Goal: Task Accomplishment & Management: Use online tool/utility

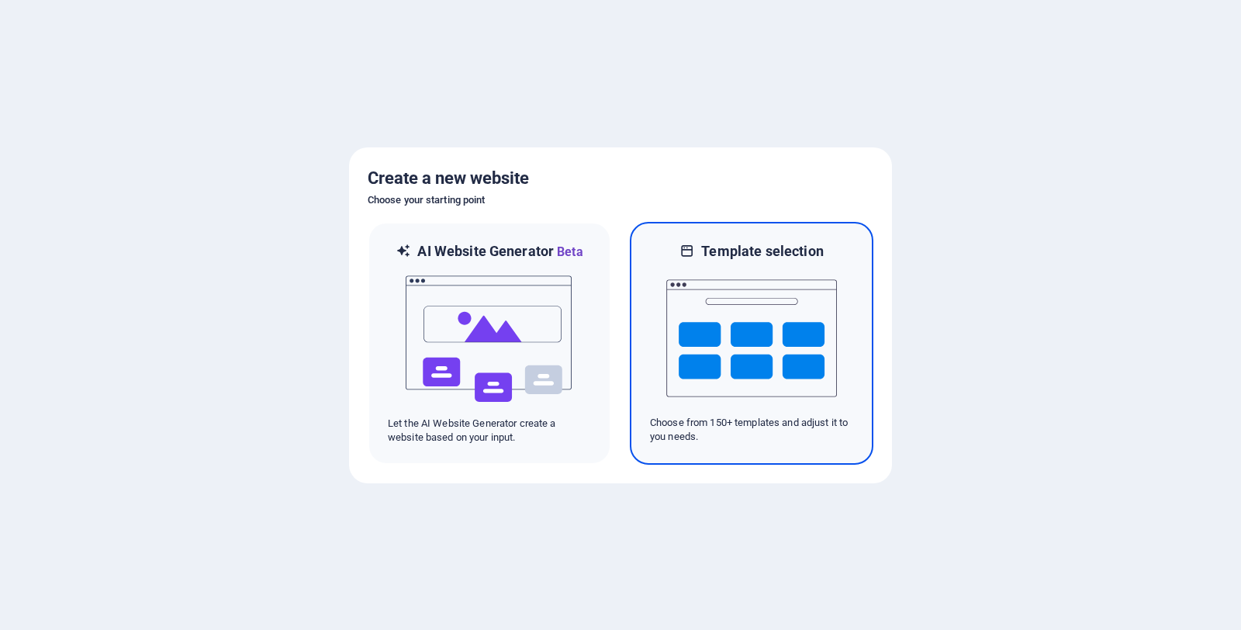
click at [720, 269] on img at bounding box center [751, 338] width 171 height 155
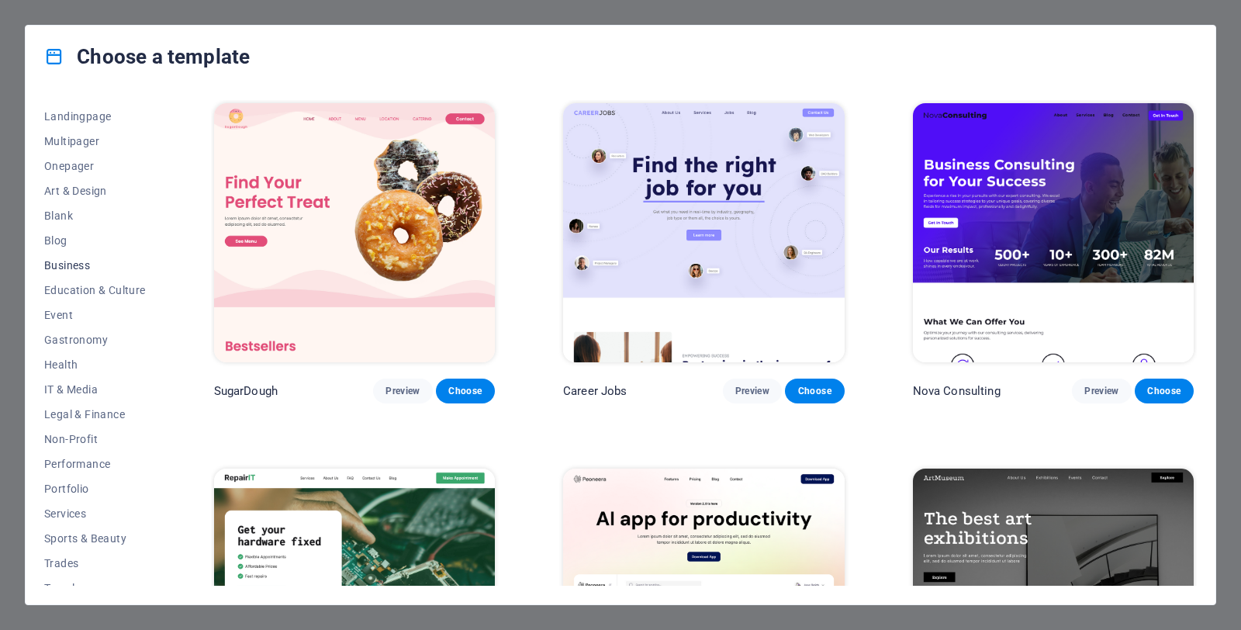
scroll to position [110, 0]
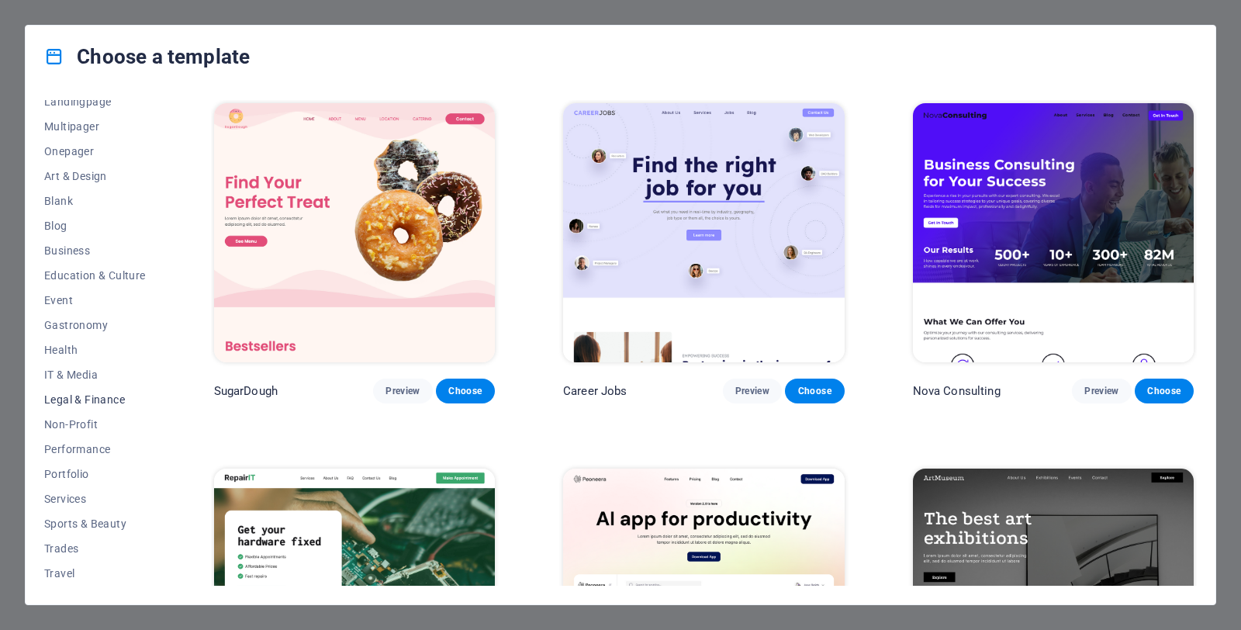
click at [90, 394] on span "Legal & Finance" at bounding box center [95, 399] width 102 height 12
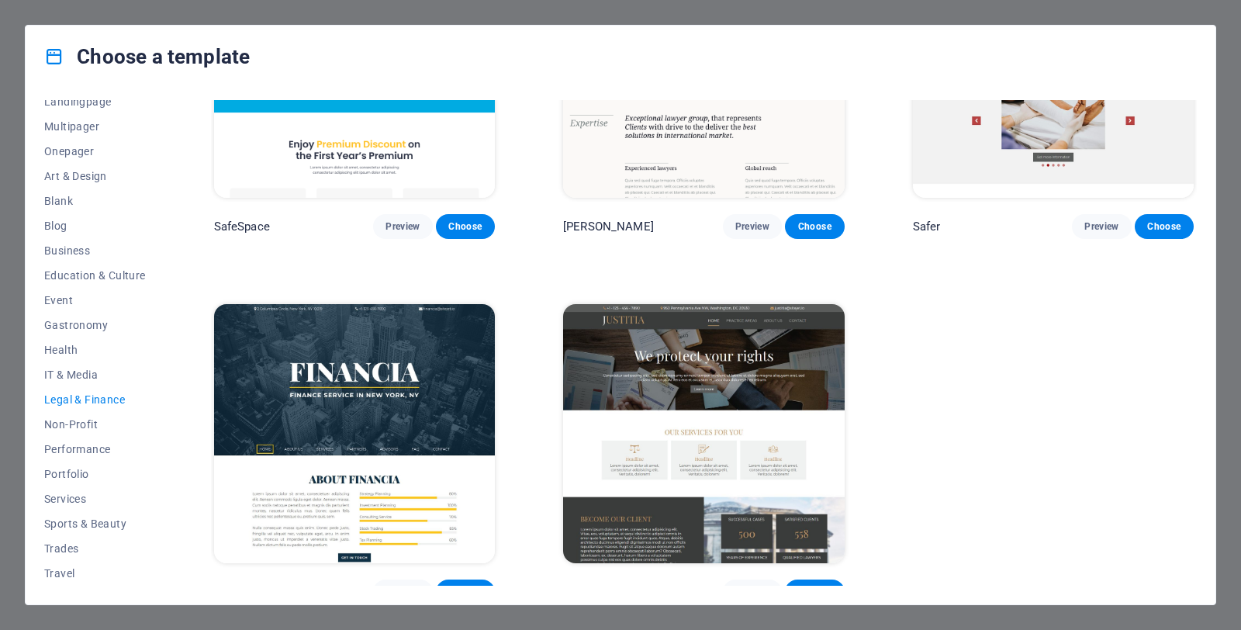
scroll to position [179, 0]
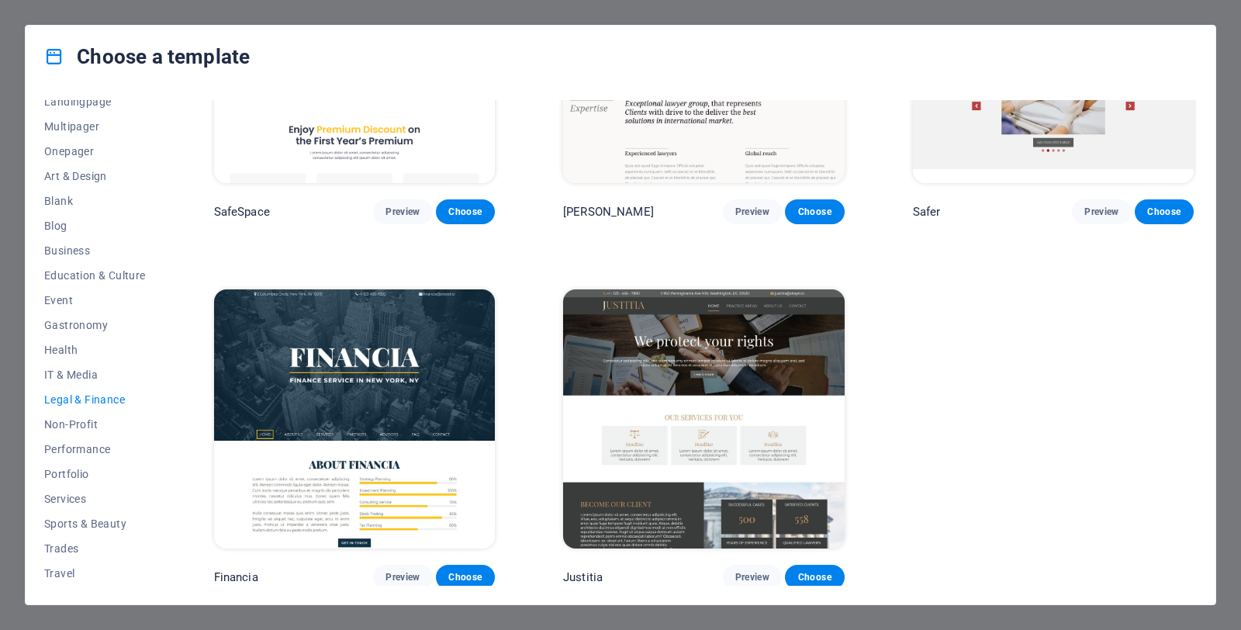
click at [749, 348] on img at bounding box center [703, 418] width 281 height 259
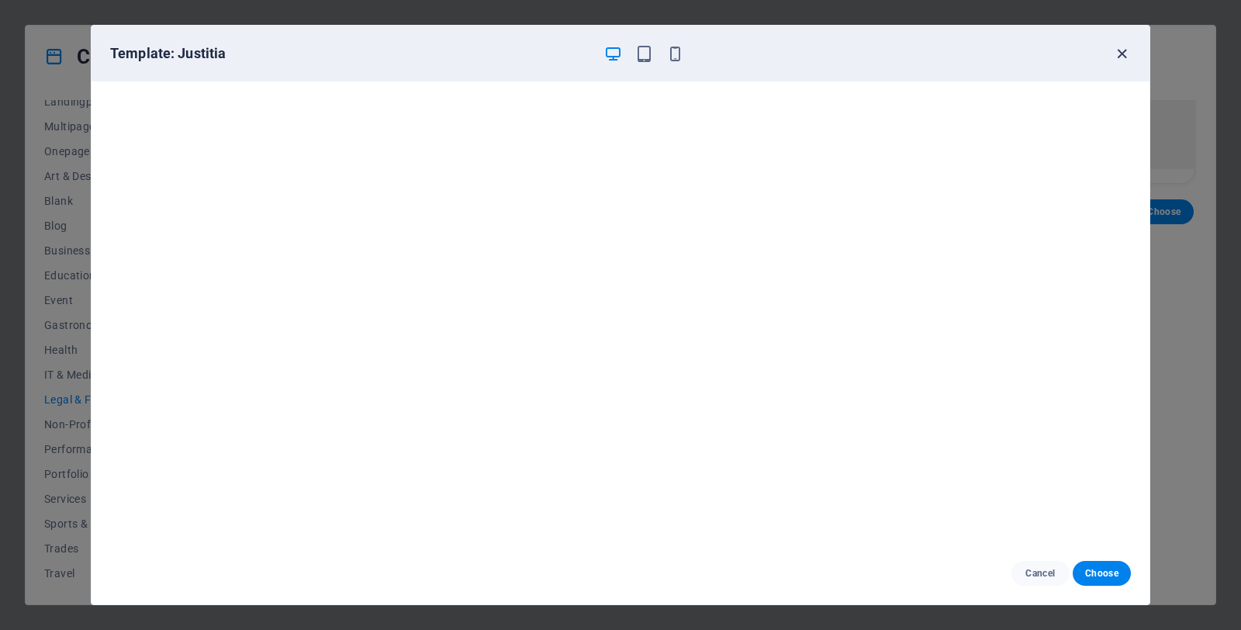
click at [1119, 54] on icon "button" at bounding box center [1122, 54] width 18 height 18
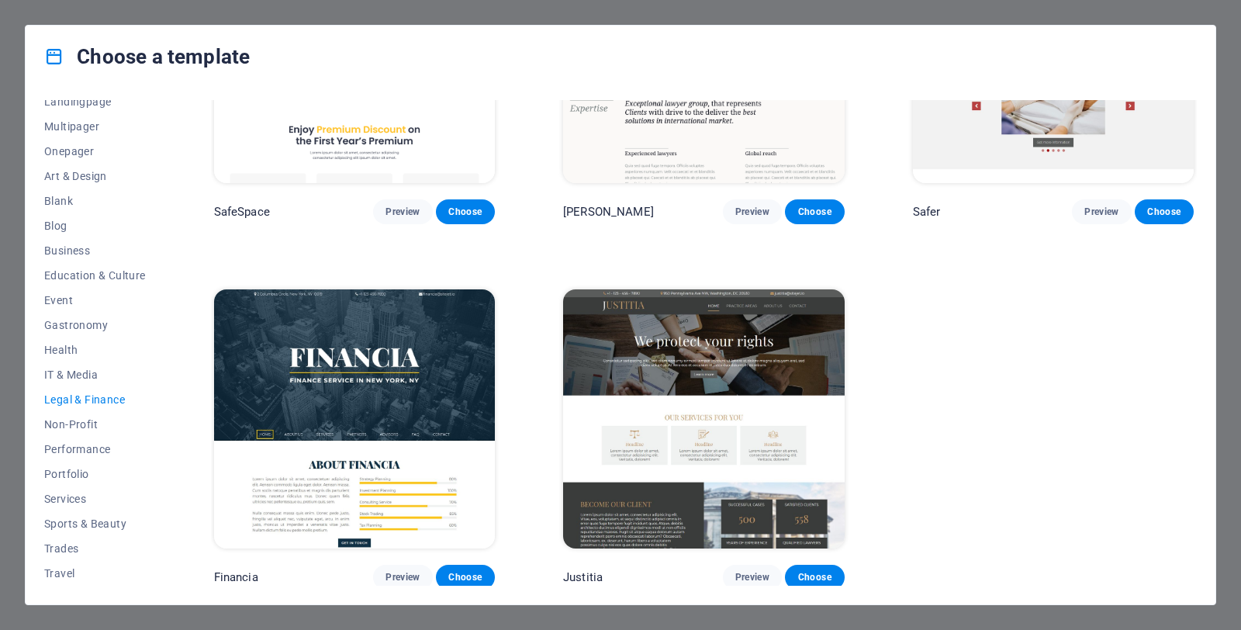
scroll to position [0, 0]
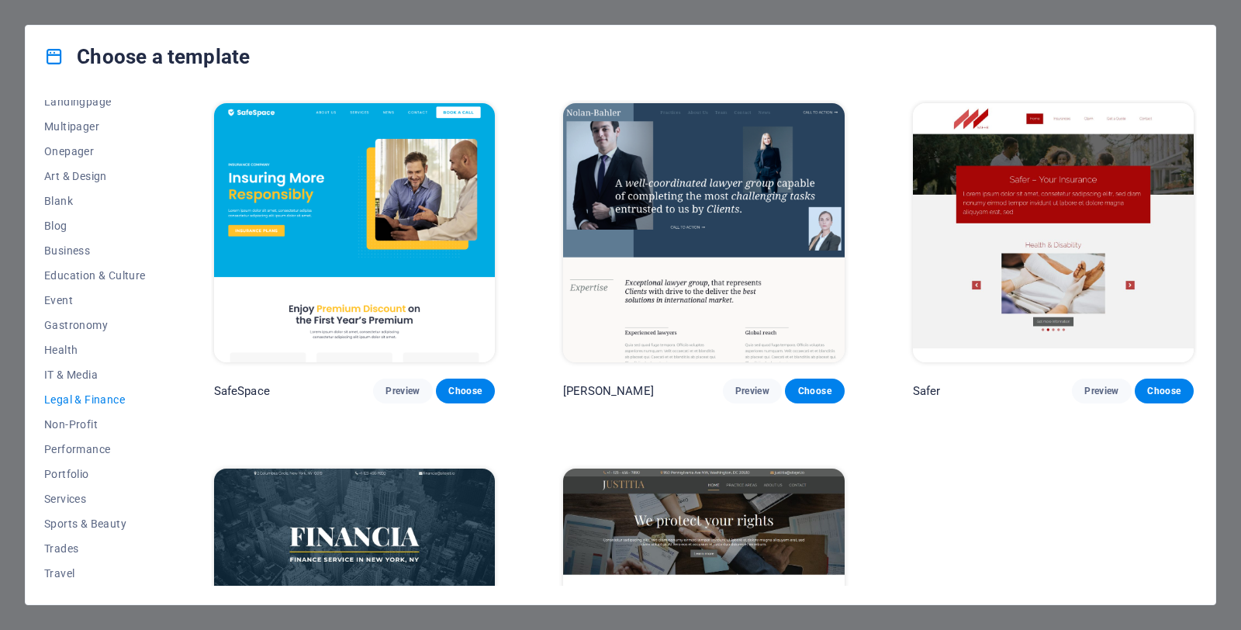
click at [700, 172] on img at bounding box center [703, 232] width 281 height 259
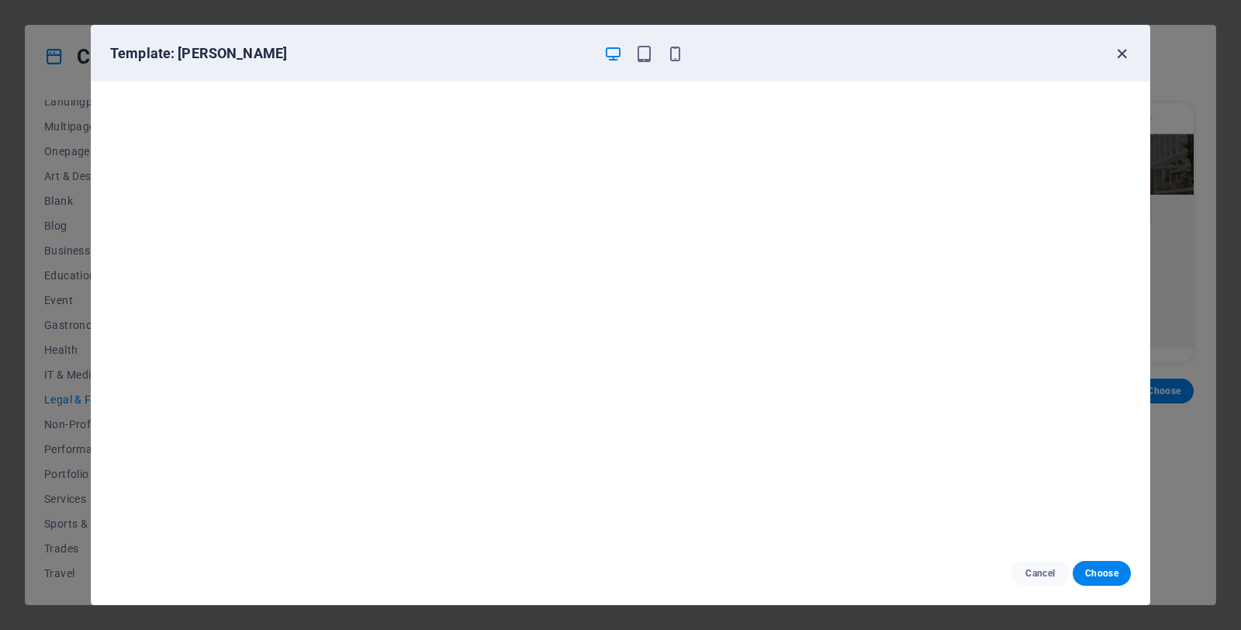
click at [1128, 47] on icon "button" at bounding box center [1122, 54] width 18 height 18
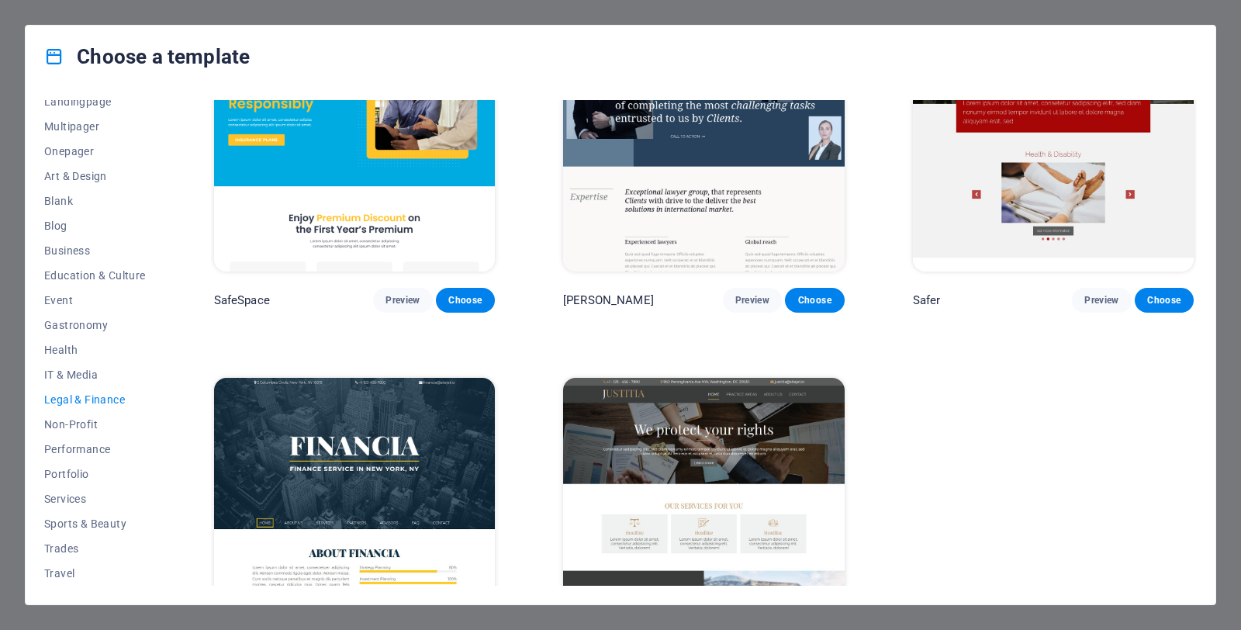
scroll to position [173, 0]
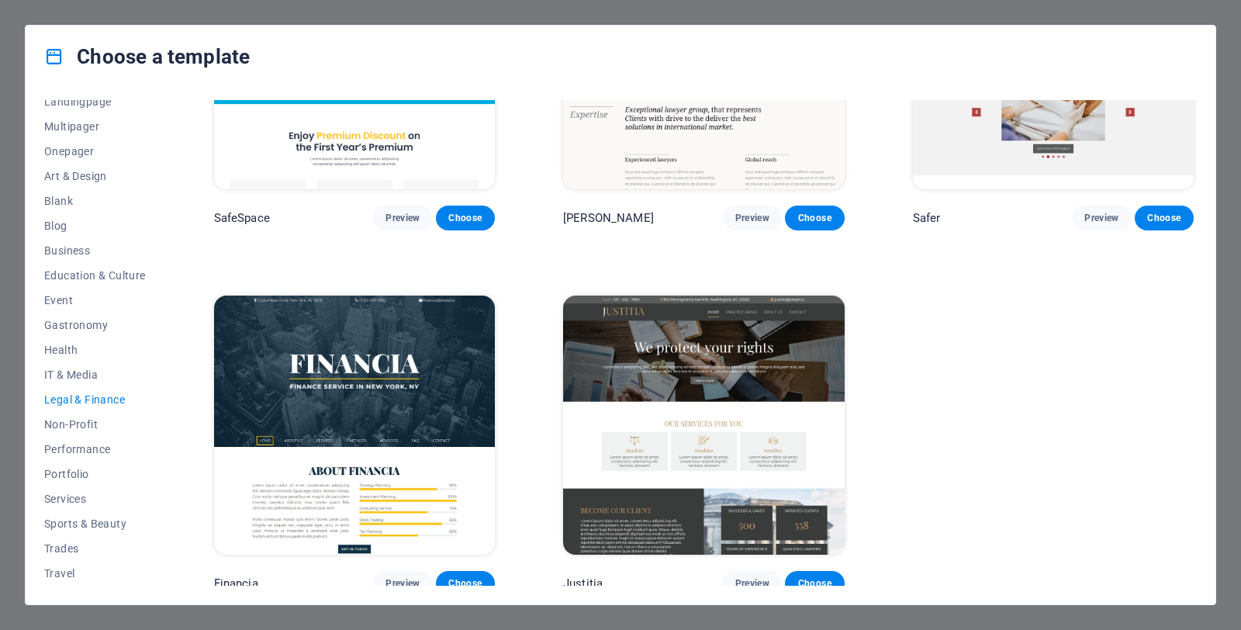
click at [756, 358] on img at bounding box center [703, 424] width 281 height 259
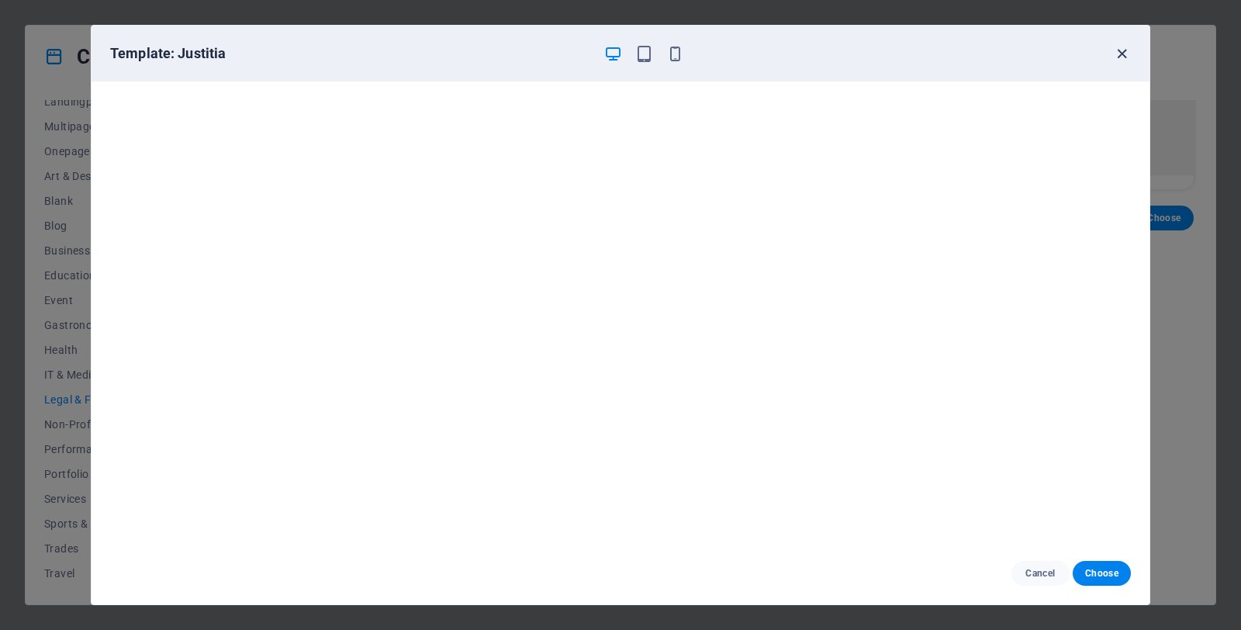
click at [1121, 52] on icon "button" at bounding box center [1122, 54] width 18 height 18
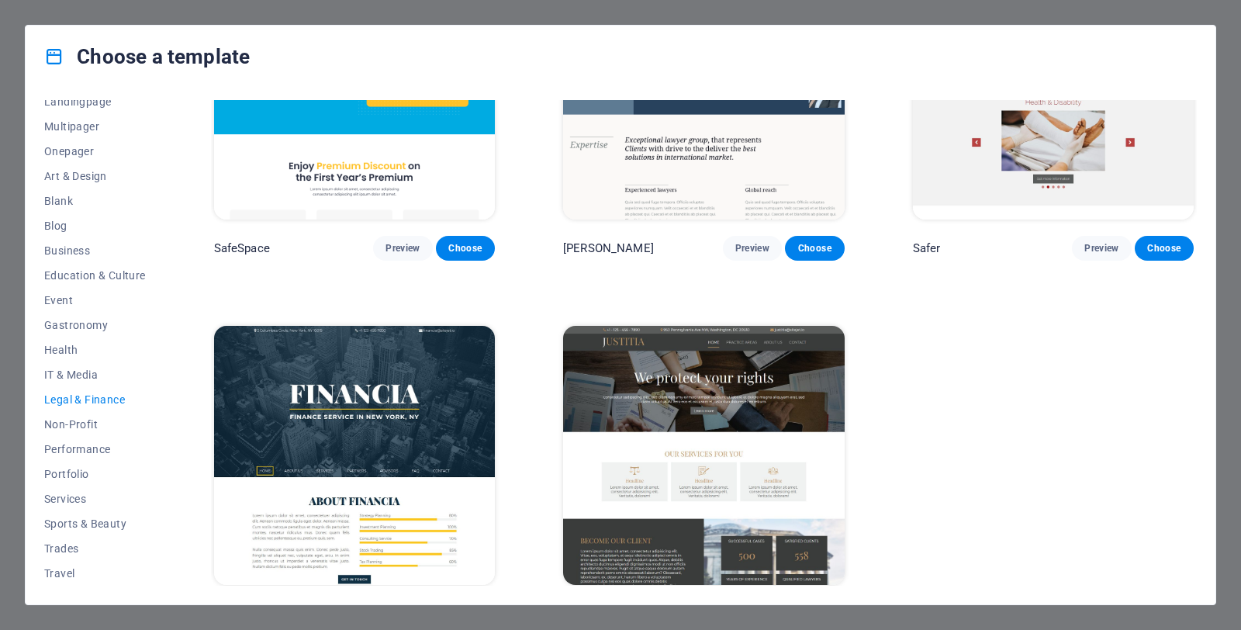
scroll to position [129, 0]
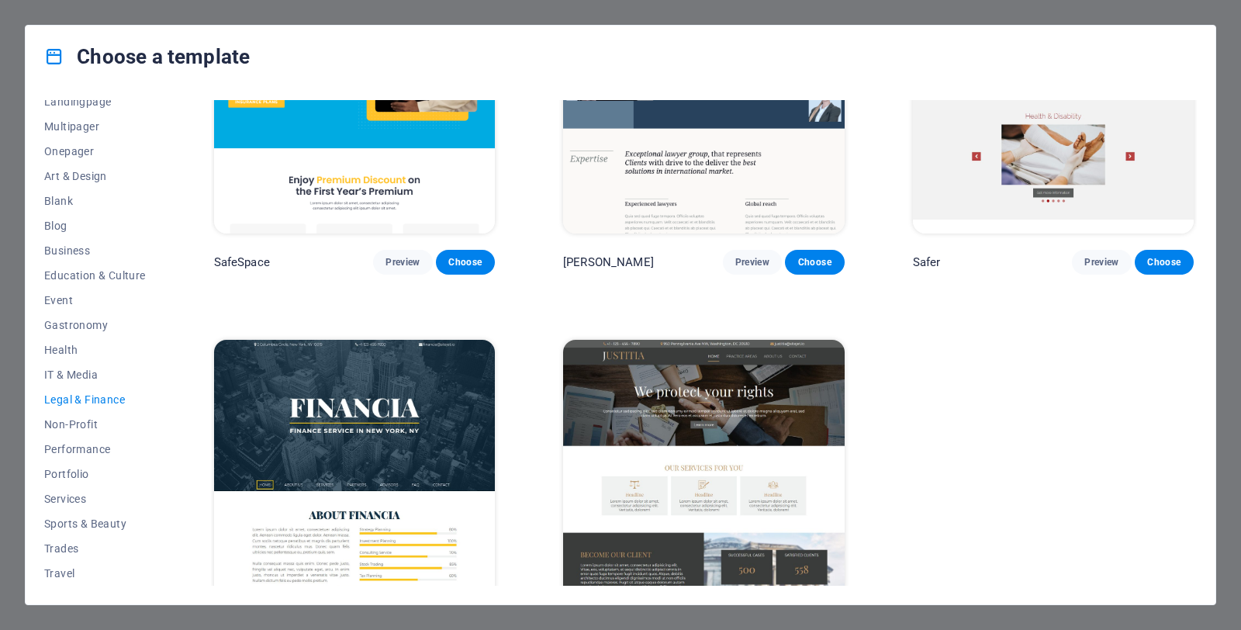
click at [430, 375] on img at bounding box center [354, 469] width 281 height 259
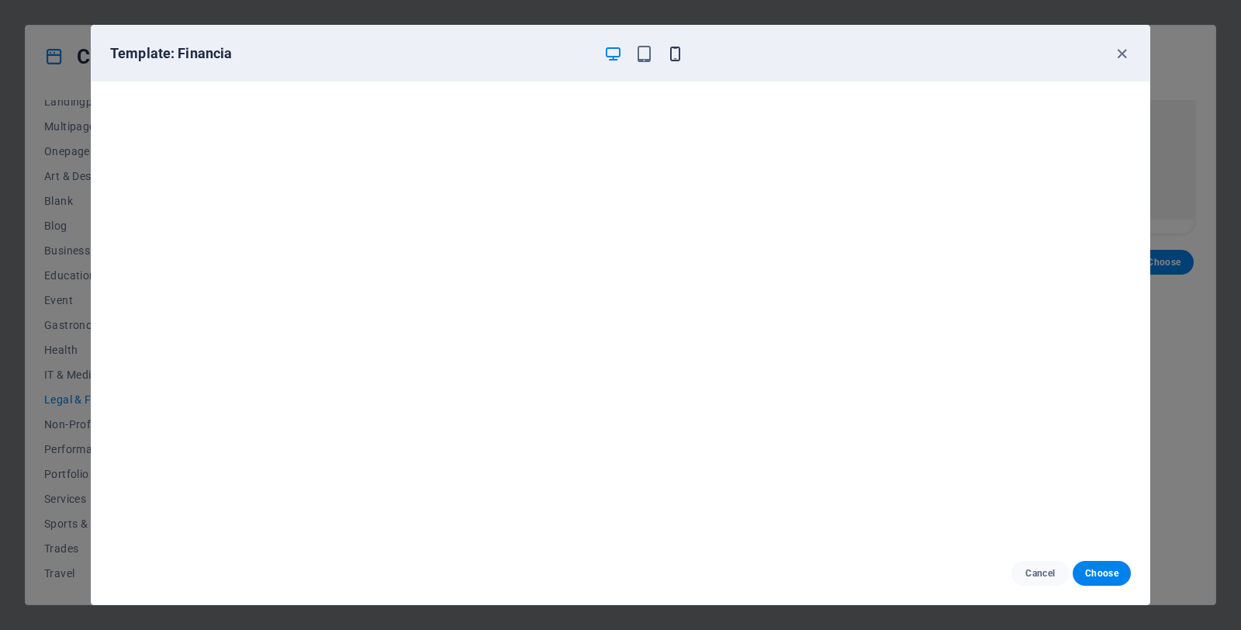
click at [680, 46] on icon "button" at bounding box center [675, 54] width 18 height 18
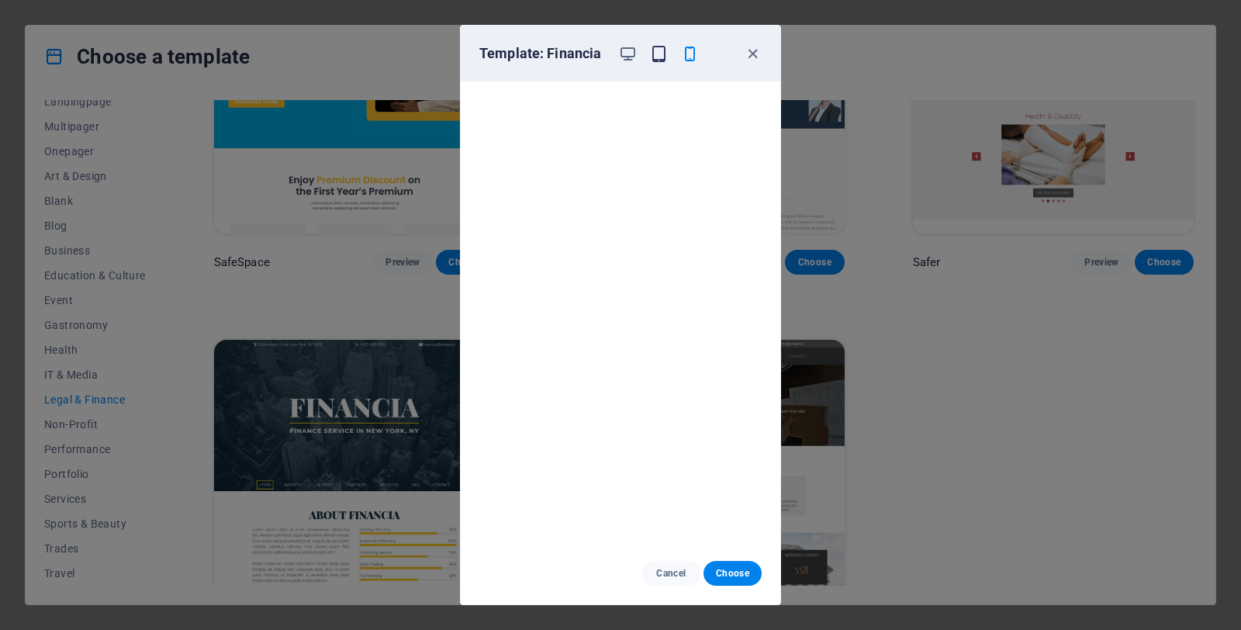
click at [665, 49] on icon "button" at bounding box center [659, 54] width 18 height 18
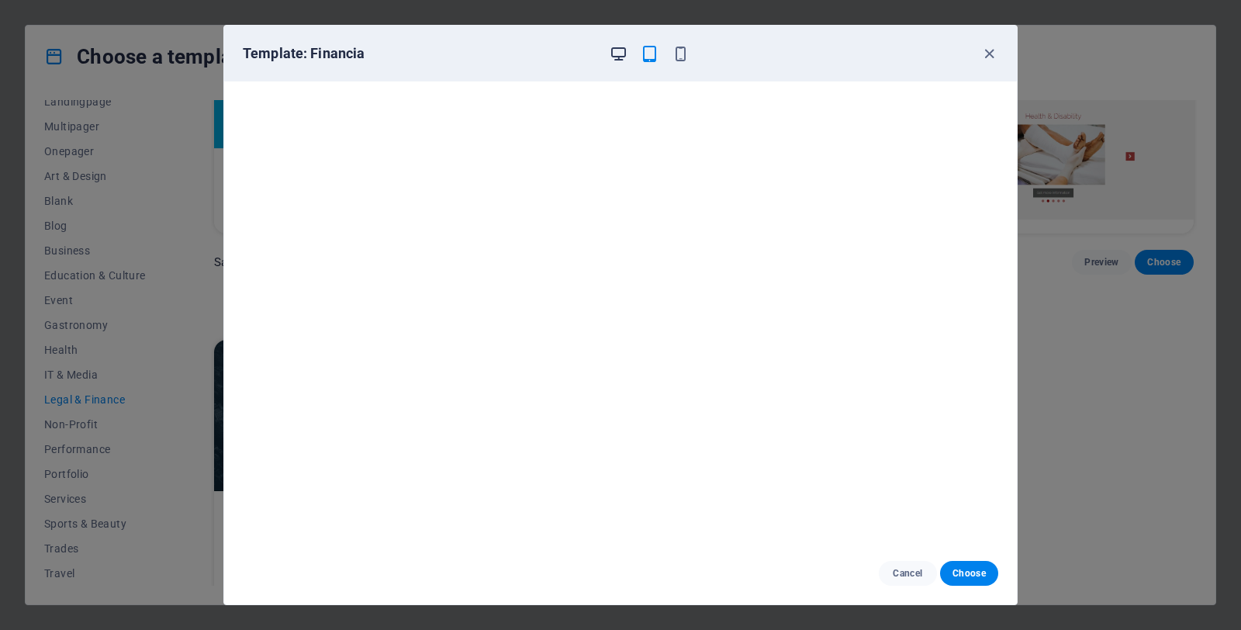
click at [623, 48] on icon "button" at bounding box center [619, 54] width 18 height 18
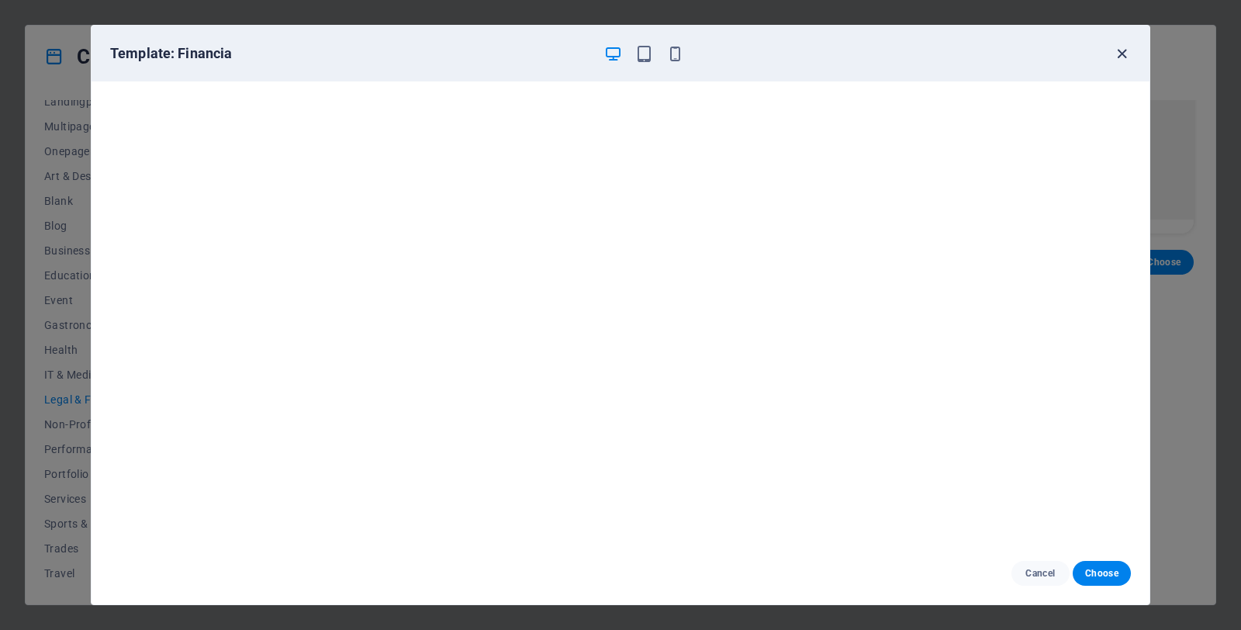
click at [1128, 57] on icon "button" at bounding box center [1122, 54] width 18 height 18
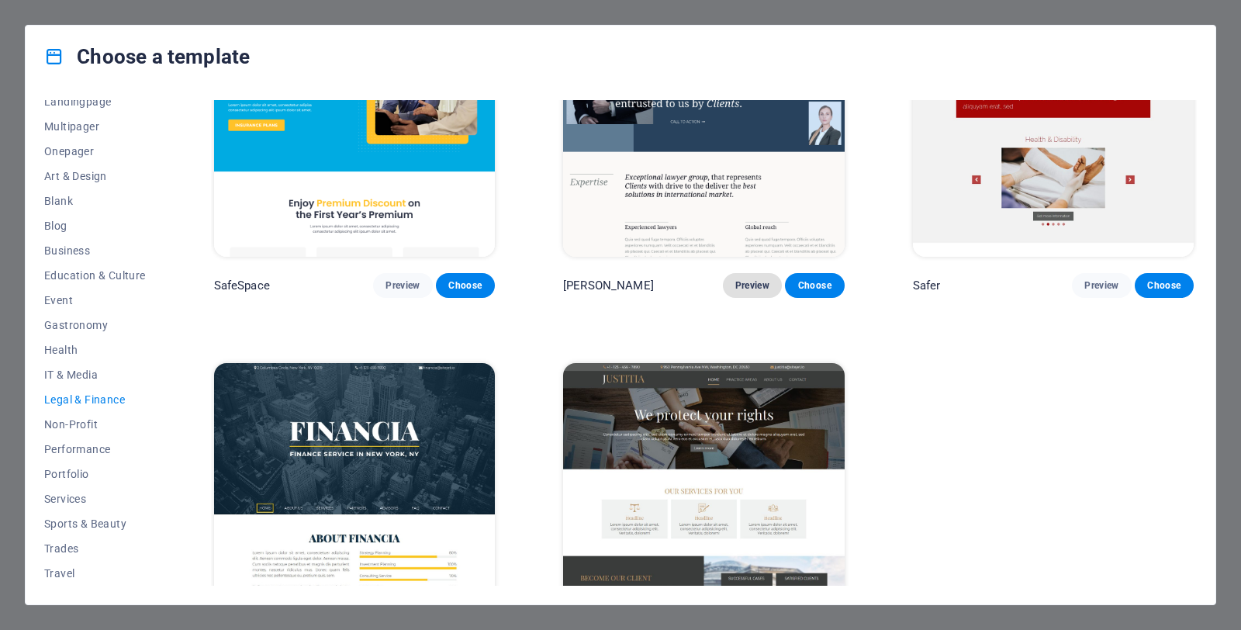
scroll to position [179, 0]
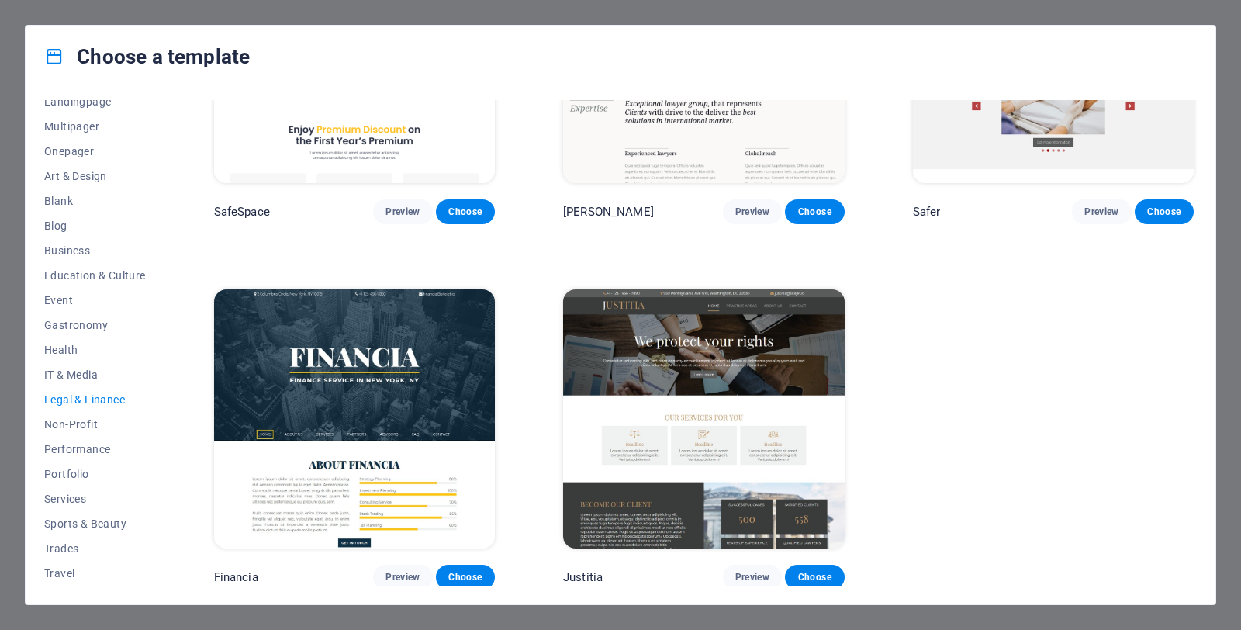
click at [741, 351] on img at bounding box center [703, 418] width 281 height 259
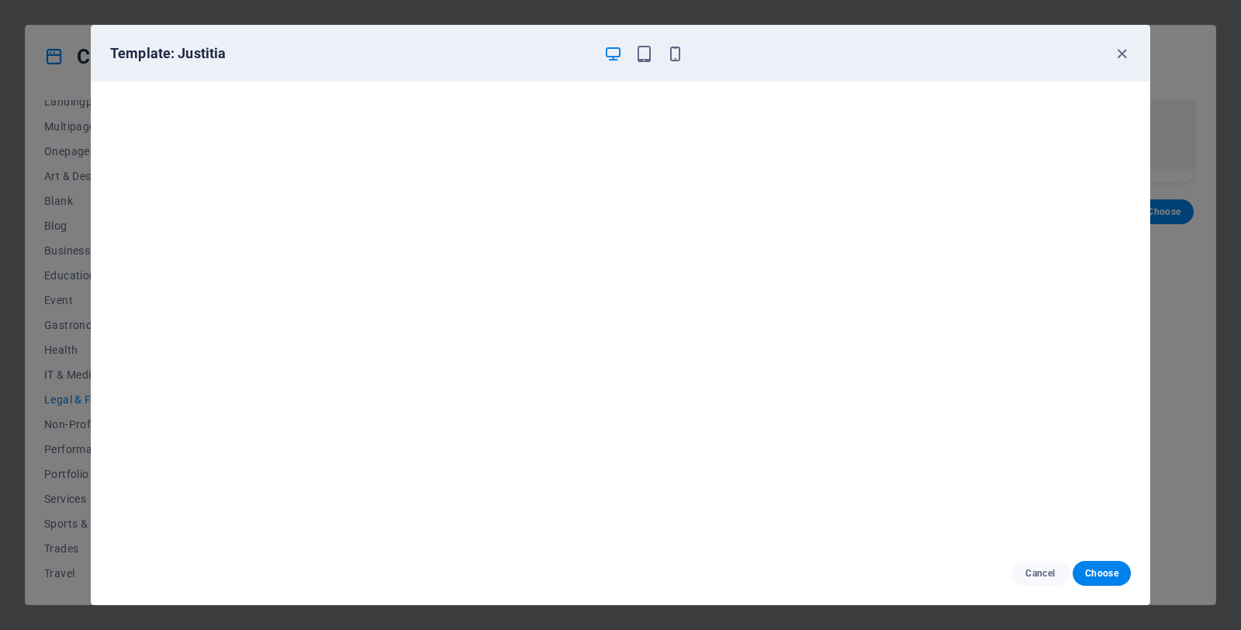
scroll to position [0, 0]
click at [1129, 54] on icon "button" at bounding box center [1122, 54] width 18 height 18
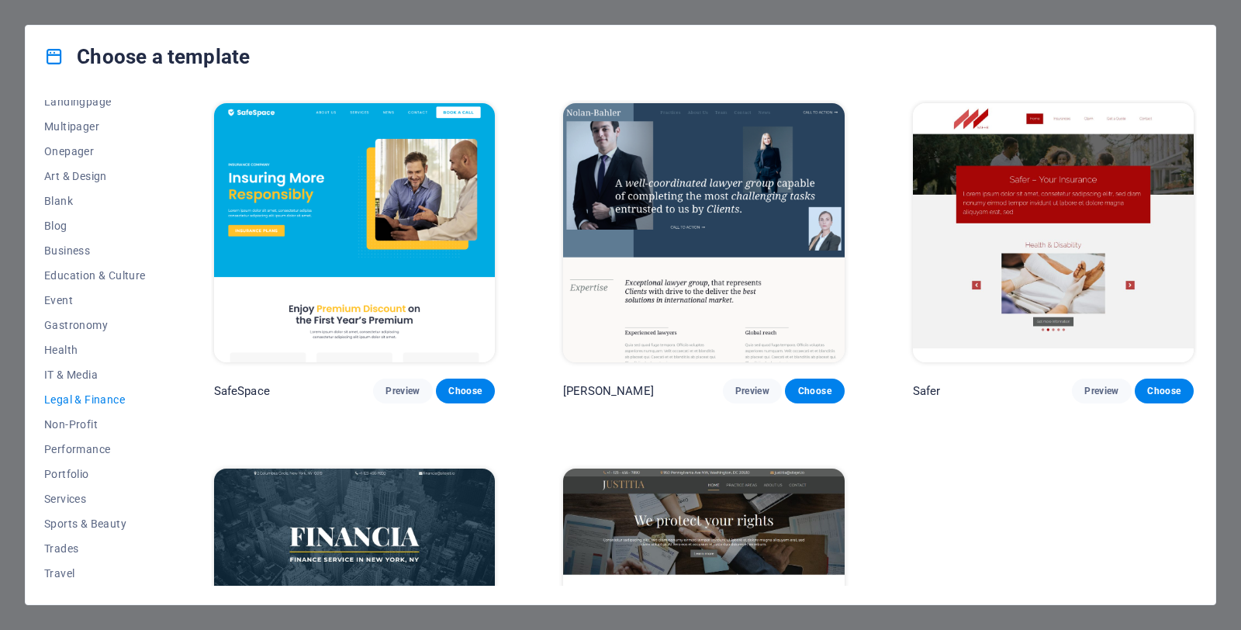
click at [419, 231] on img at bounding box center [354, 232] width 281 height 259
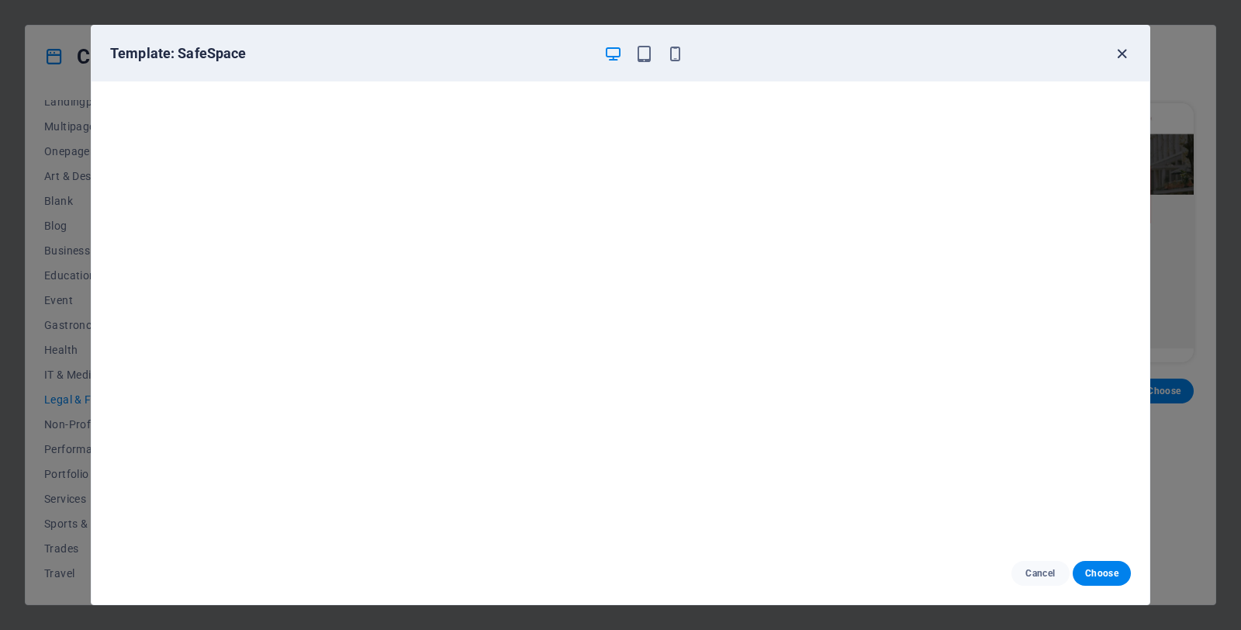
click at [1121, 54] on icon "button" at bounding box center [1122, 54] width 18 height 18
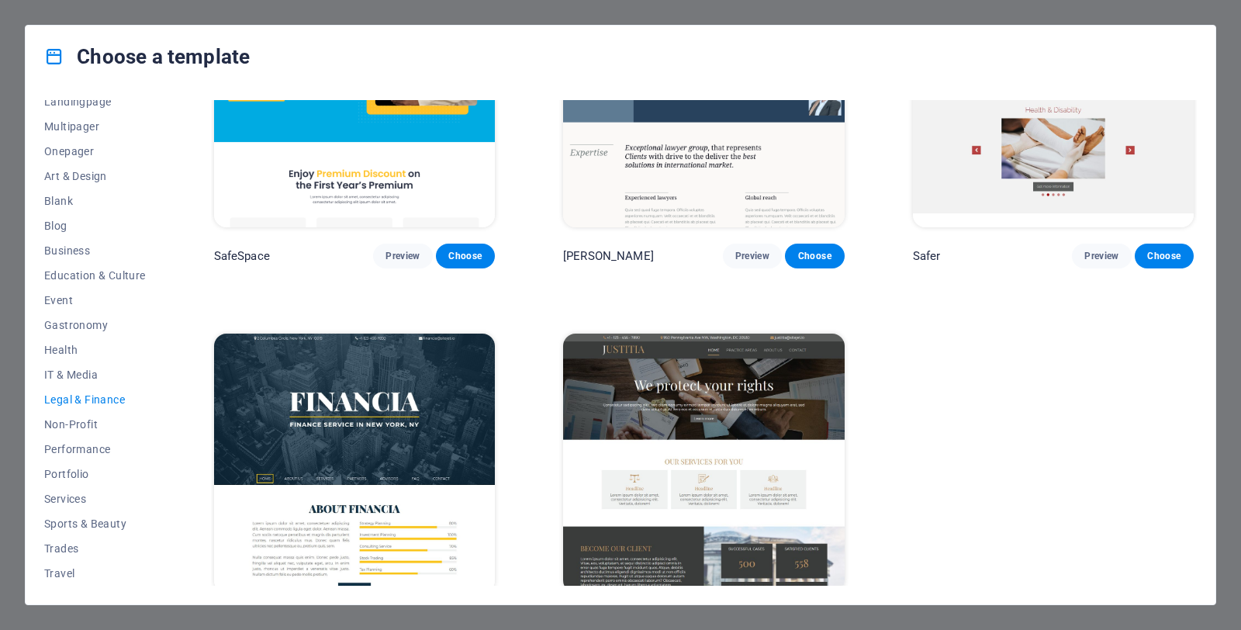
scroll to position [179, 0]
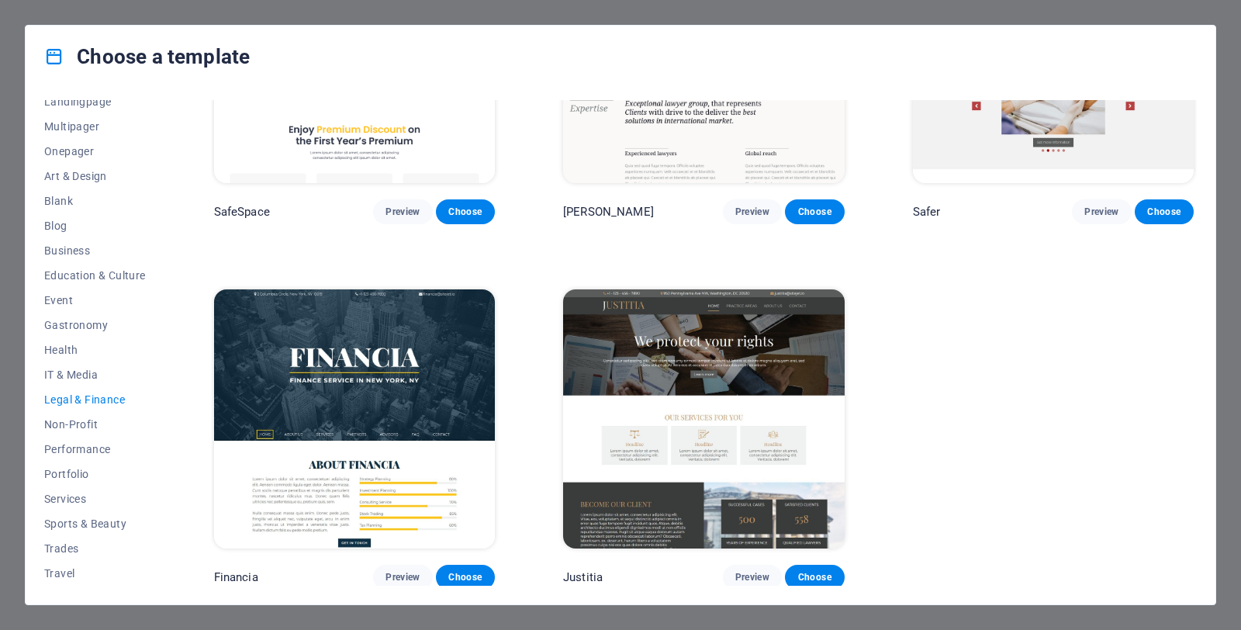
click at [389, 372] on img at bounding box center [354, 418] width 281 height 259
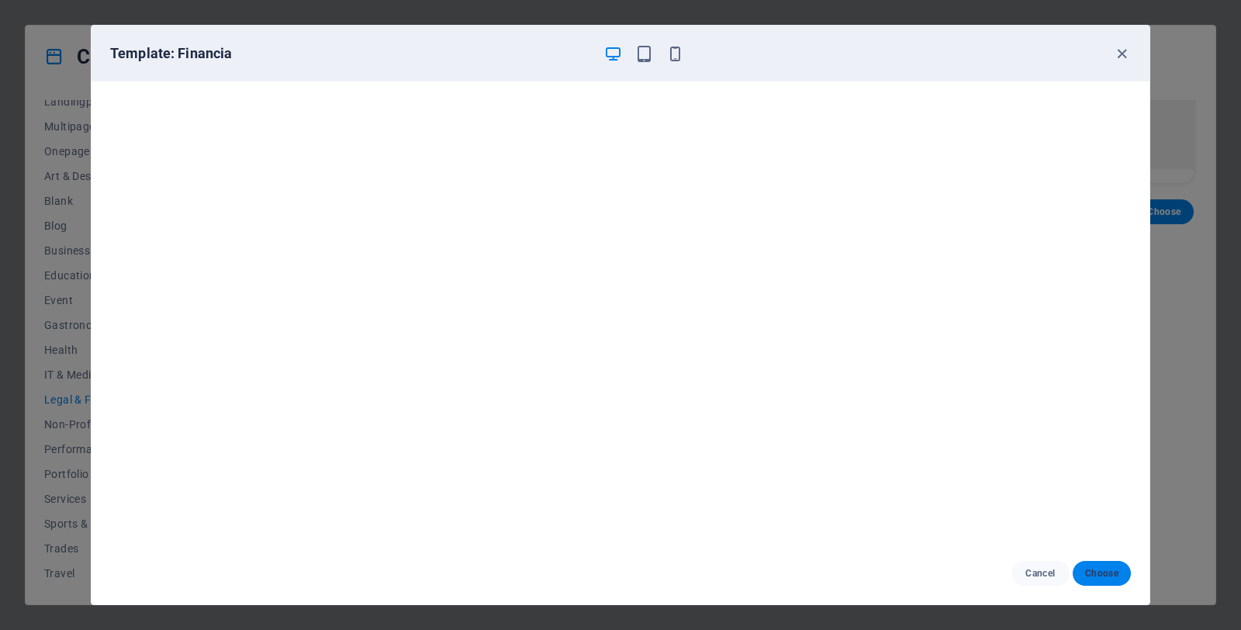
click at [1095, 570] on span "Choose" at bounding box center [1101, 573] width 33 height 12
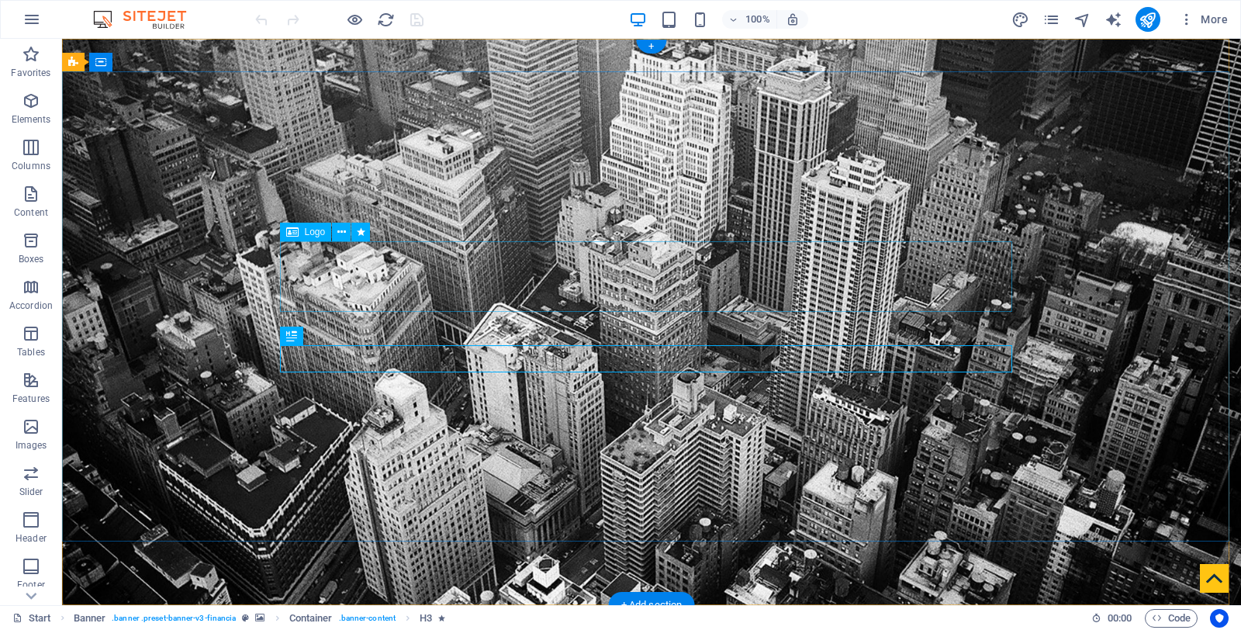
select select "px"
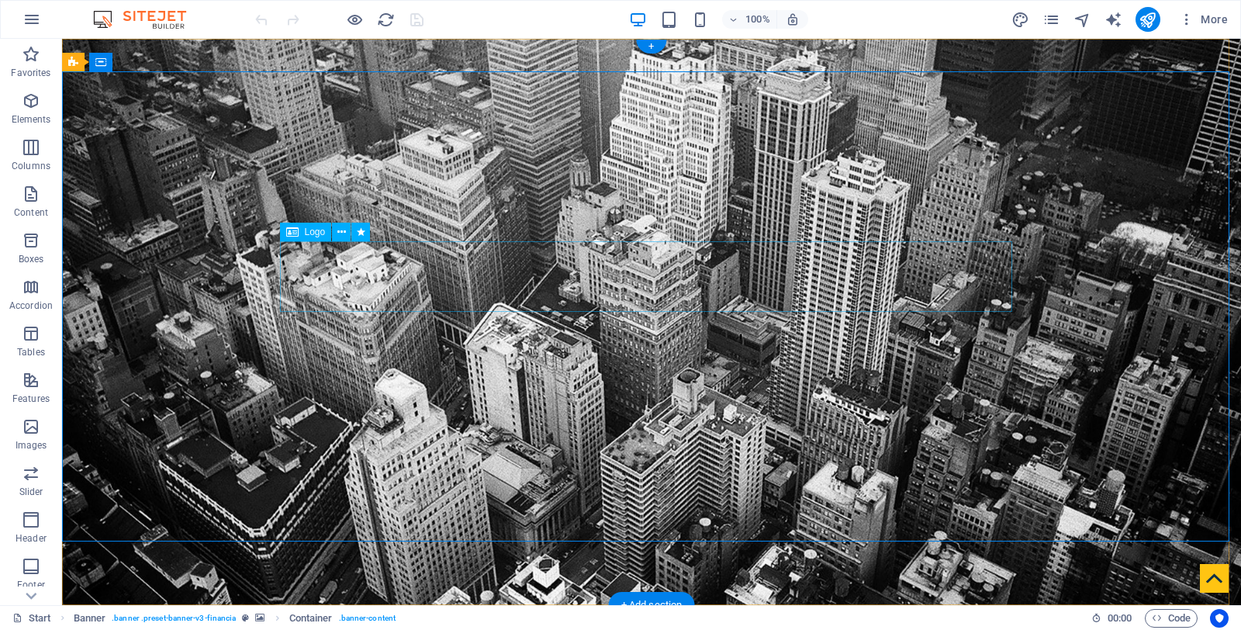
select select "px"
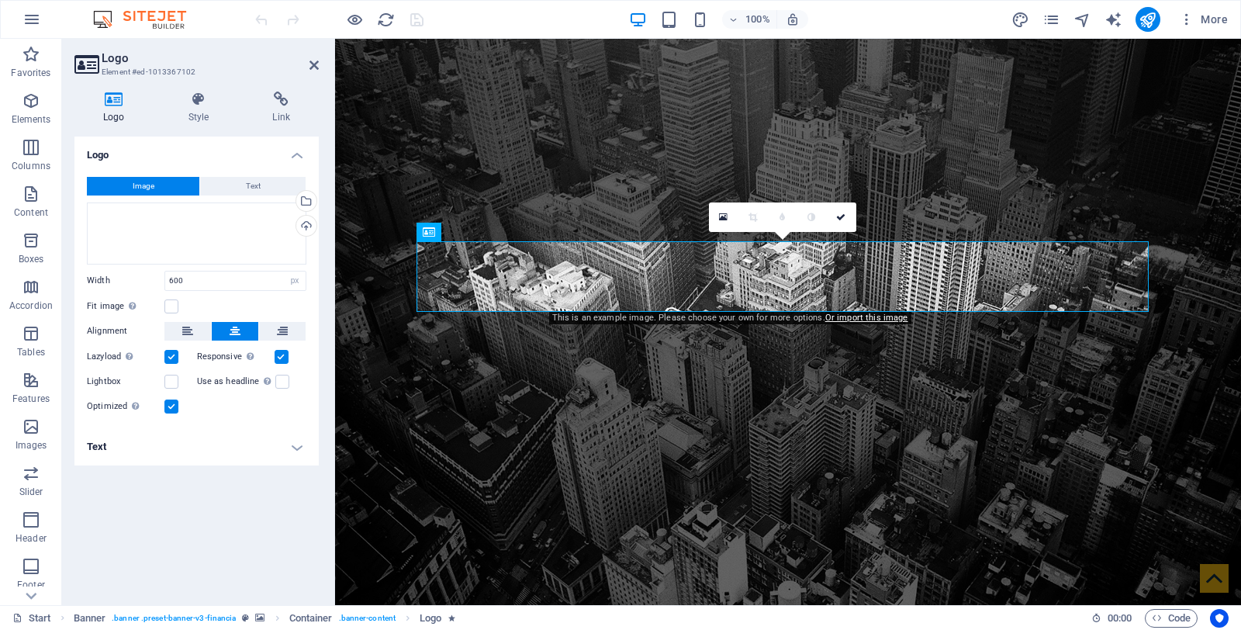
click at [154, 183] on button "Image" at bounding box center [143, 186] width 112 height 19
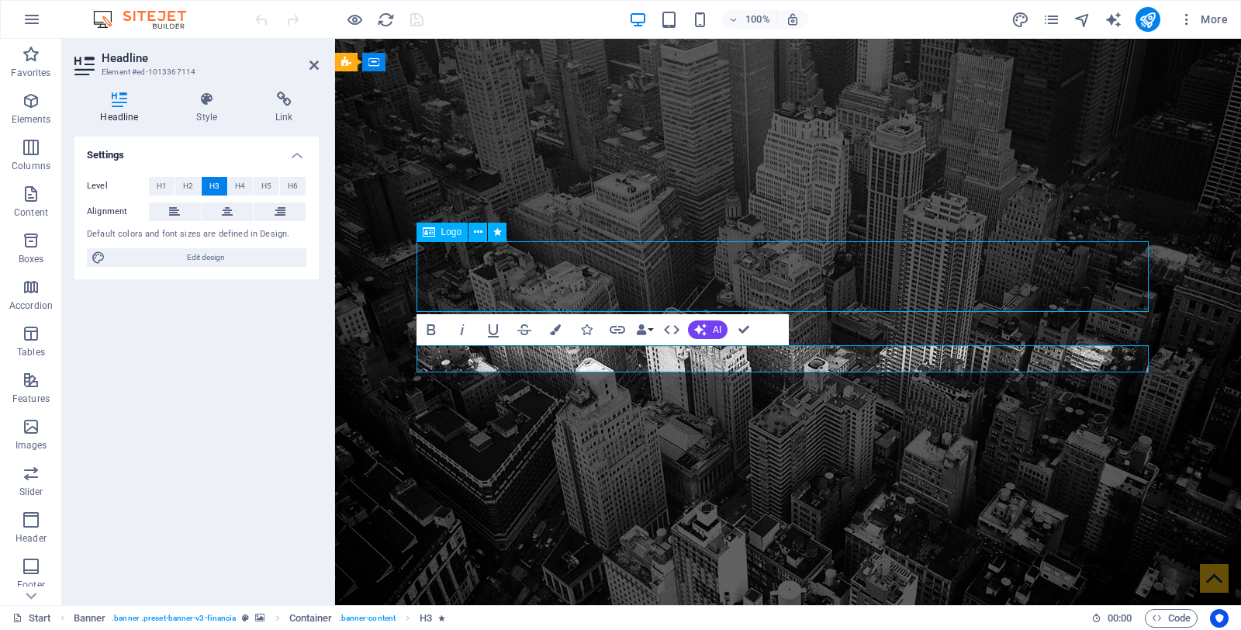
select select "px"
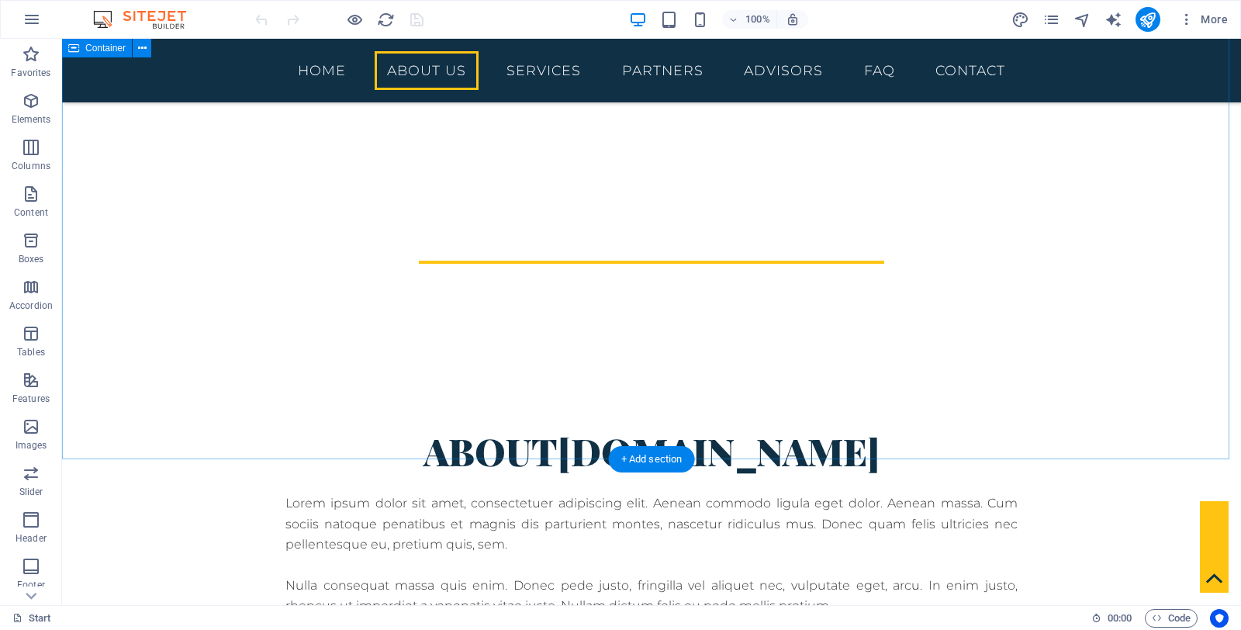
scroll to position [603, 0]
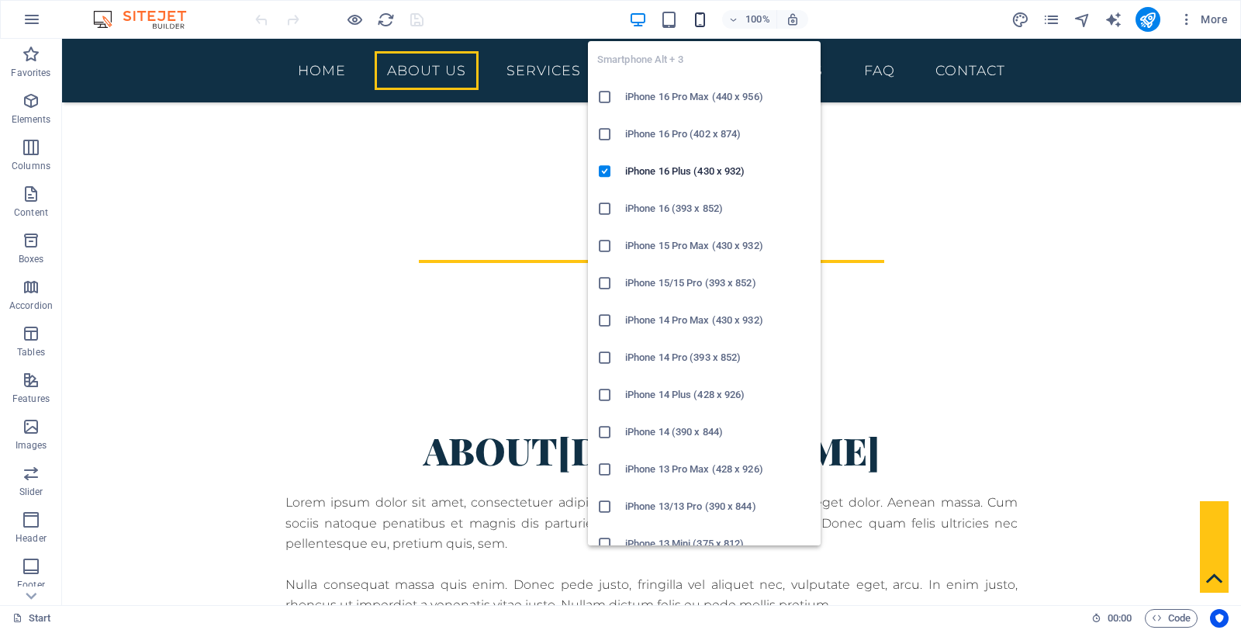
click at [700, 15] on icon "button" at bounding box center [700, 20] width 18 height 18
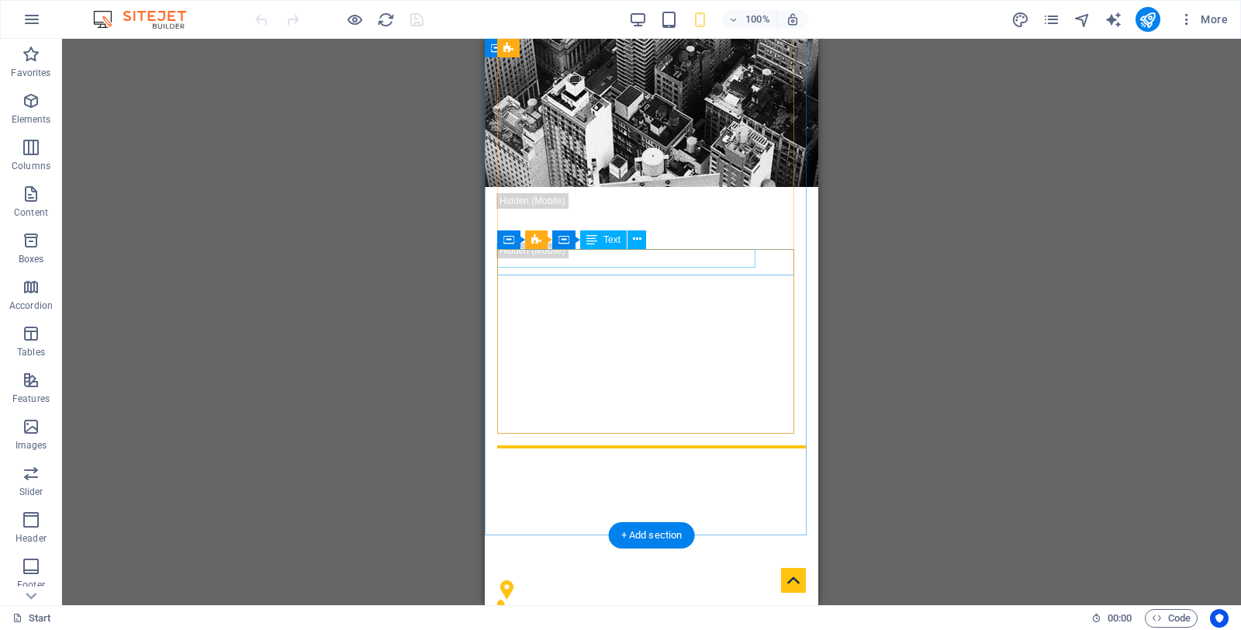
scroll to position [0, 0]
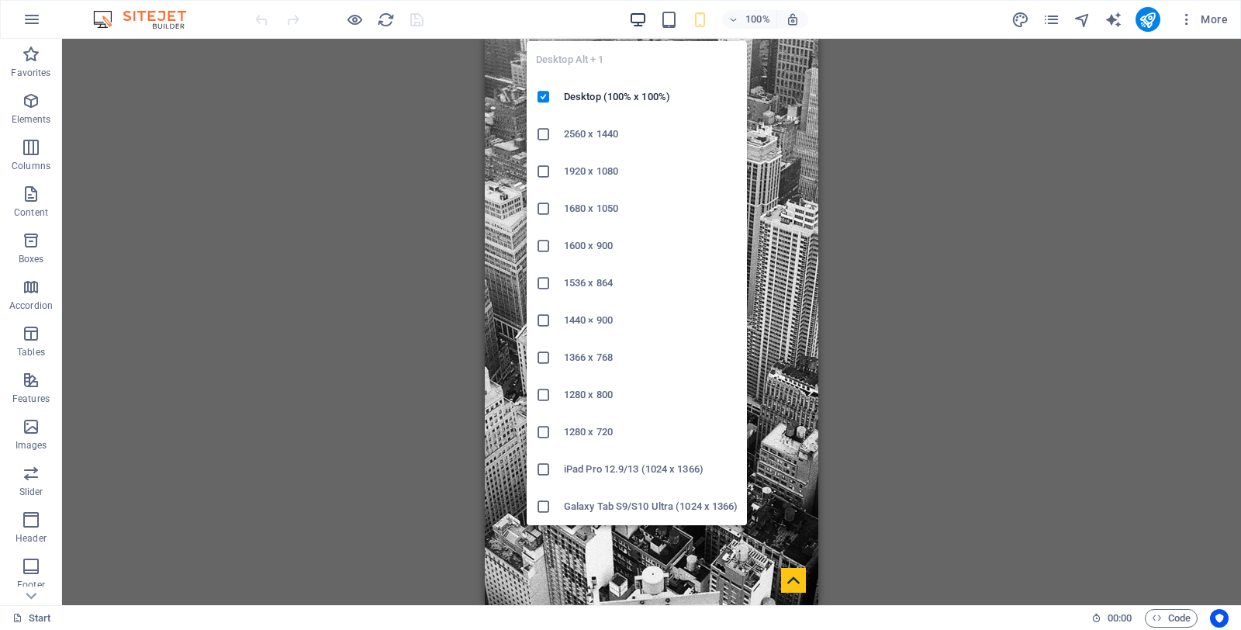
click at [631, 13] on icon "button" at bounding box center [638, 20] width 18 height 18
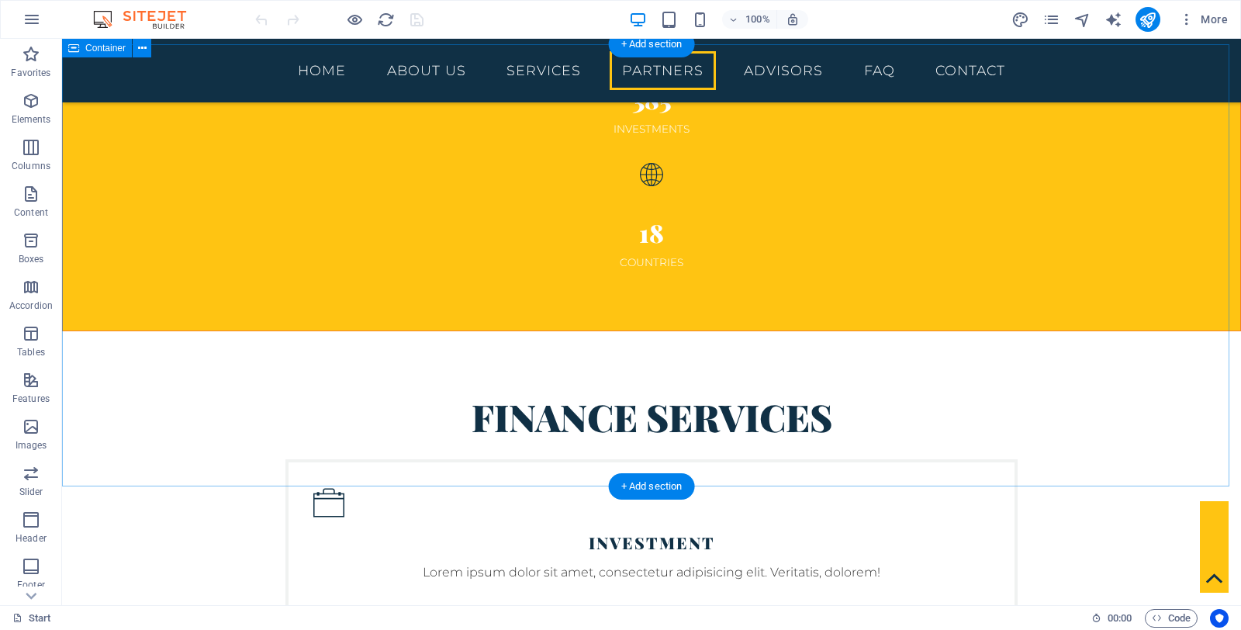
scroll to position [2683, 0]
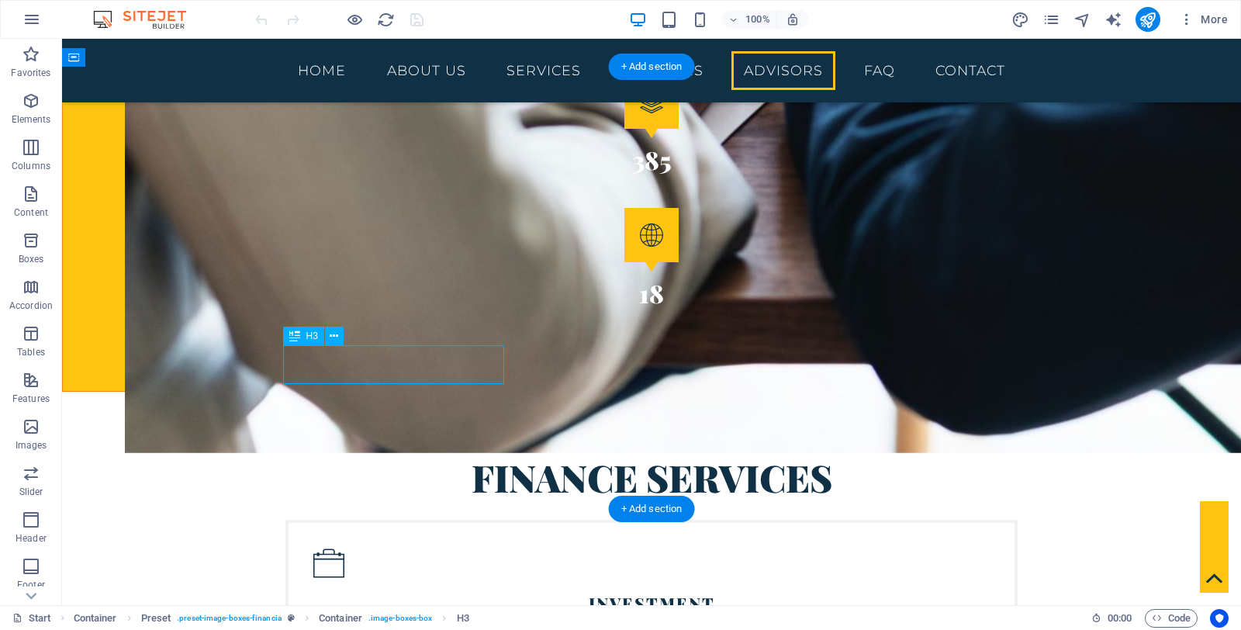
scroll to position [2771, 0]
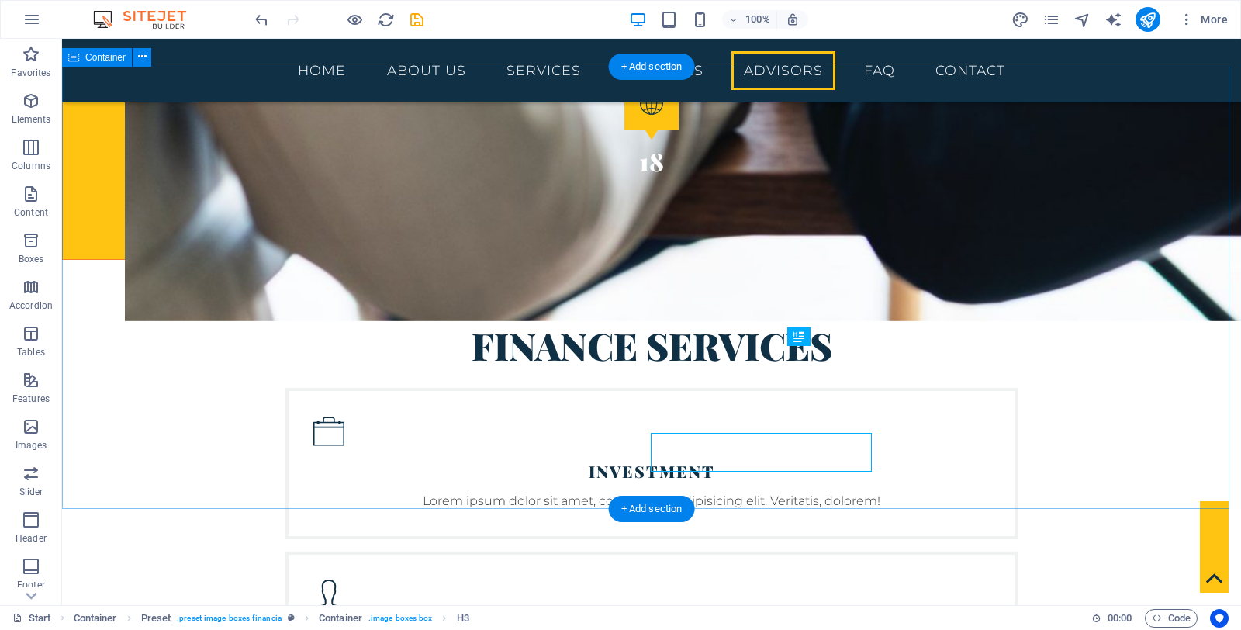
scroll to position [2683, 0]
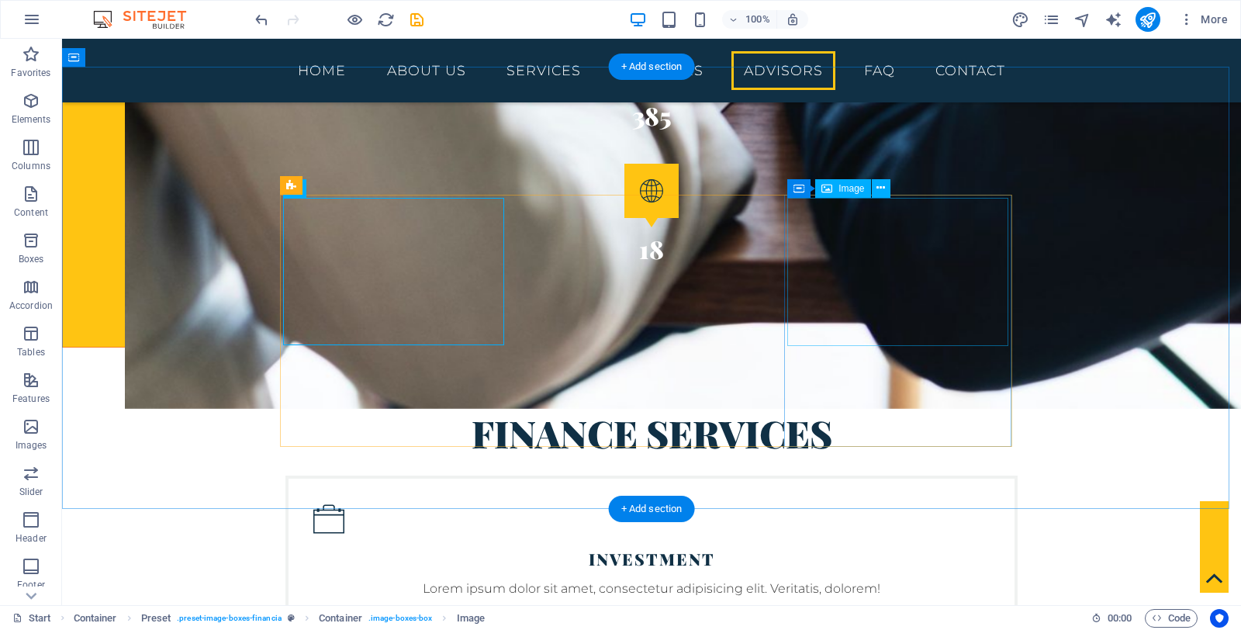
click at [847, 191] on span "Image" at bounding box center [851, 188] width 26 height 9
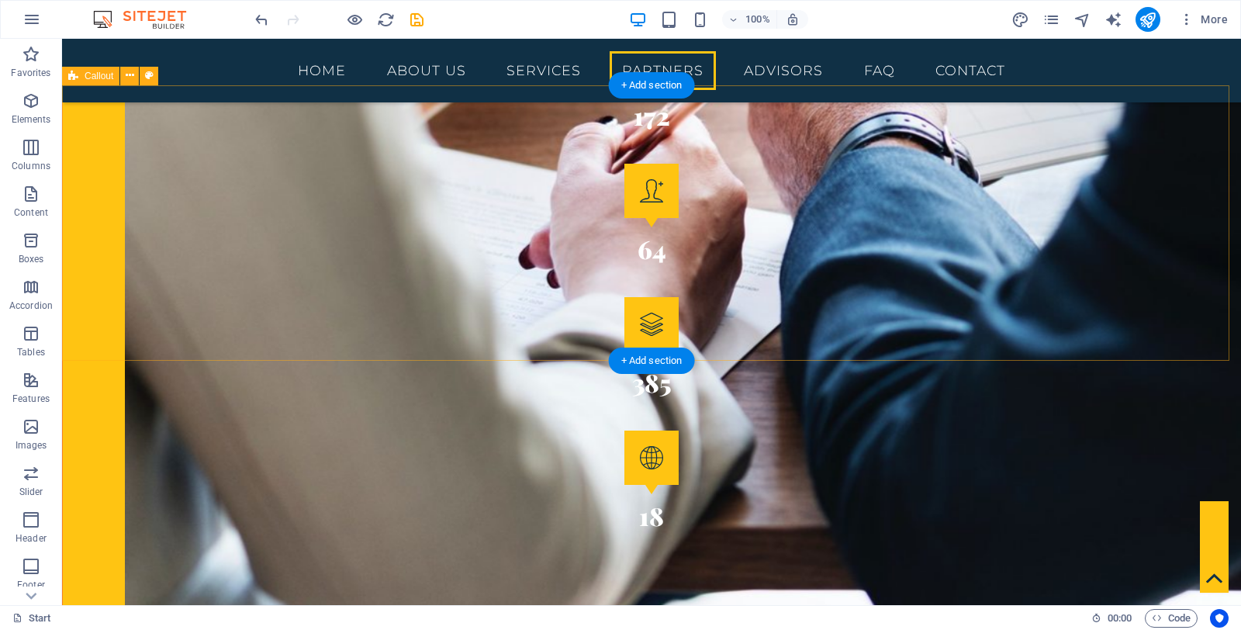
scroll to position [2367, 0]
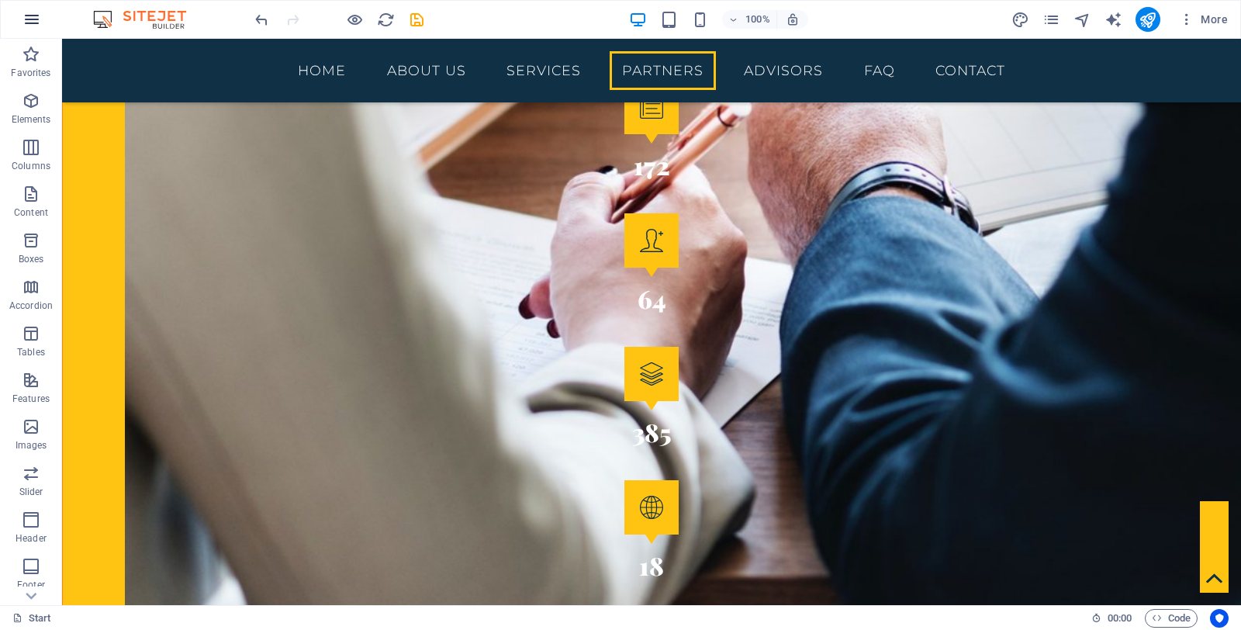
click at [28, 22] on icon "button" at bounding box center [31, 19] width 19 height 19
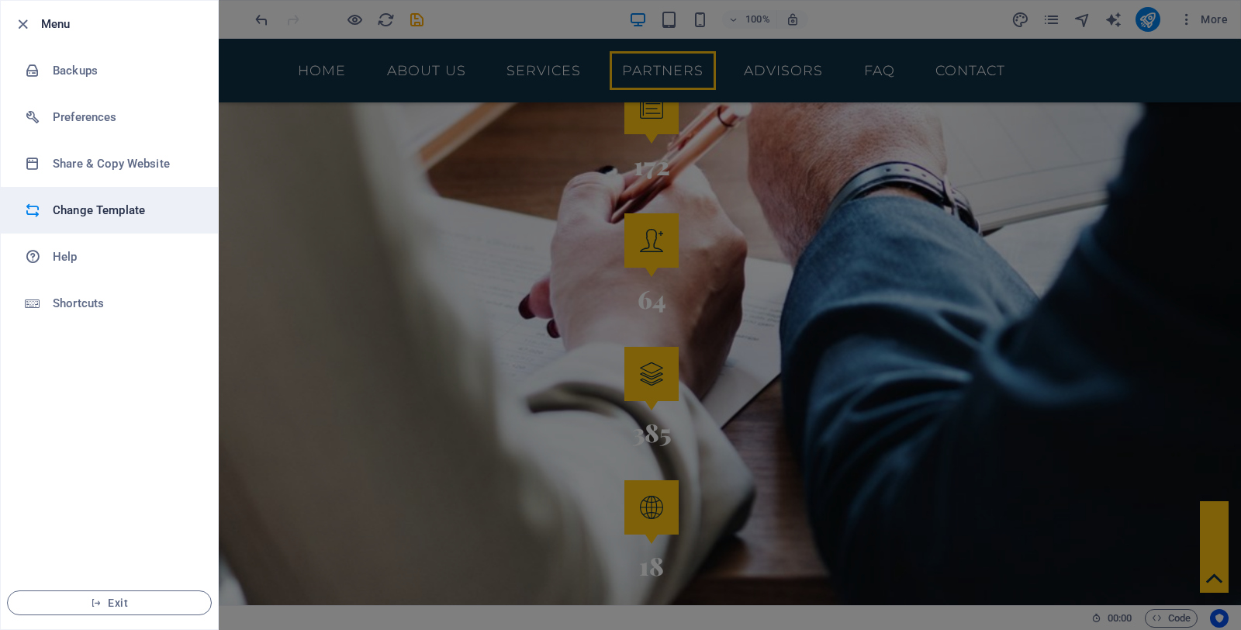
click at [113, 217] on h6 "Change Template" at bounding box center [124, 210] width 143 height 19
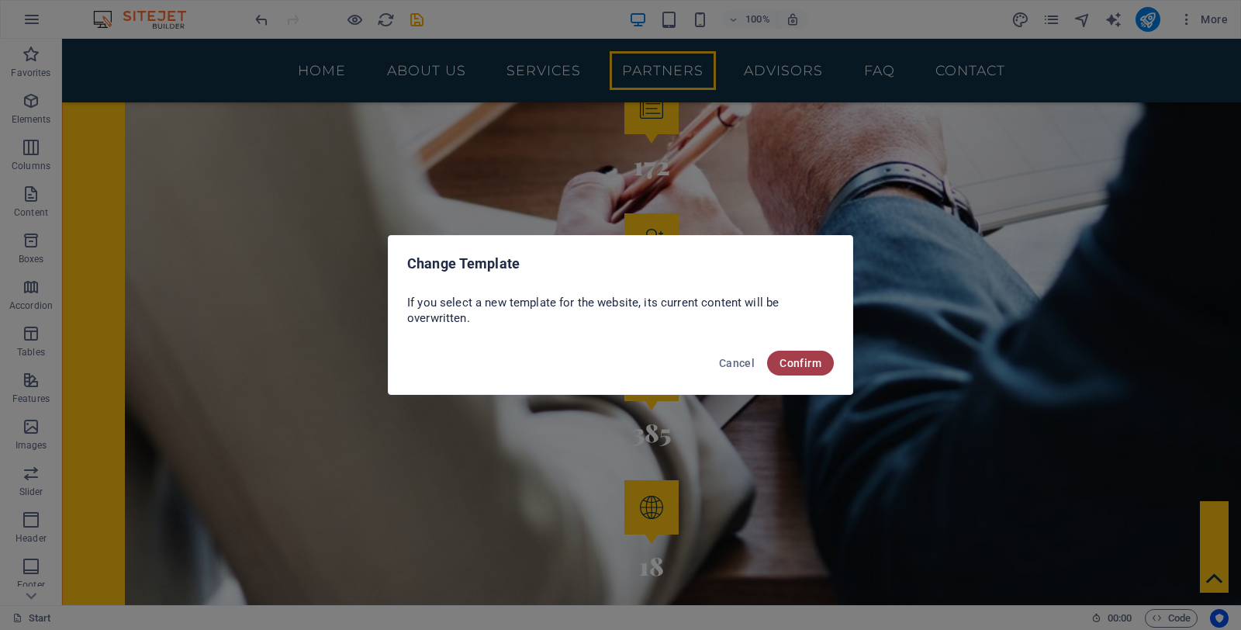
click at [796, 361] on span "Confirm" at bounding box center [800, 363] width 42 height 12
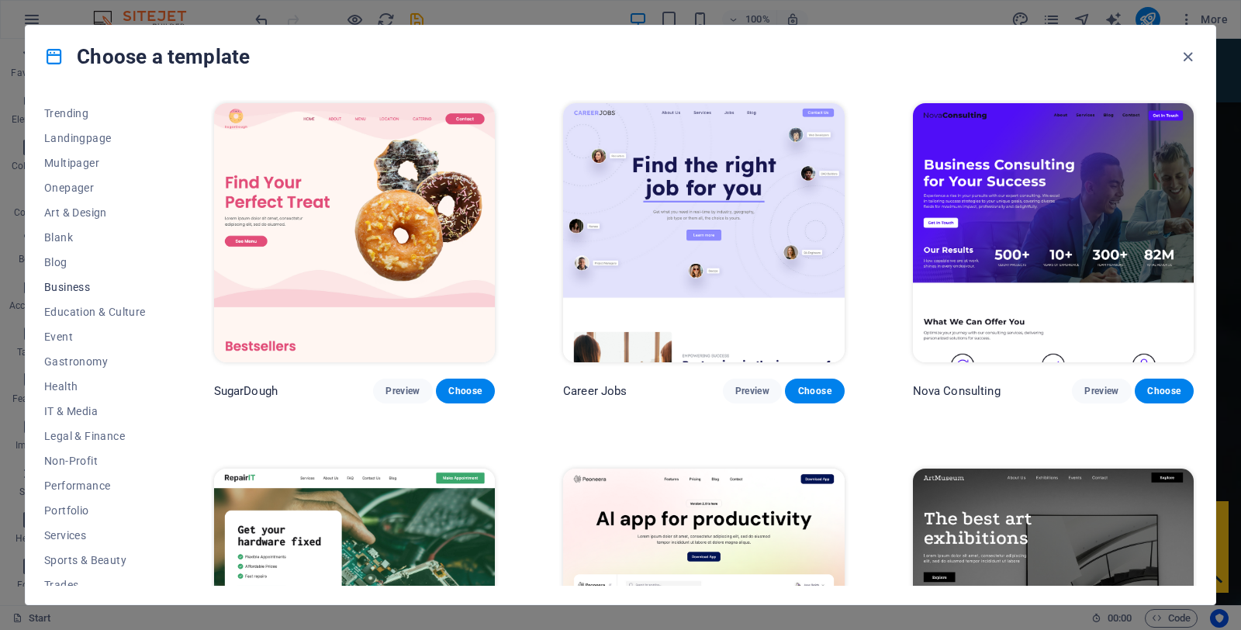
scroll to position [76, 0]
click at [83, 527] on span "Services" at bounding box center [95, 533] width 102 height 12
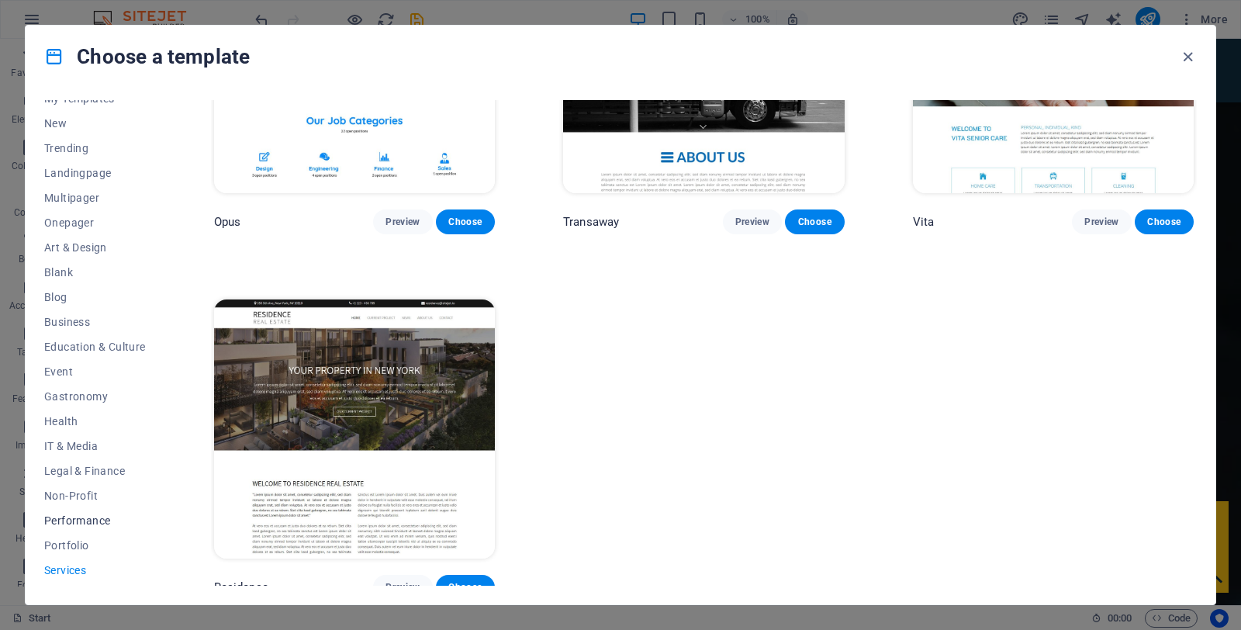
scroll to position [36, 0]
click at [82, 492] on span "Non-Profit" at bounding box center [95, 498] width 102 height 12
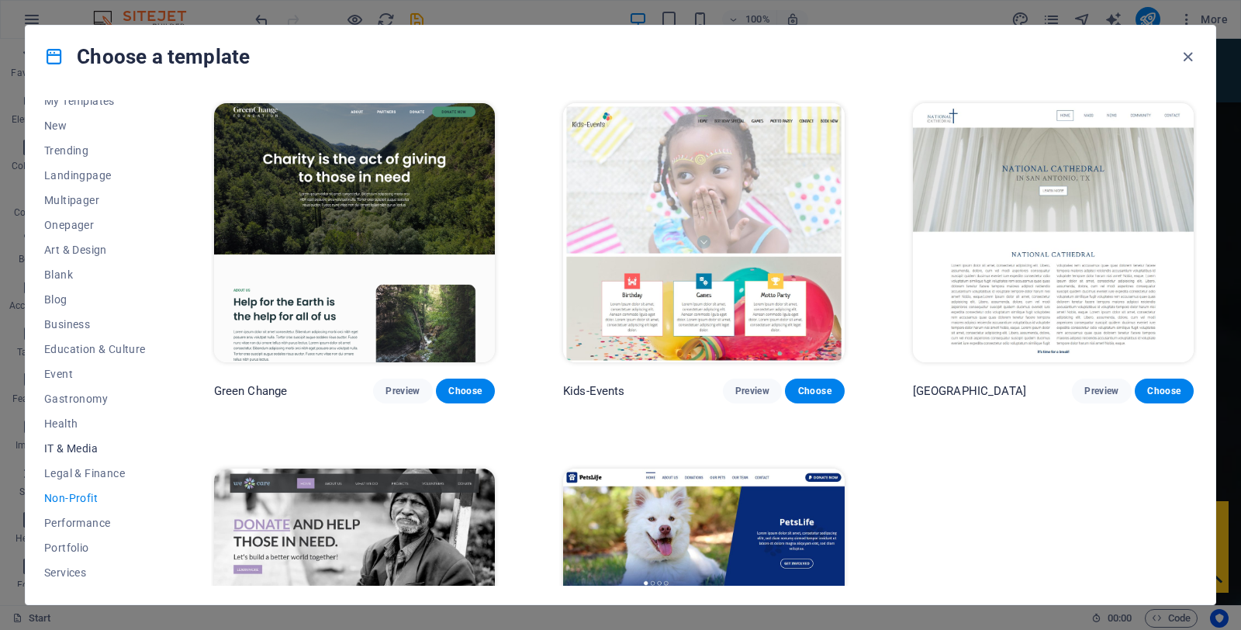
click at [71, 447] on span "IT & Media" at bounding box center [95, 448] width 102 height 12
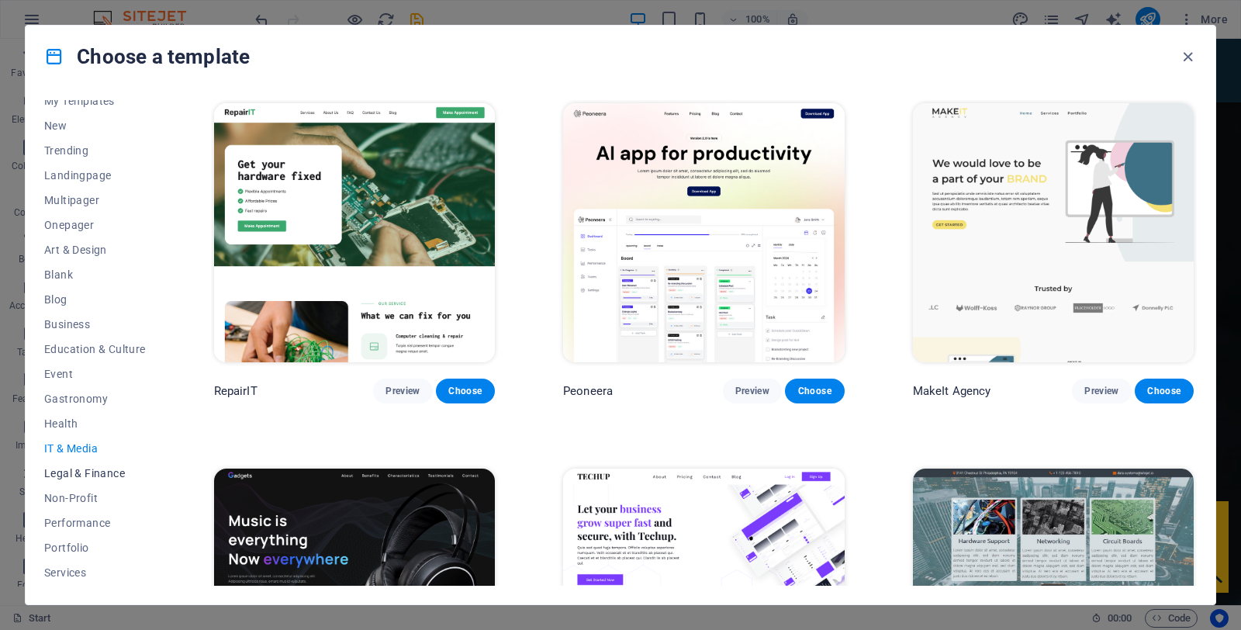
click at [85, 472] on span "Legal & Finance" at bounding box center [95, 473] width 102 height 12
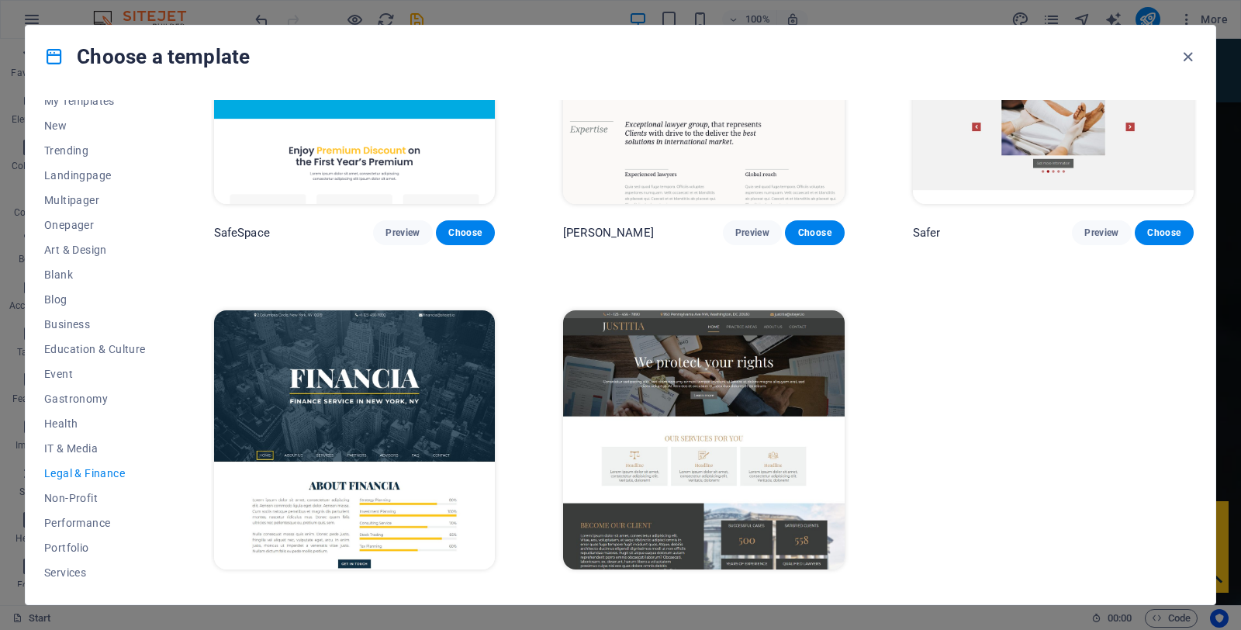
scroll to position [179, 0]
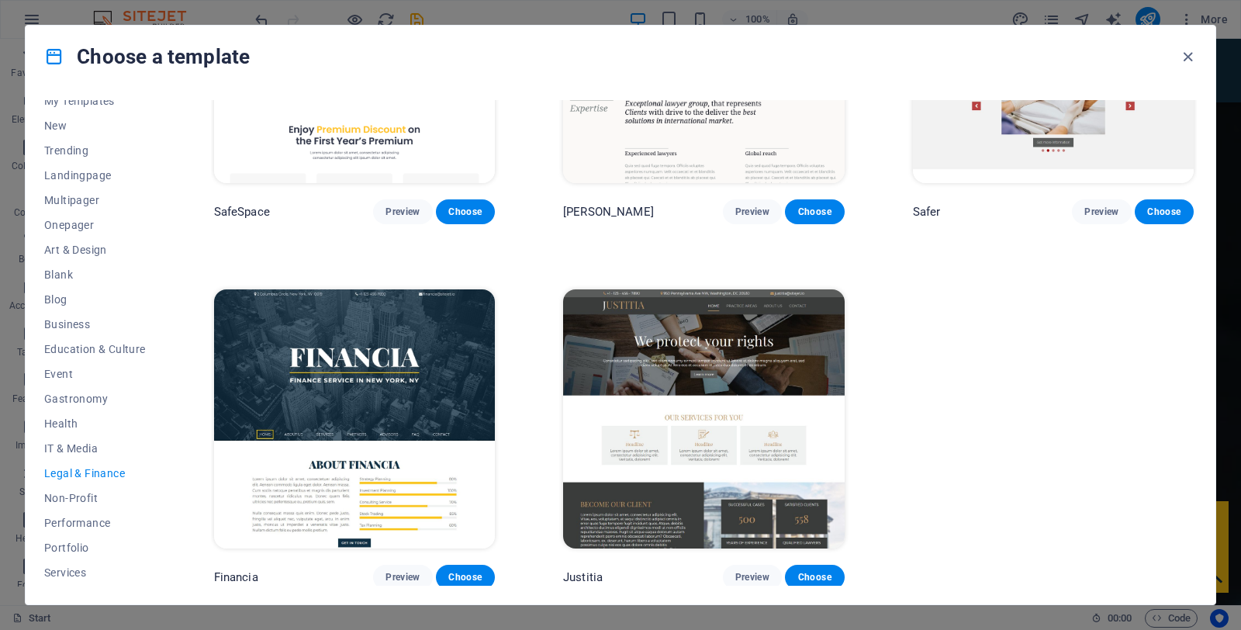
click at [752, 345] on img at bounding box center [703, 418] width 281 height 259
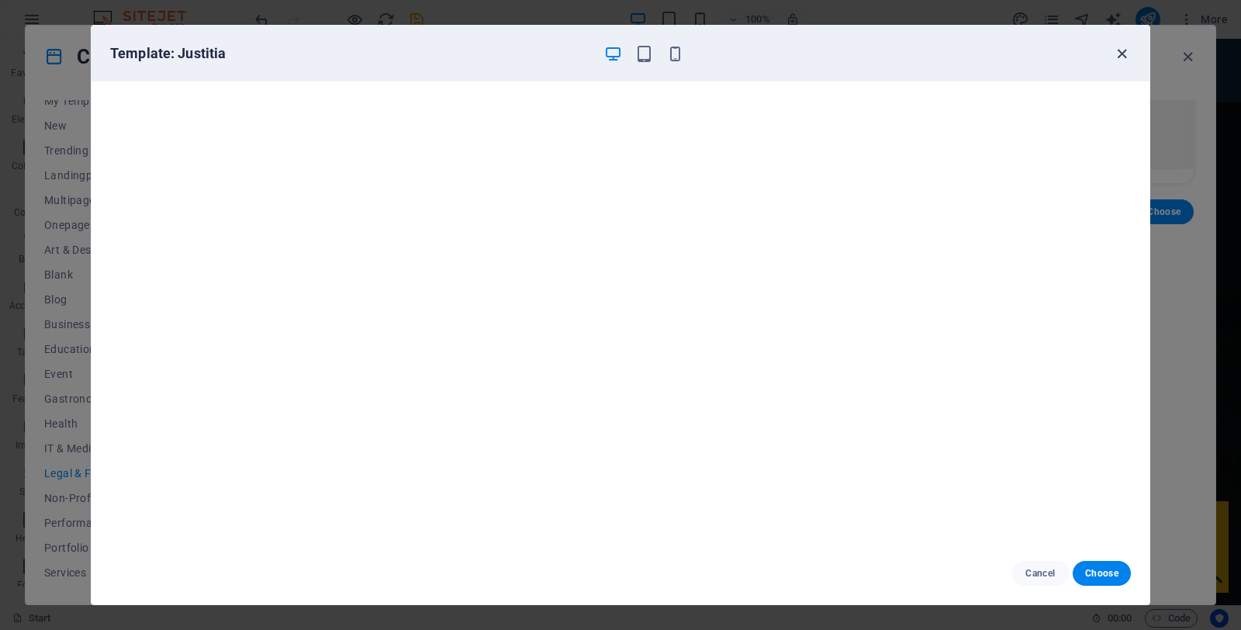
click at [1126, 53] on icon "button" at bounding box center [1122, 54] width 18 height 18
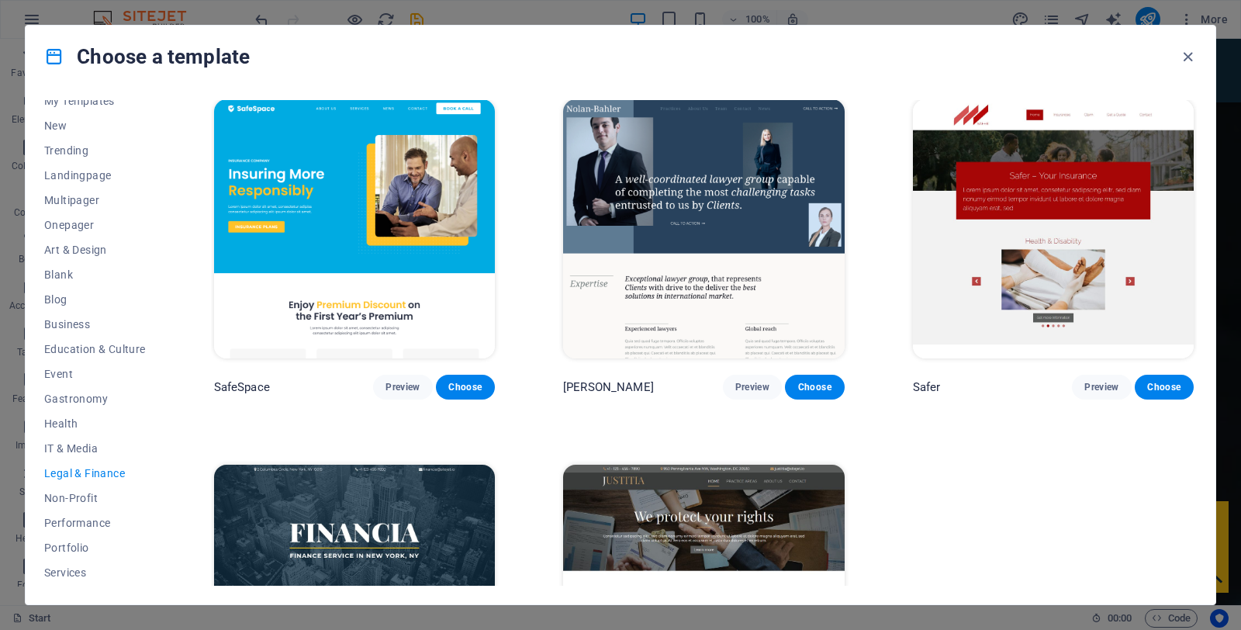
scroll to position [0, 0]
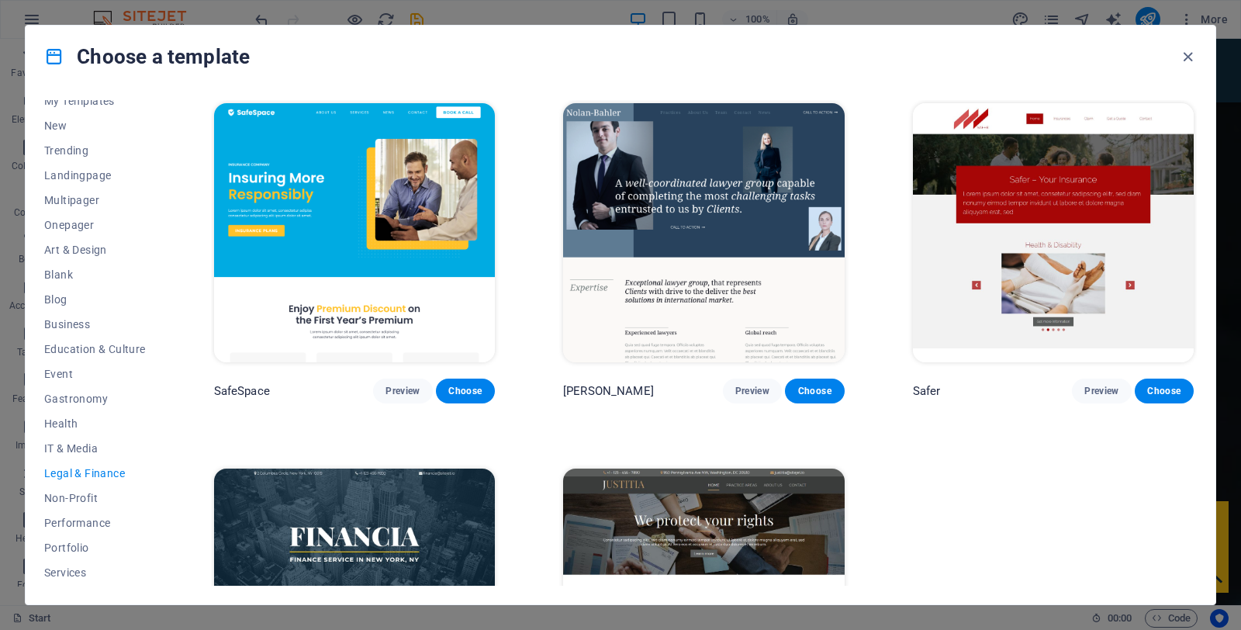
click at [1006, 233] on img at bounding box center [1053, 232] width 281 height 259
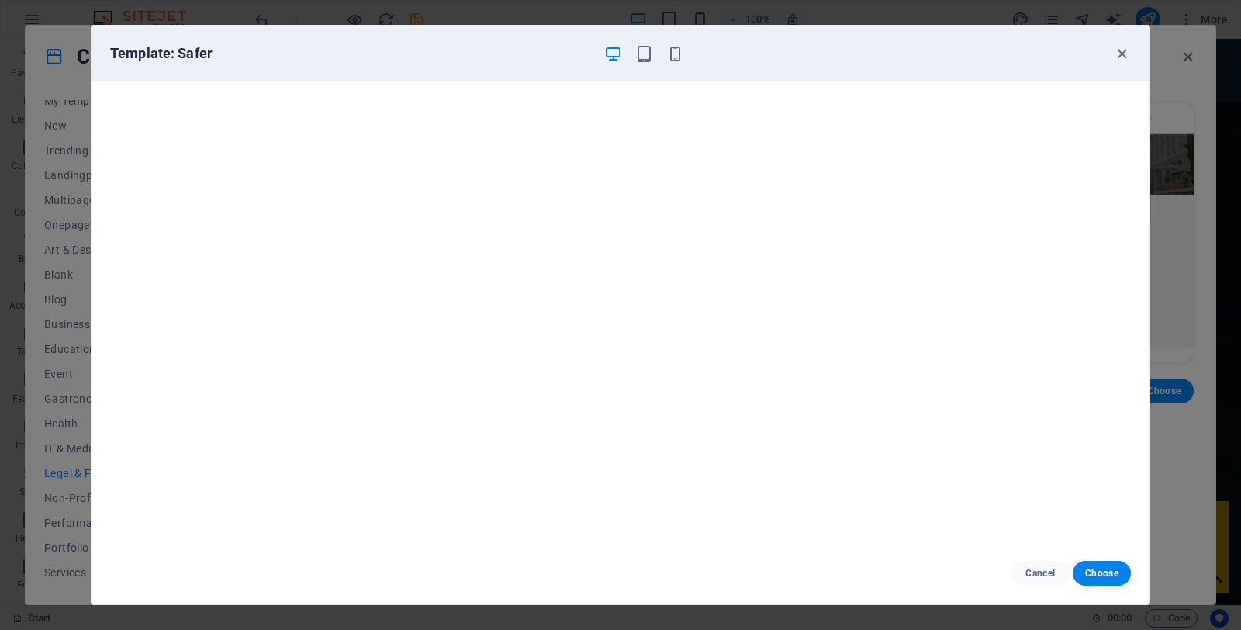
scroll to position [4, 0]
click at [1125, 51] on icon "button" at bounding box center [1122, 54] width 18 height 18
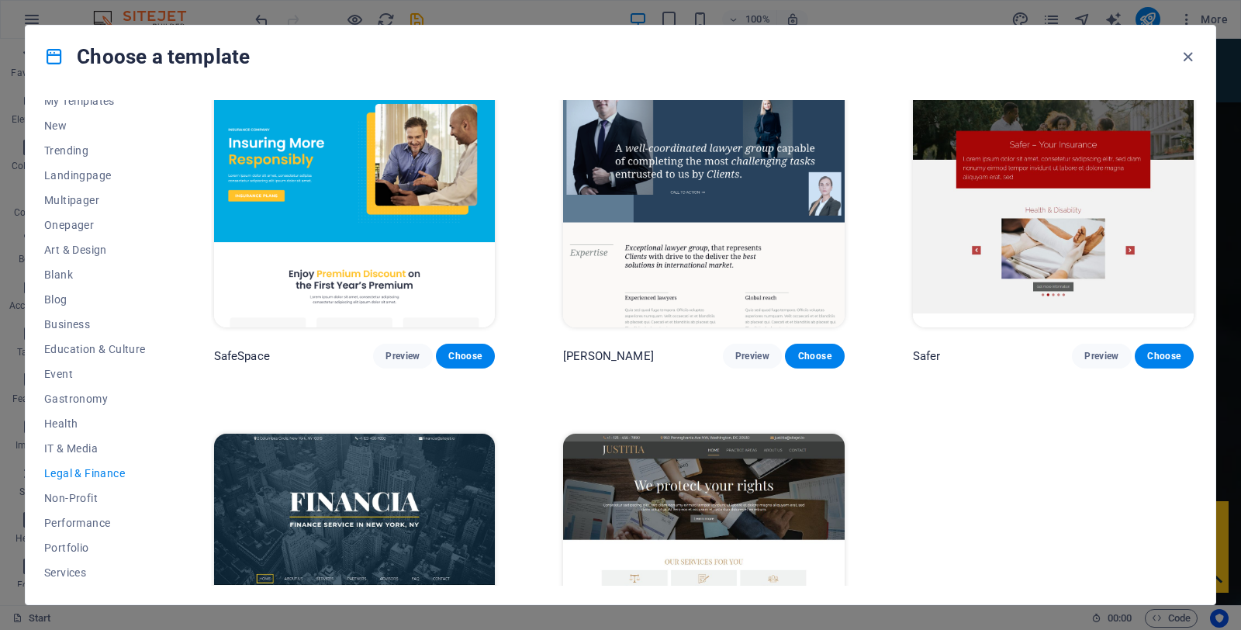
scroll to position [49, 0]
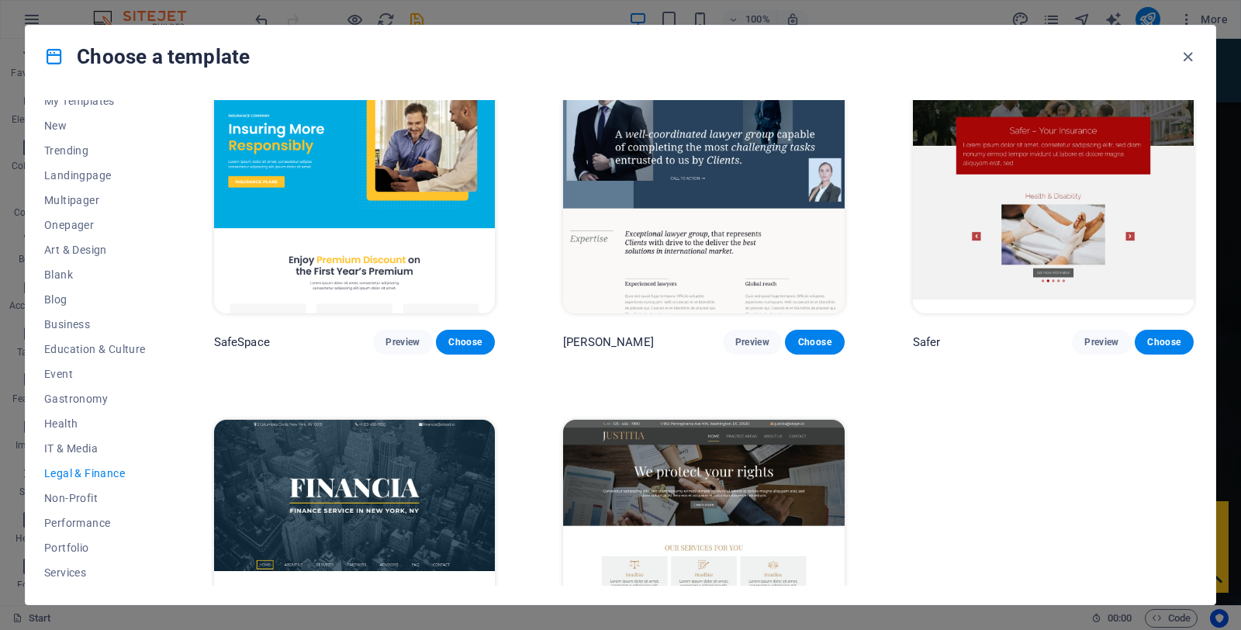
click at [365, 223] on img at bounding box center [354, 183] width 281 height 259
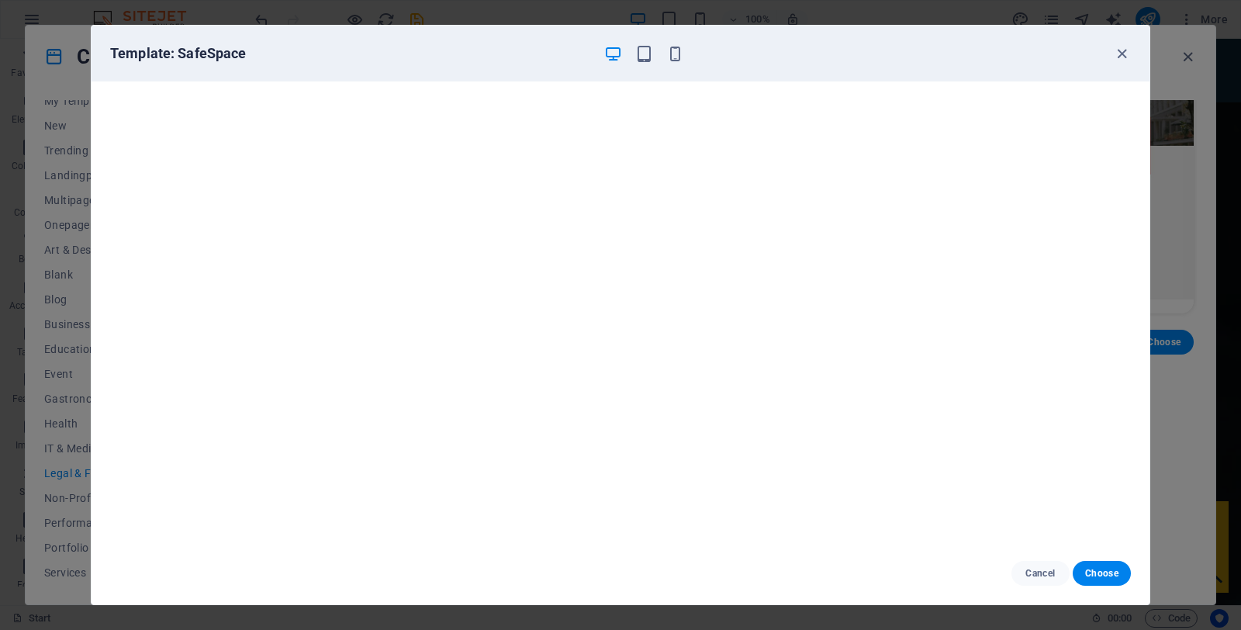
scroll to position [4, 0]
click at [1124, 53] on icon "button" at bounding box center [1122, 54] width 18 height 18
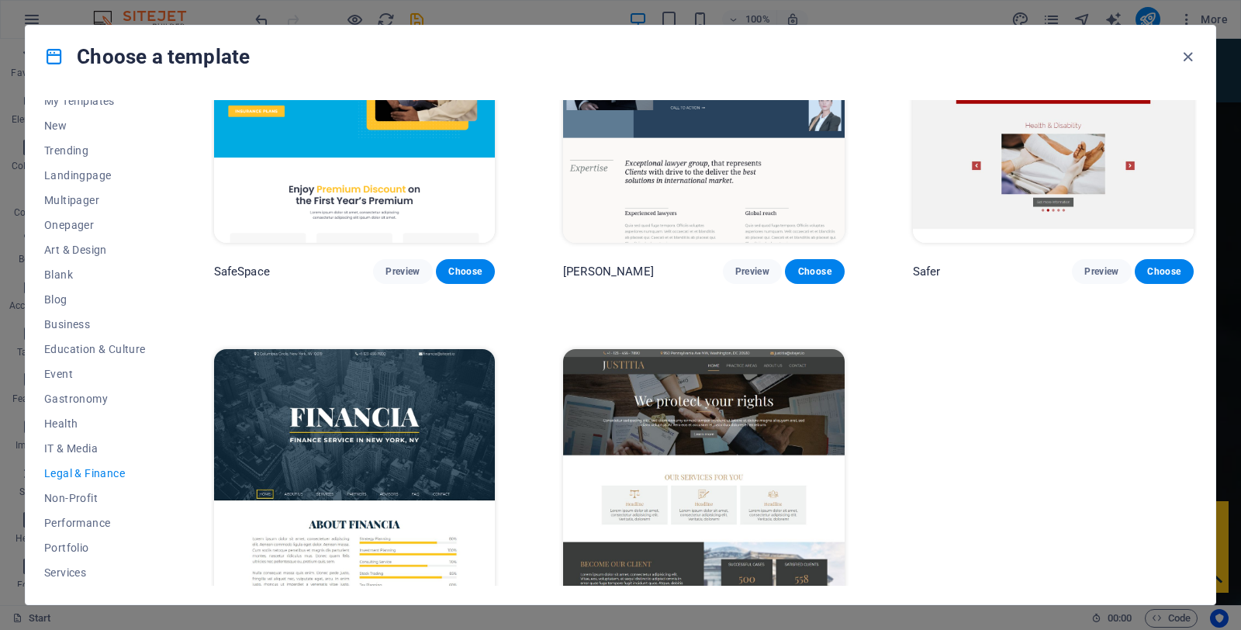
scroll to position [157, 0]
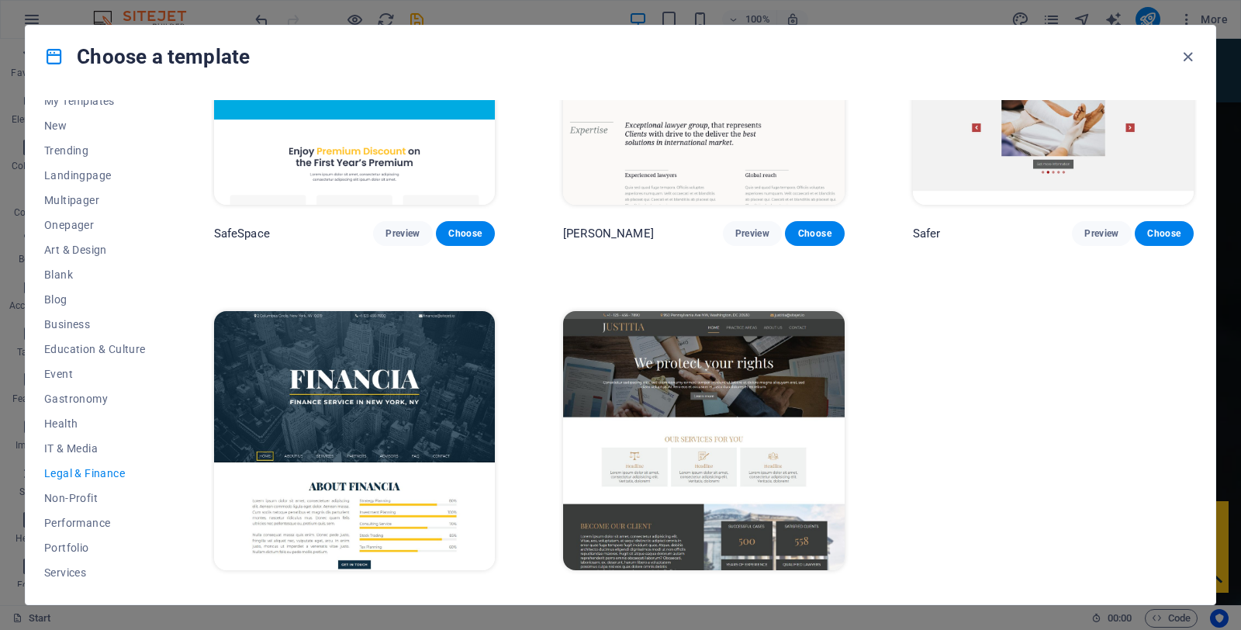
click at [375, 385] on img at bounding box center [354, 440] width 281 height 259
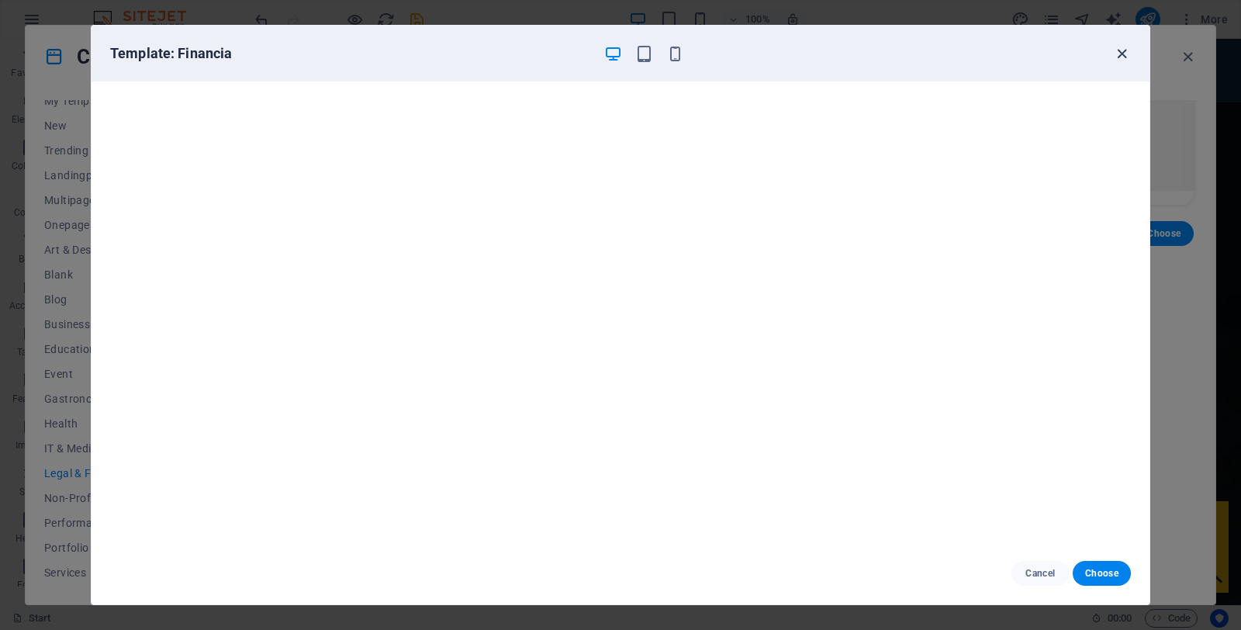
click at [1121, 50] on icon "button" at bounding box center [1122, 54] width 18 height 18
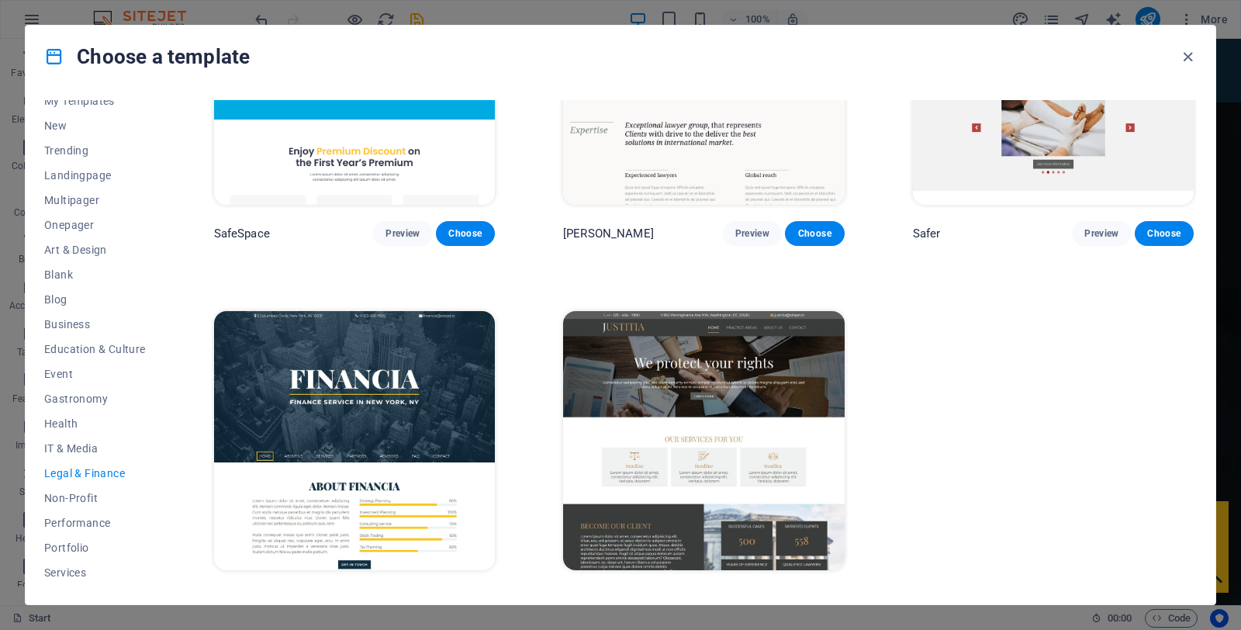
scroll to position [0, 0]
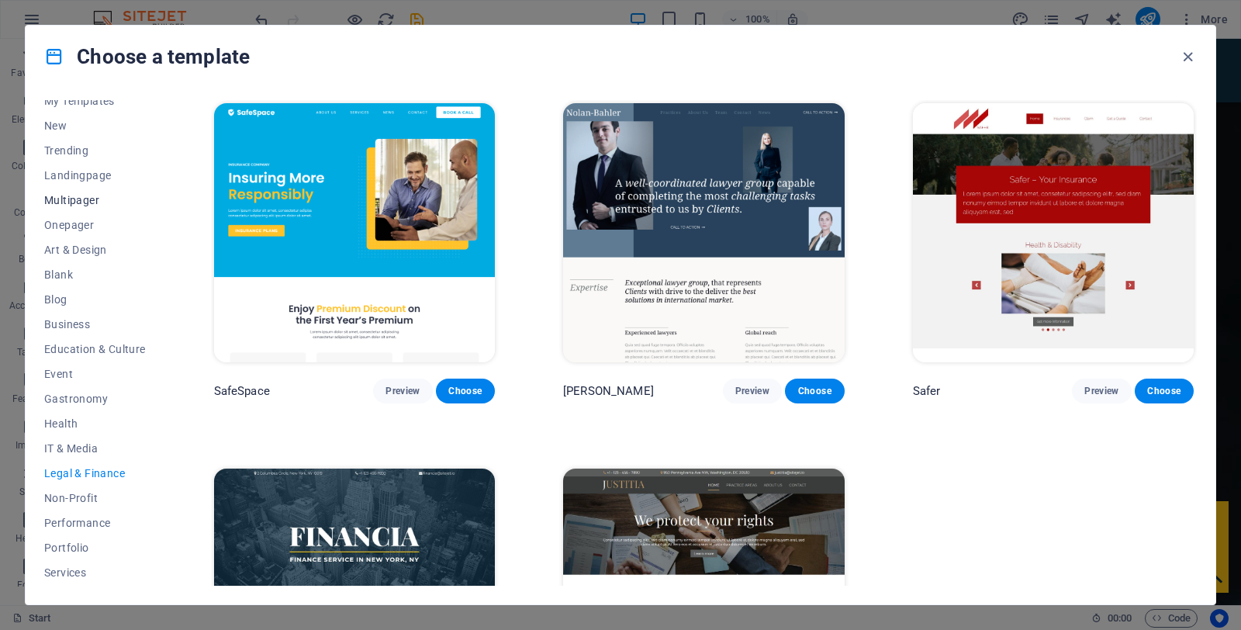
click at [74, 200] on span "Multipager" at bounding box center [95, 200] width 102 height 12
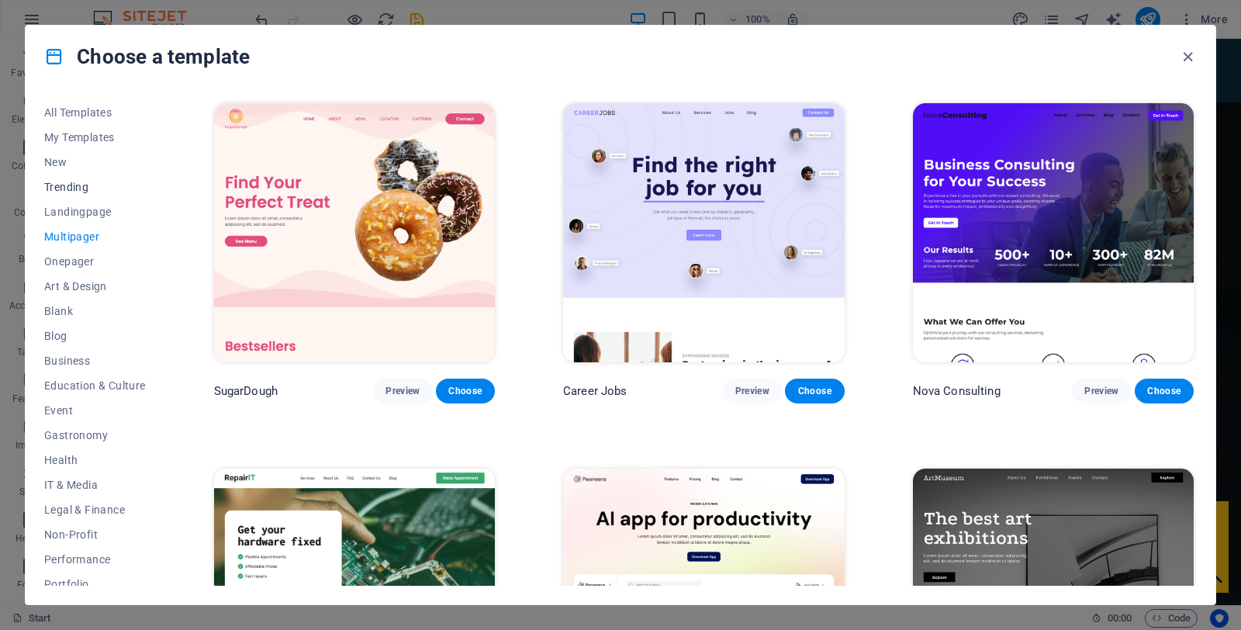
click at [73, 183] on span "Trending" at bounding box center [95, 187] width 102 height 12
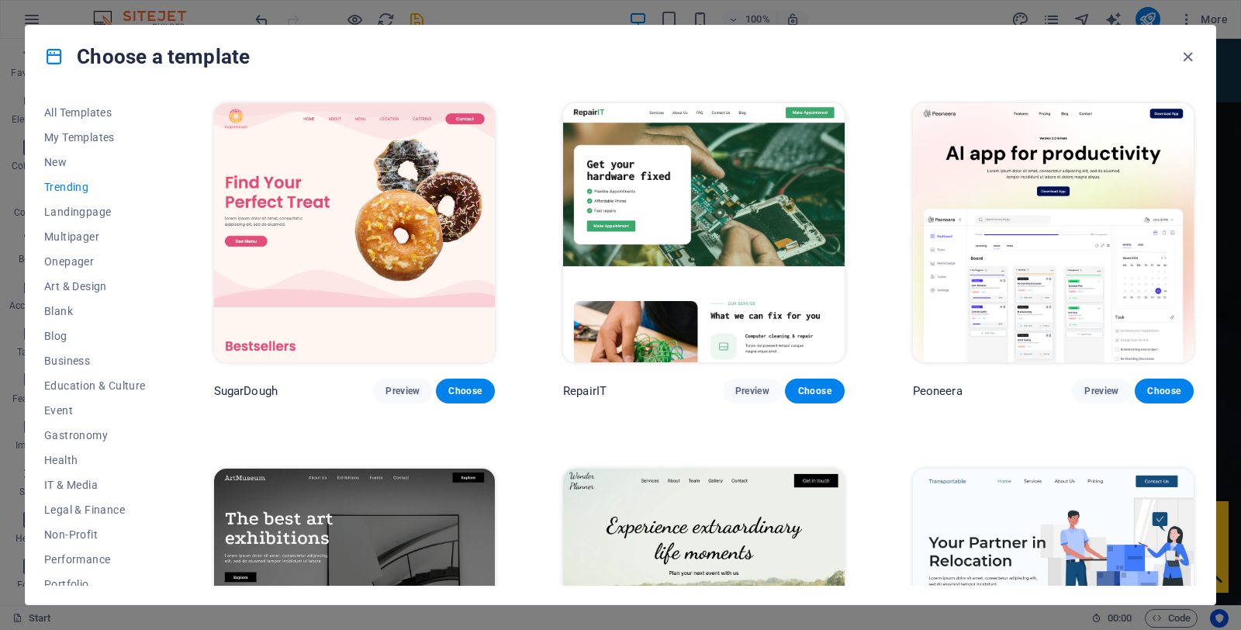
click at [73, 183] on span "Trending" at bounding box center [95, 187] width 102 height 12
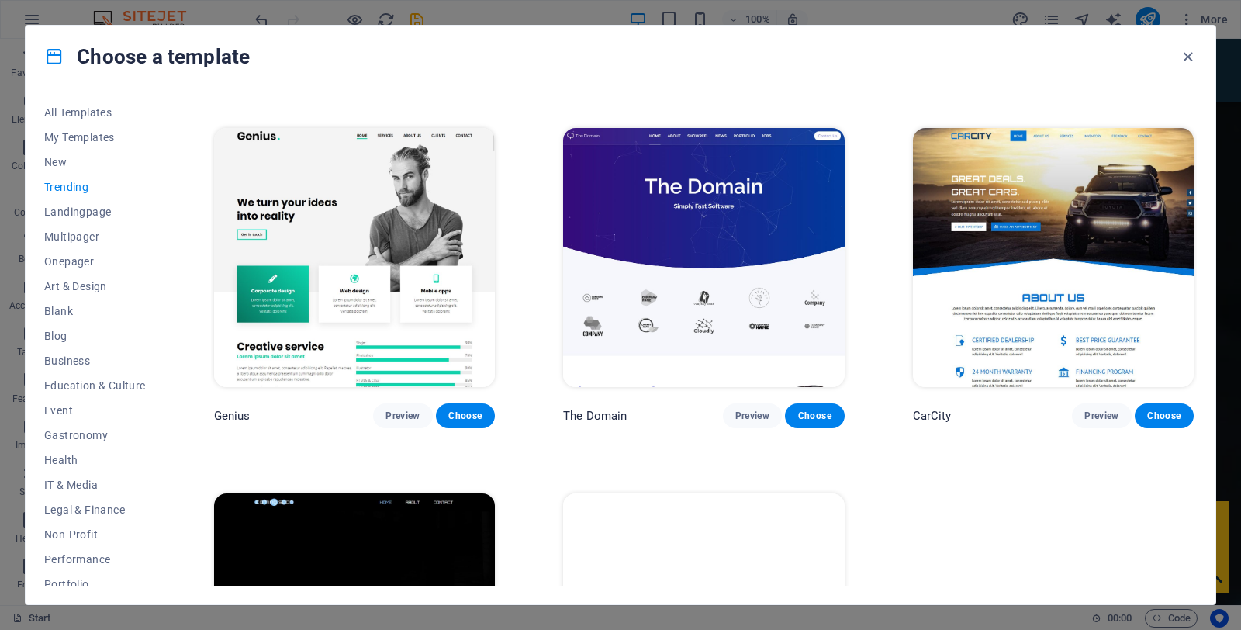
scroll to position [1437, 0]
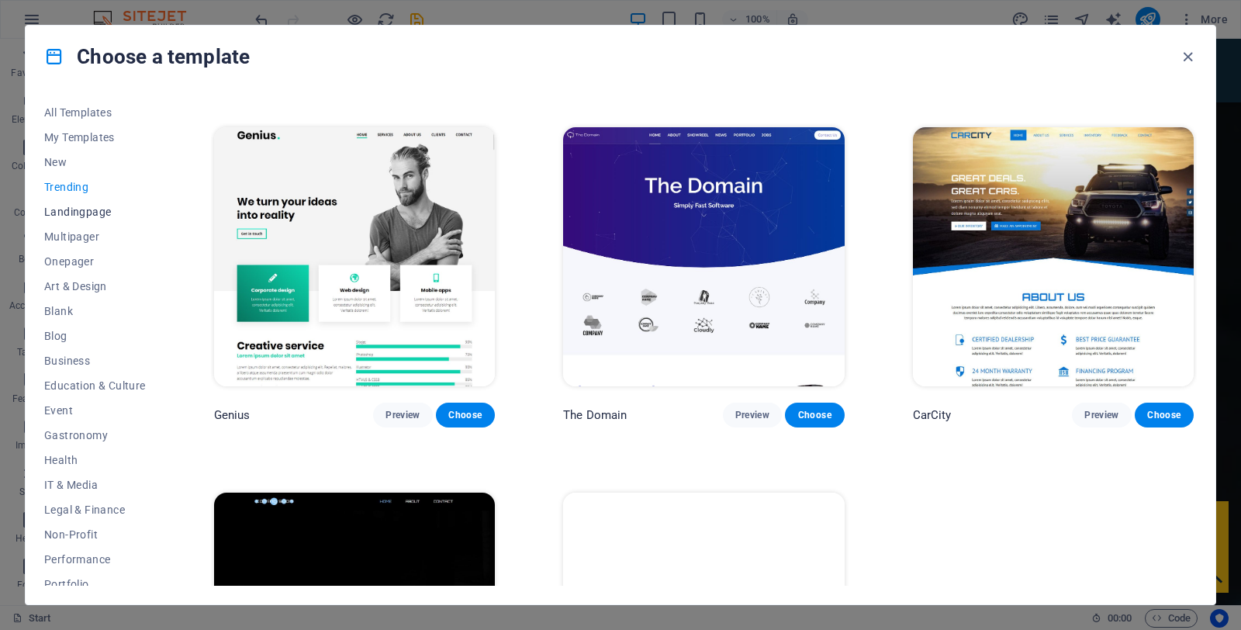
click at [78, 211] on span "Landingpage" at bounding box center [95, 212] width 102 height 12
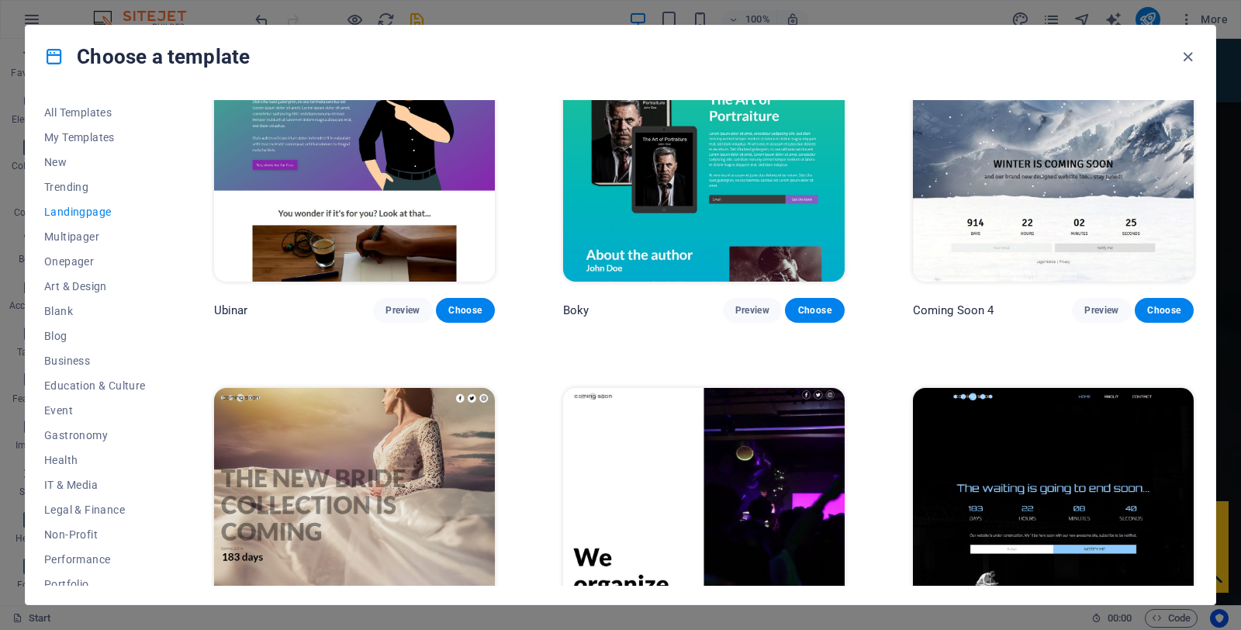
scroll to position [2555, 0]
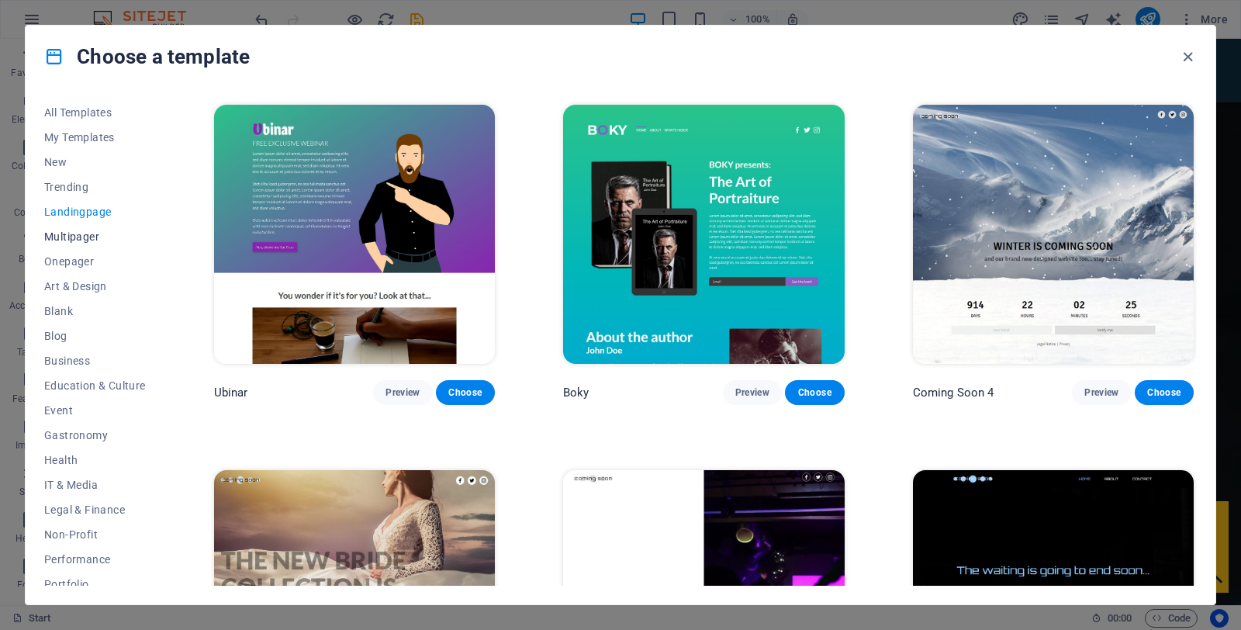
click at [60, 243] on button "Multipager" at bounding box center [95, 236] width 102 height 25
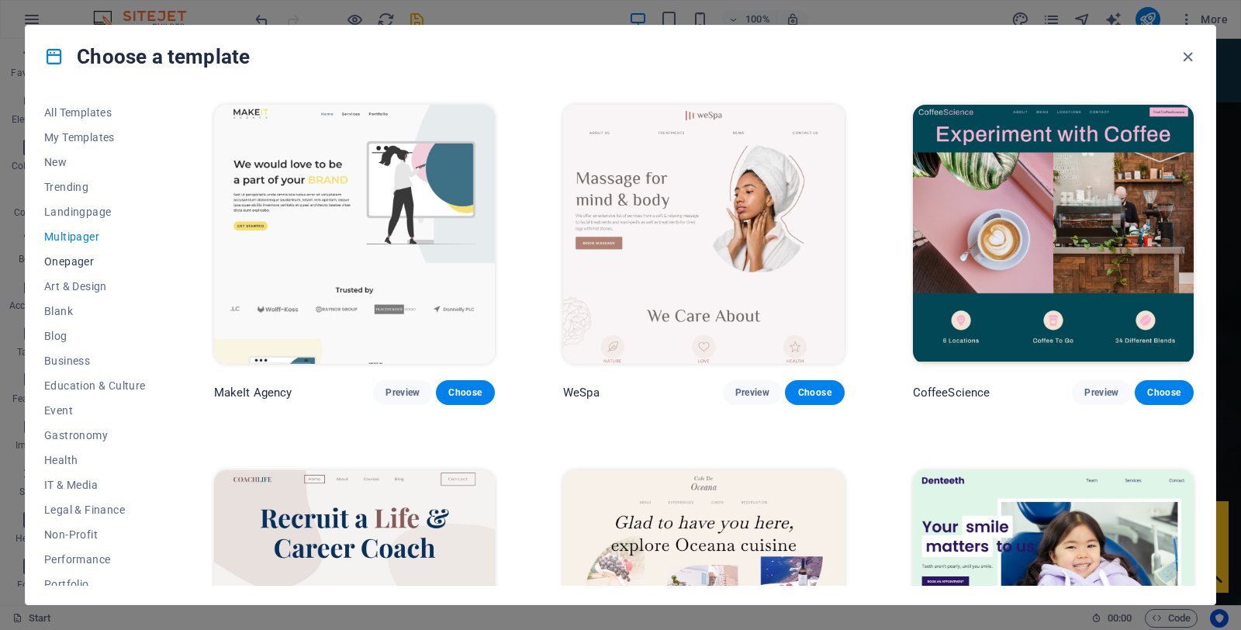
click at [67, 259] on span "Onepager" at bounding box center [95, 261] width 102 height 12
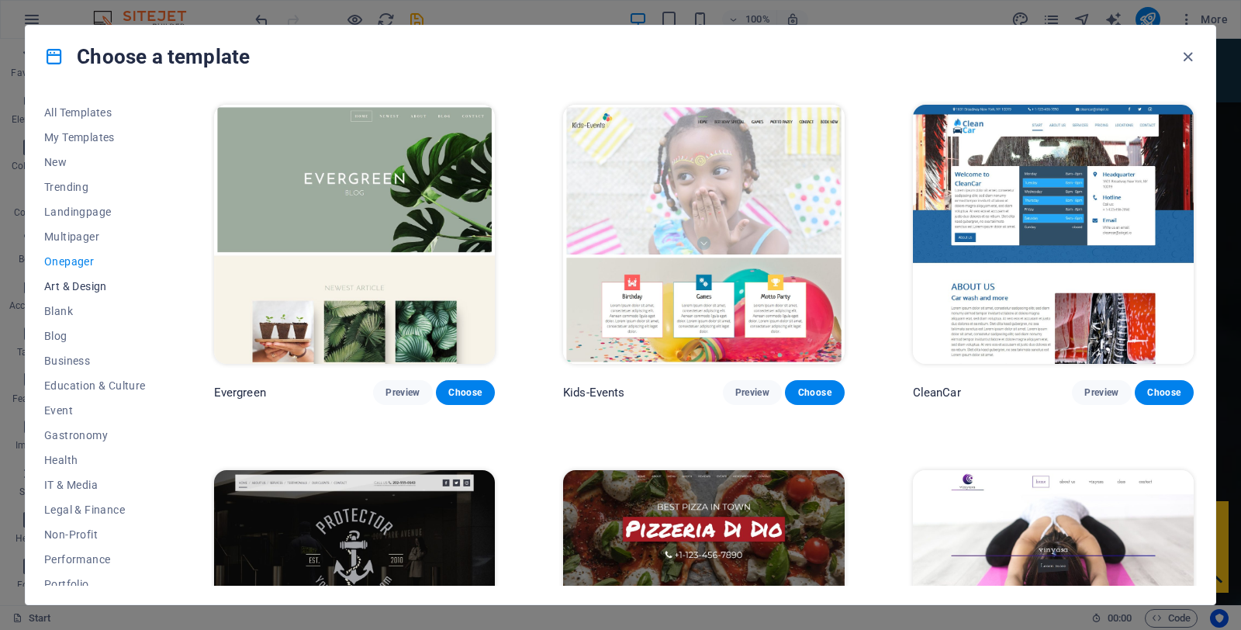
click at [77, 282] on span "Art & Design" at bounding box center [95, 286] width 102 height 12
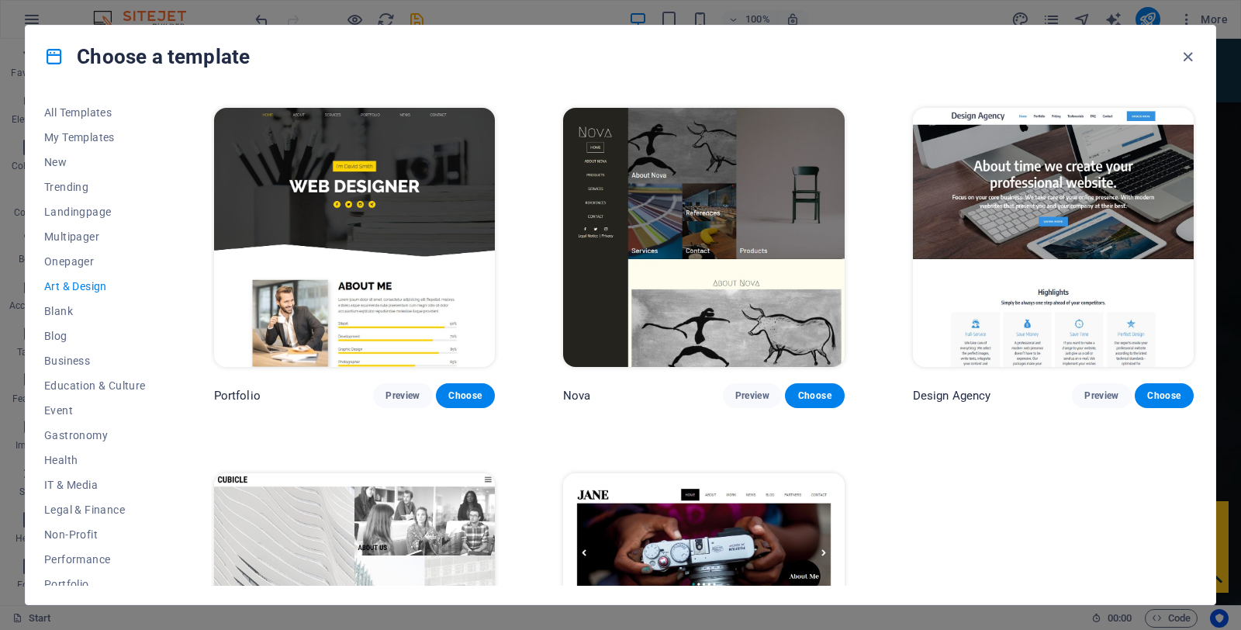
scroll to position [1088, 0]
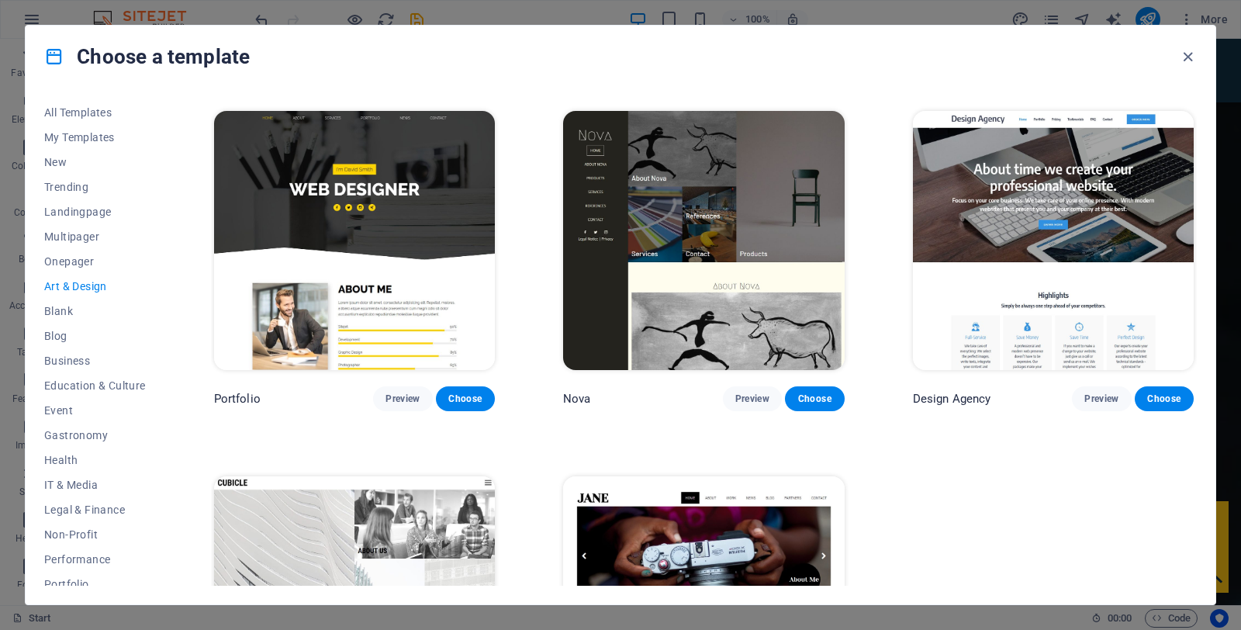
click at [326, 261] on img at bounding box center [354, 240] width 281 height 259
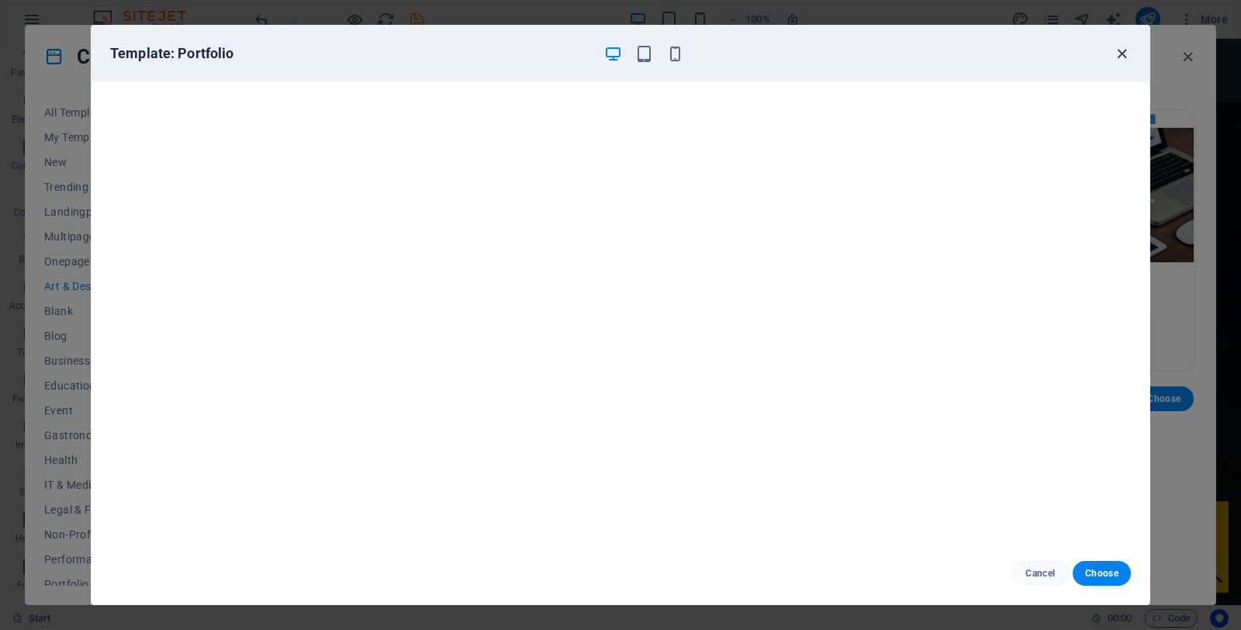
click at [1126, 47] on icon "button" at bounding box center [1122, 54] width 18 height 18
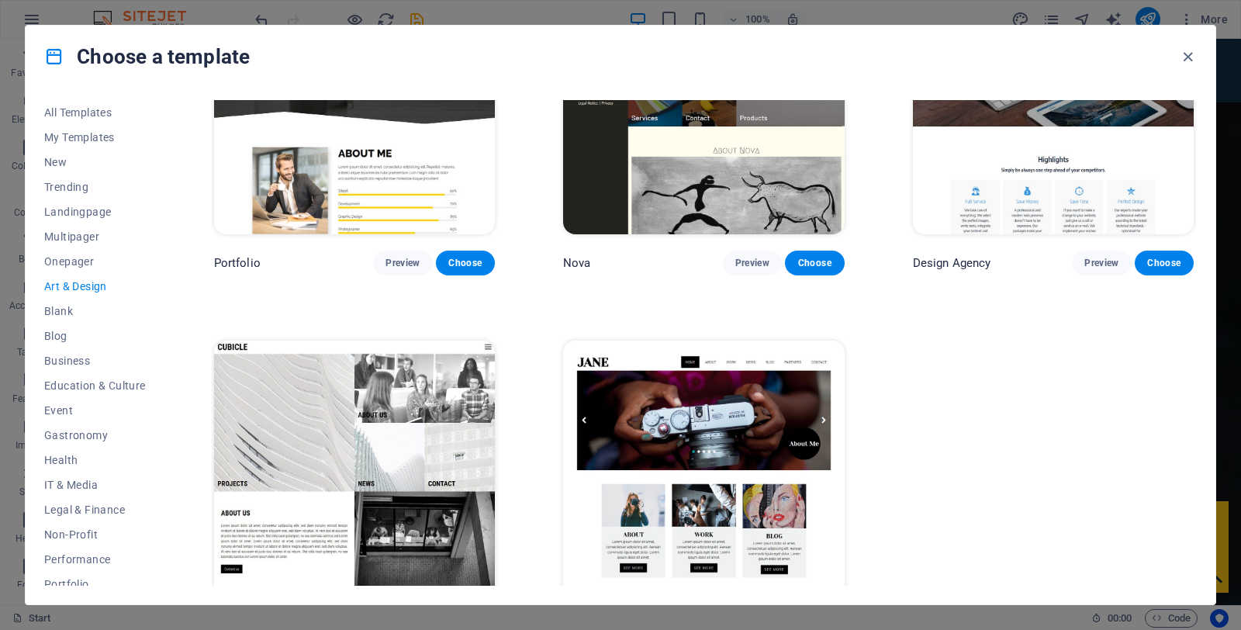
scroll to position [1270, 0]
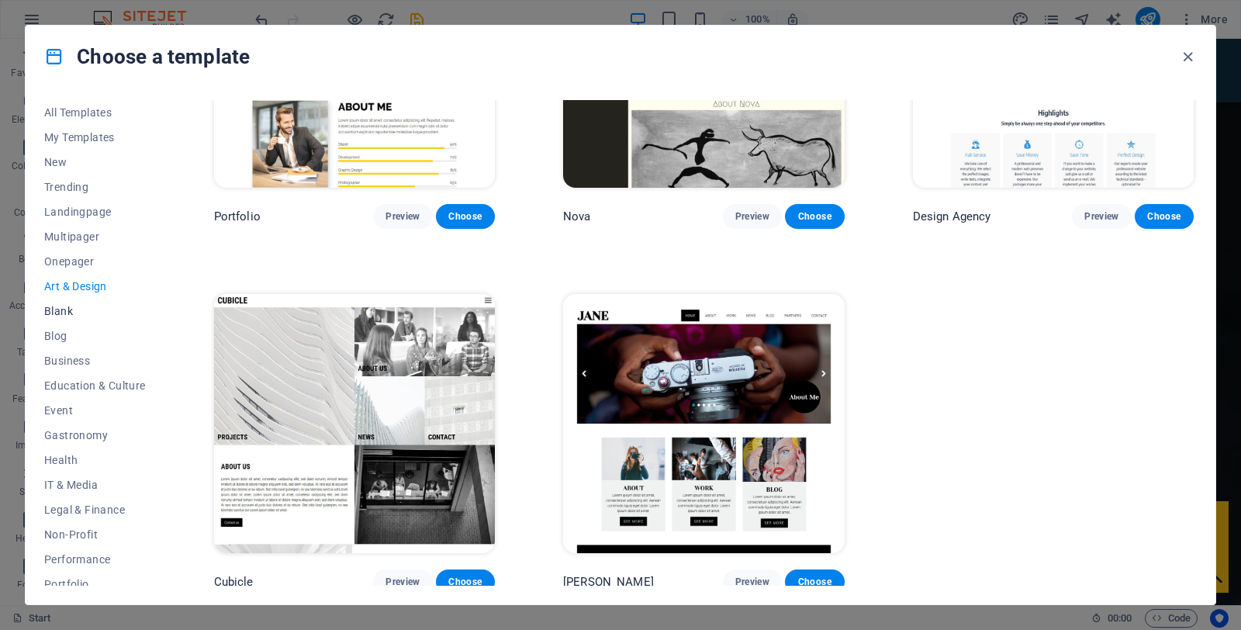
click at [62, 311] on span "Blank" at bounding box center [95, 311] width 102 height 12
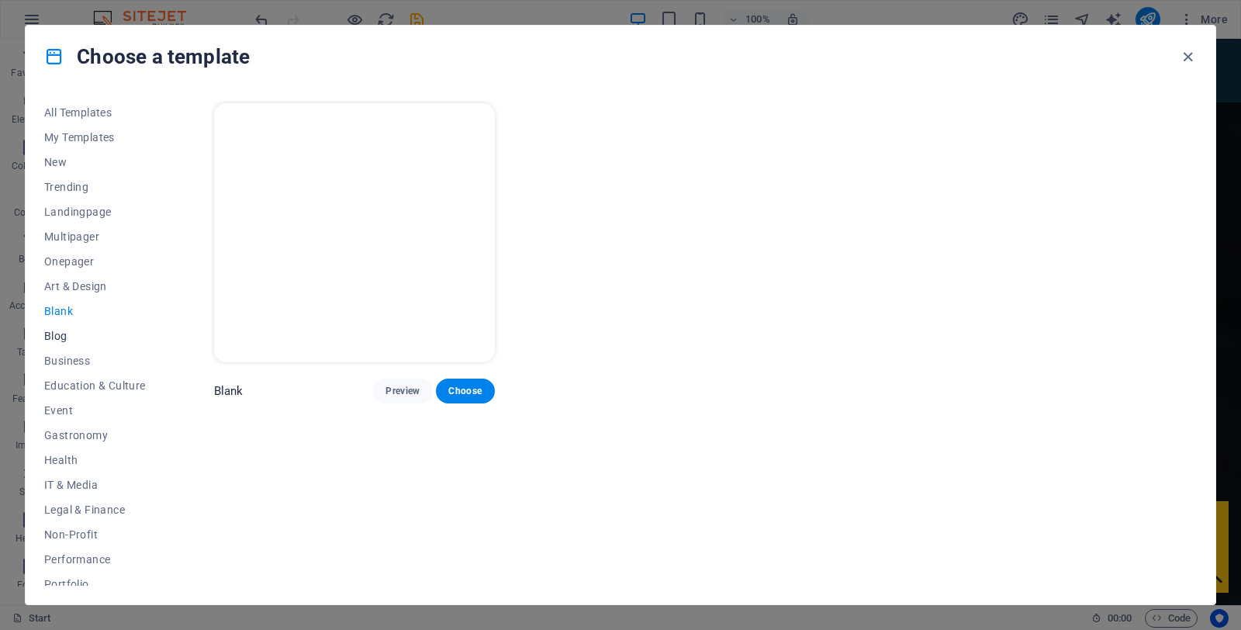
click at [60, 336] on span "Blog" at bounding box center [95, 336] width 102 height 12
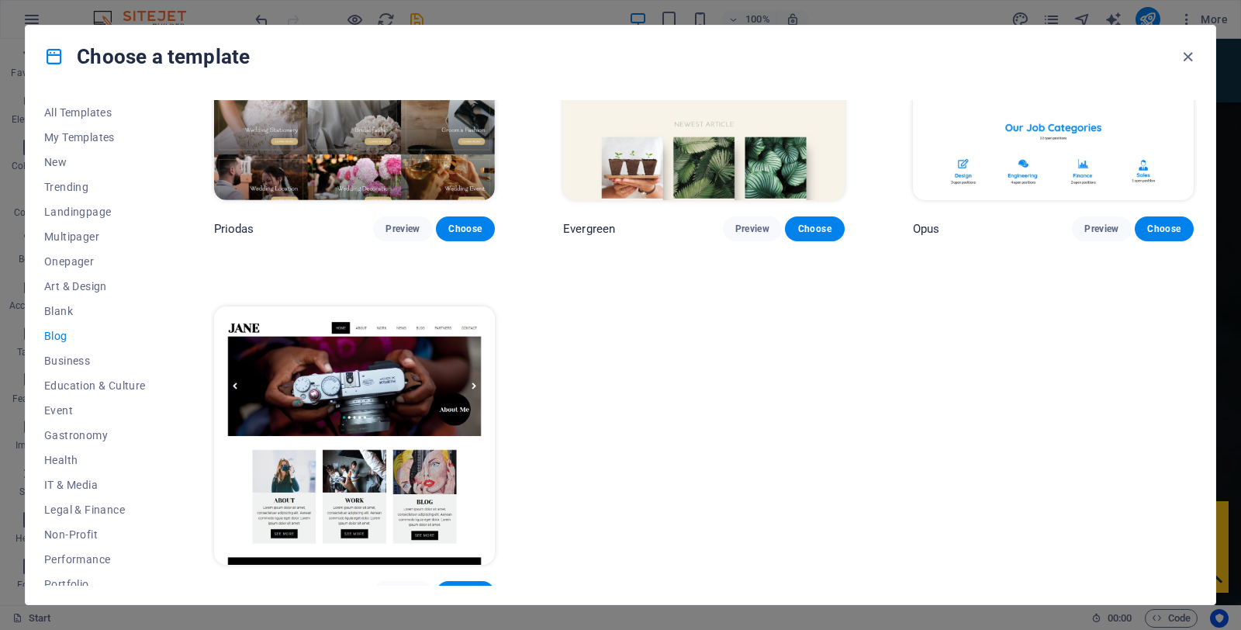
scroll to position [2721, 0]
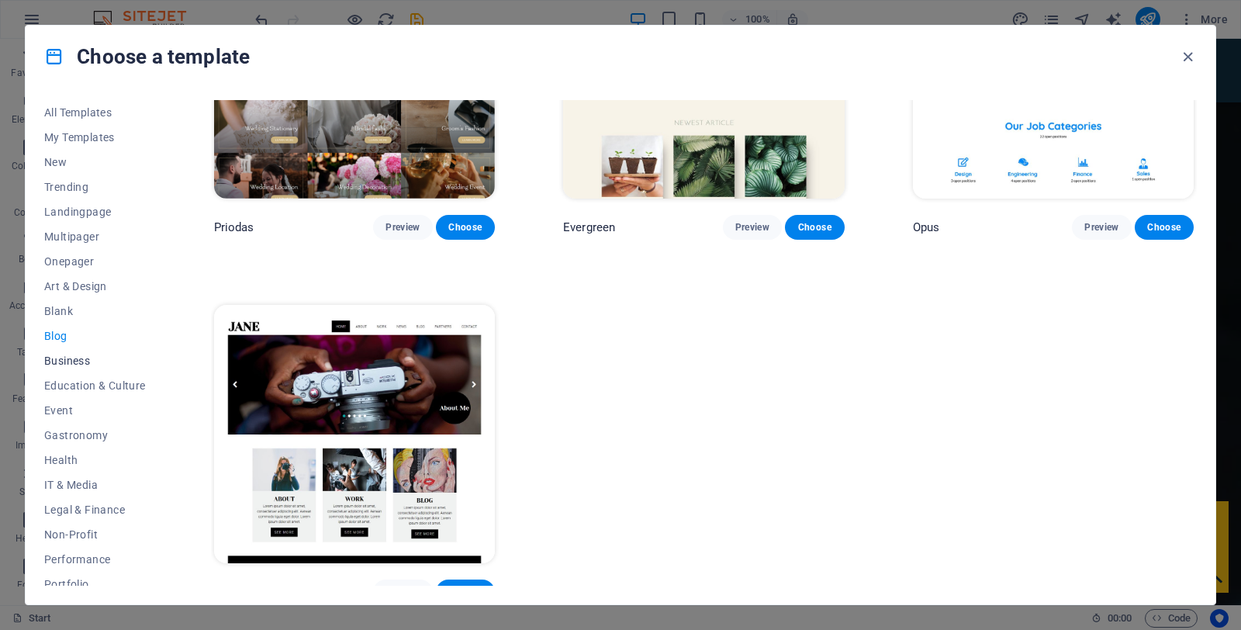
click at [89, 364] on span "Business" at bounding box center [95, 360] width 102 height 12
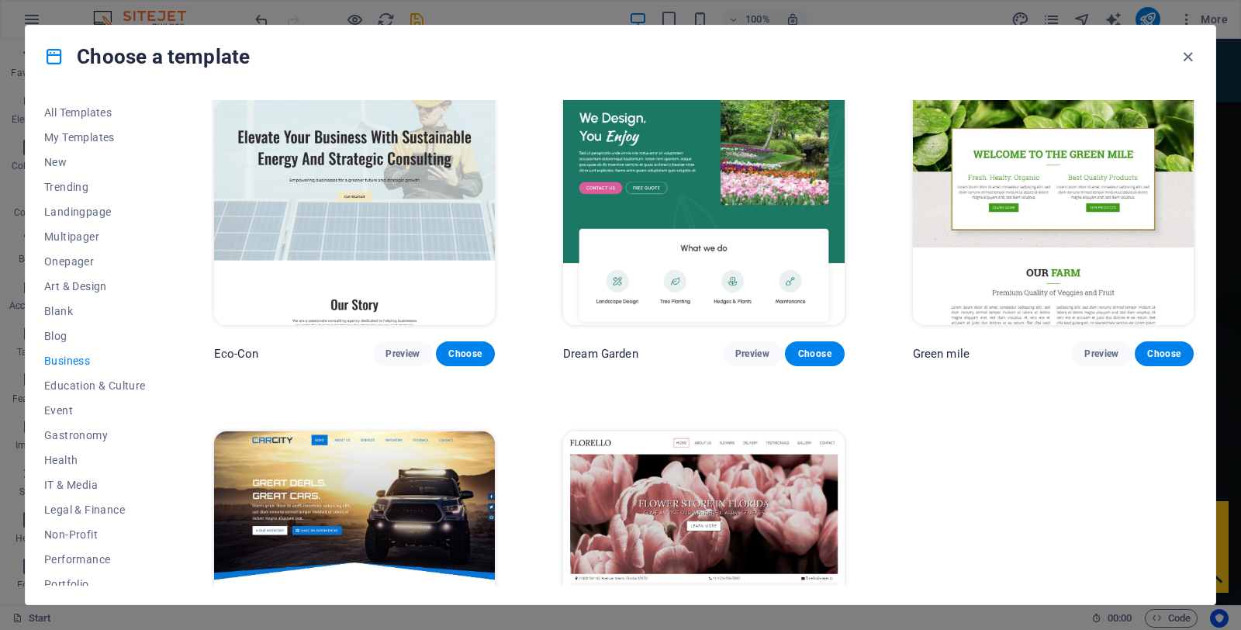
scroll to position [179, 0]
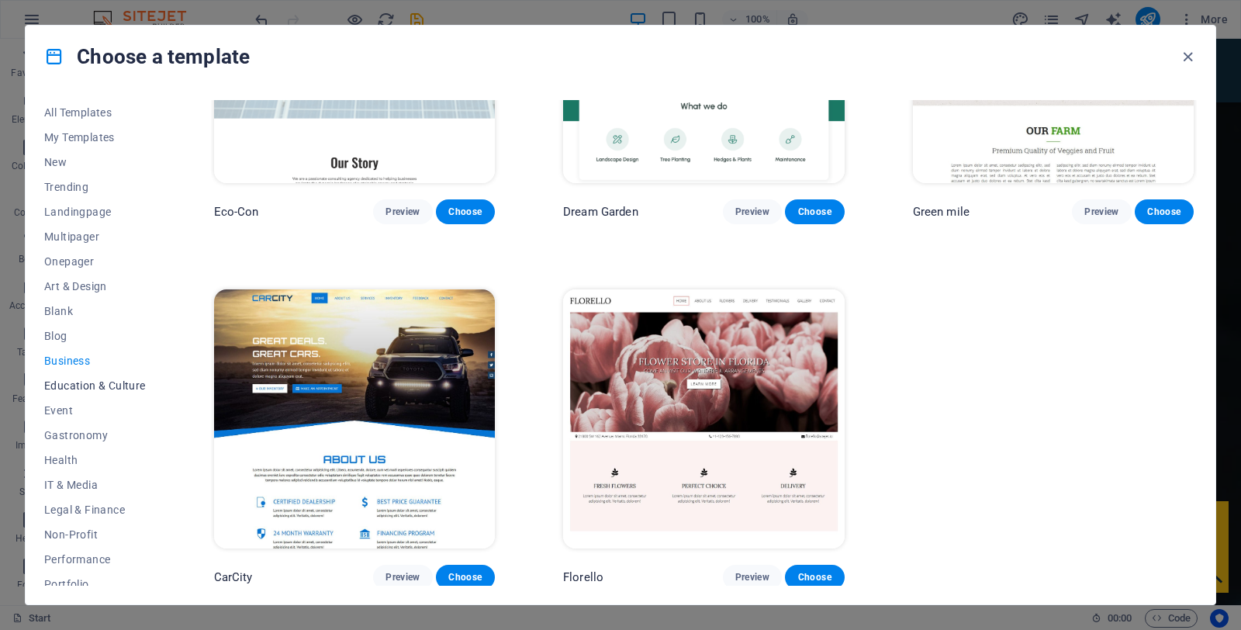
click at [88, 385] on span "Education & Culture" at bounding box center [95, 385] width 102 height 12
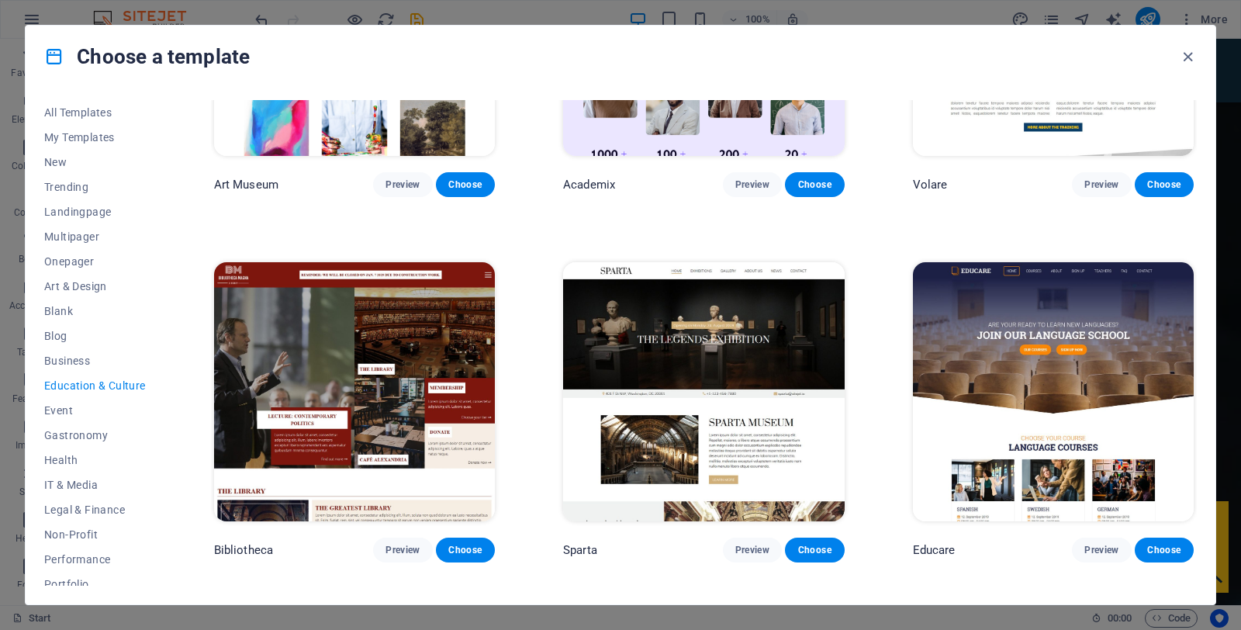
scroll to position [209, 0]
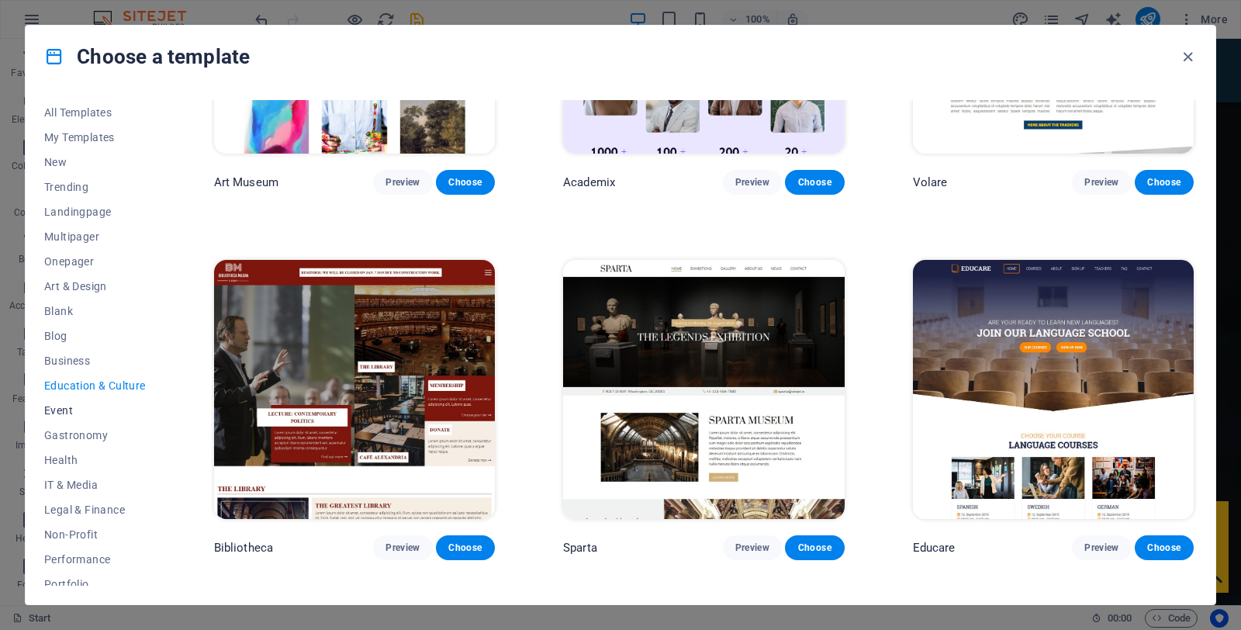
click at [71, 413] on span "Event" at bounding box center [95, 410] width 102 height 12
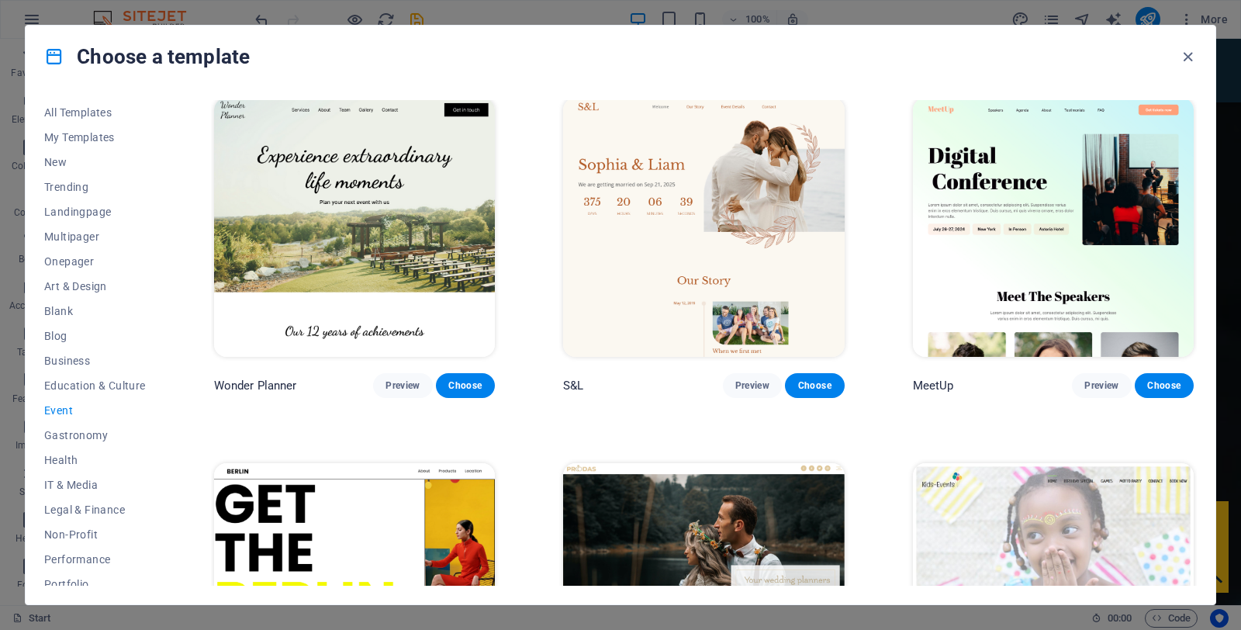
scroll to position [5, 0]
click at [642, 210] on img at bounding box center [703, 227] width 281 height 259
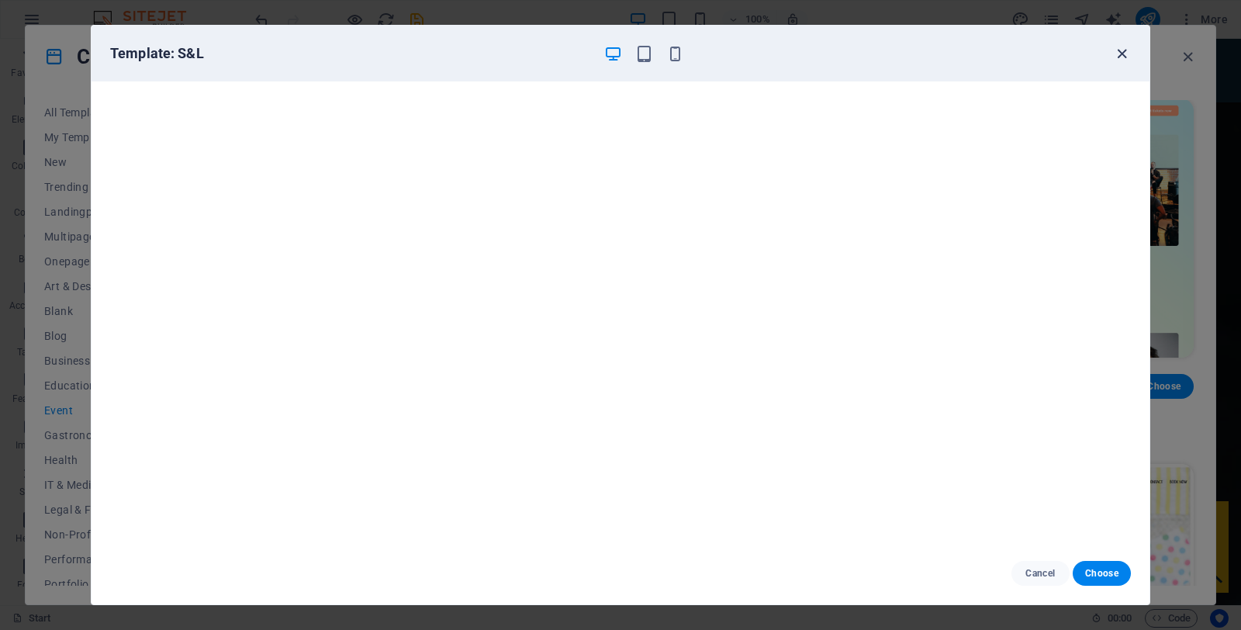
click at [1121, 51] on icon "button" at bounding box center [1122, 54] width 18 height 18
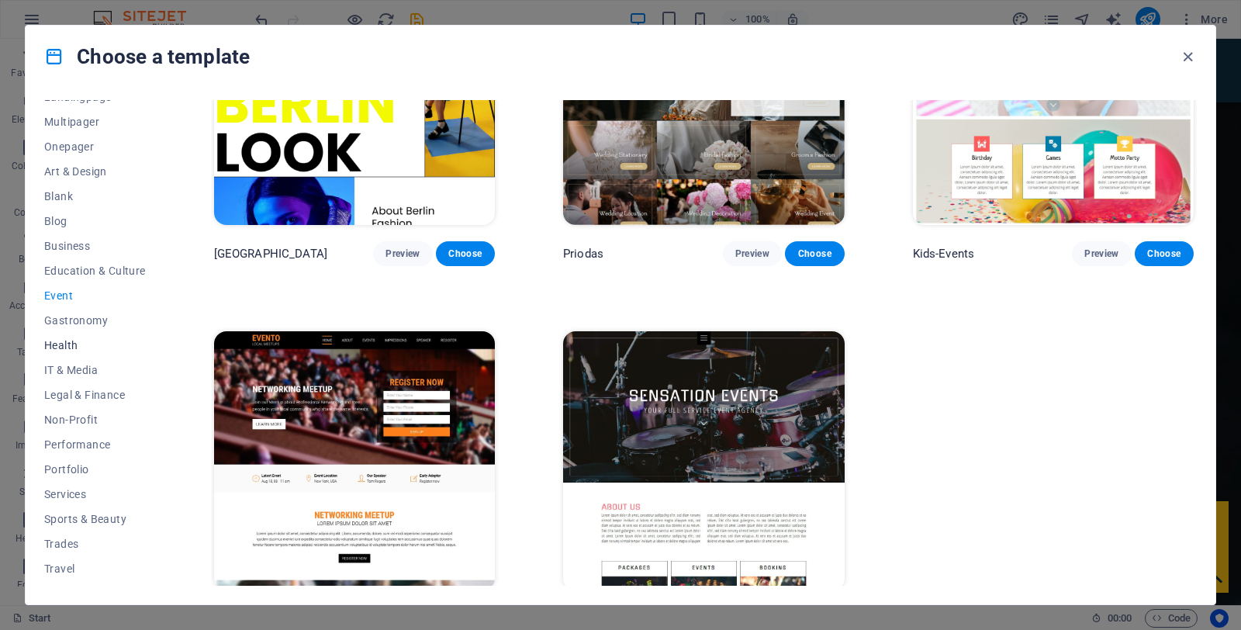
scroll to position [116, 0]
click at [108, 441] on span "Performance" at bounding box center [95, 443] width 102 height 12
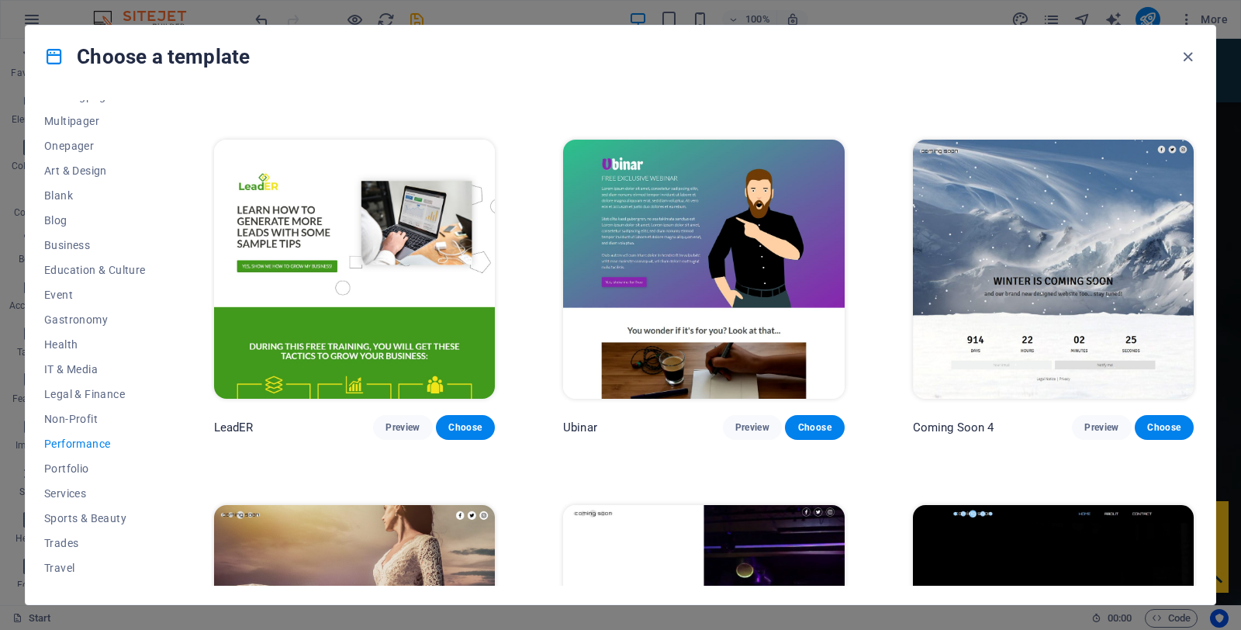
scroll to position [1431, 0]
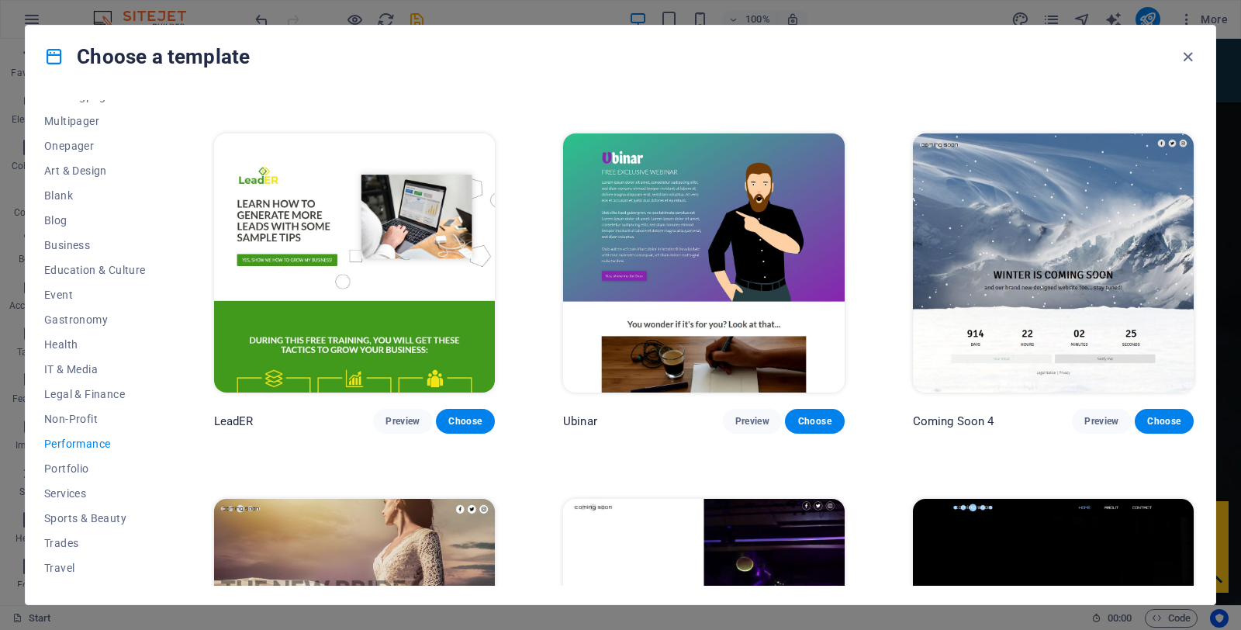
click at [405, 296] on img at bounding box center [354, 262] width 281 height 259
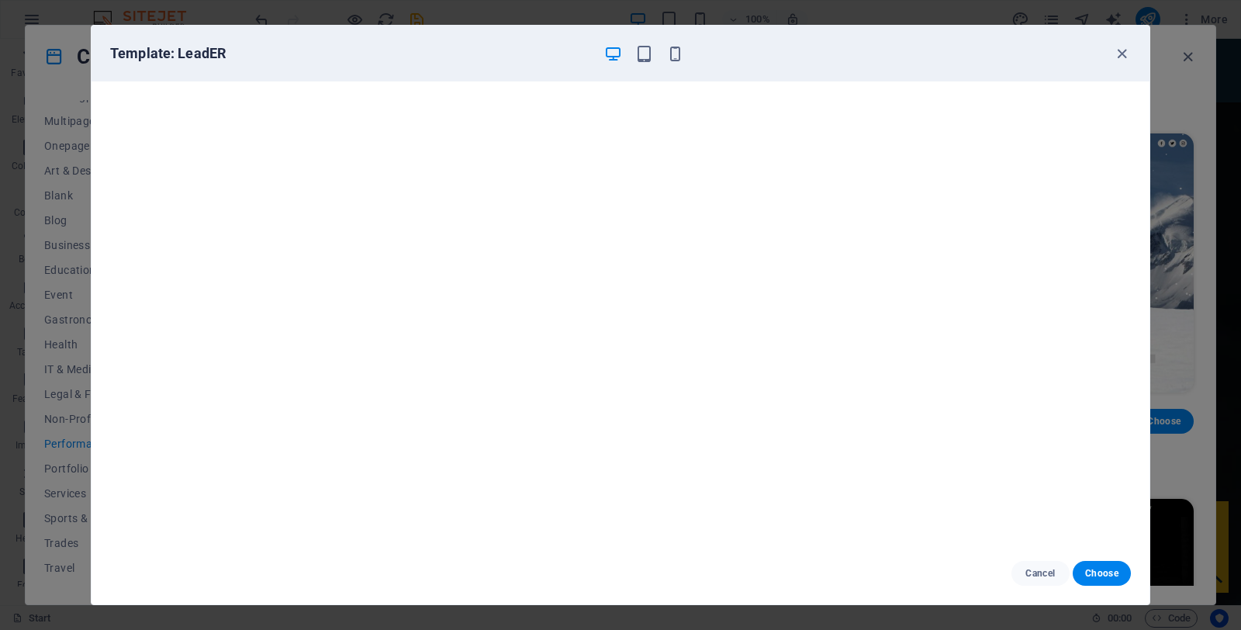
scroll to position [4, 0]
click at [1121, 60] on icon "button" at bounding box center [1122, 54] width 18 height 18
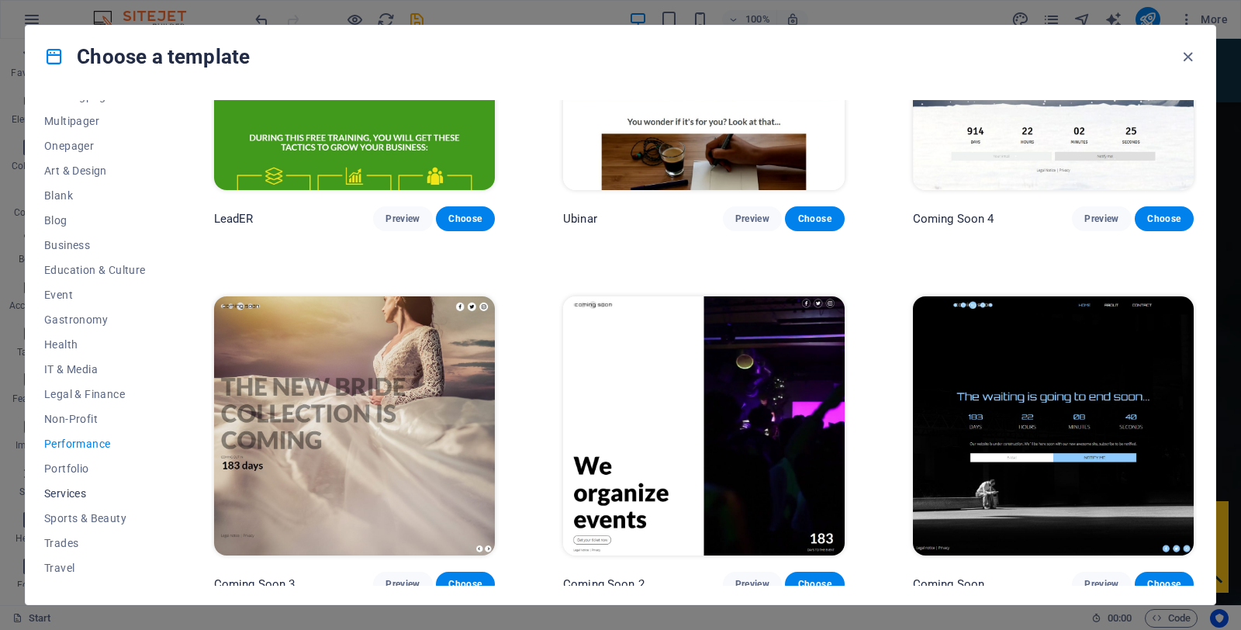
scroll to position [135, 0]
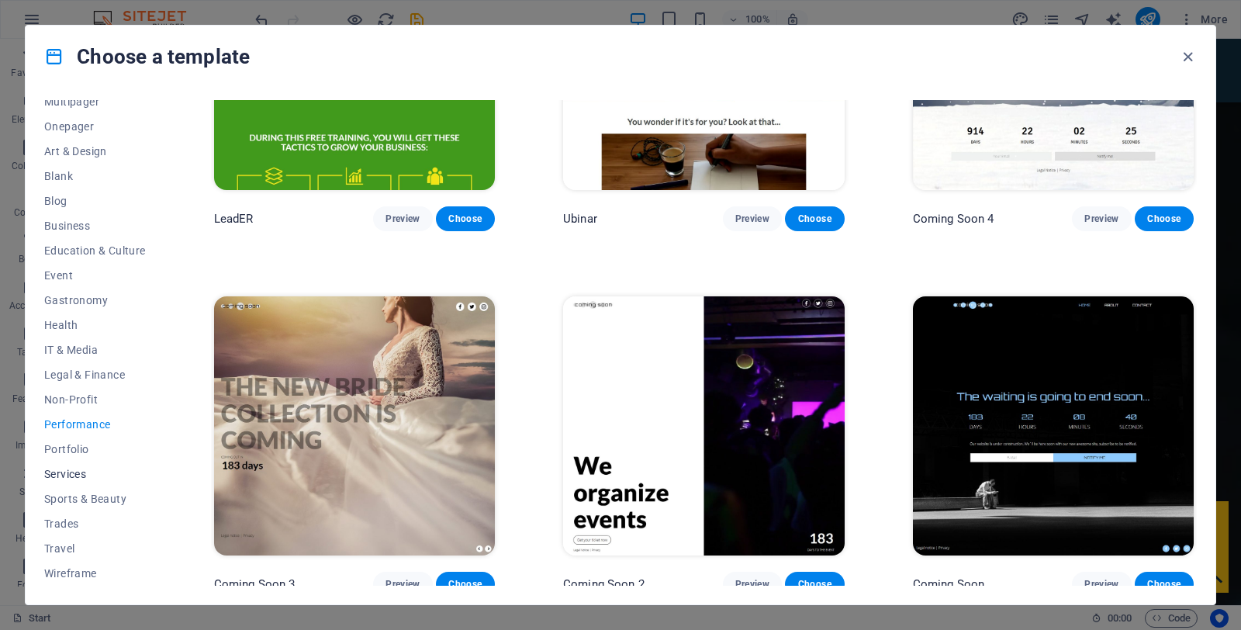
click at [71, 468] on span "Services" at bounding box center [95, 474] width 102 height 12
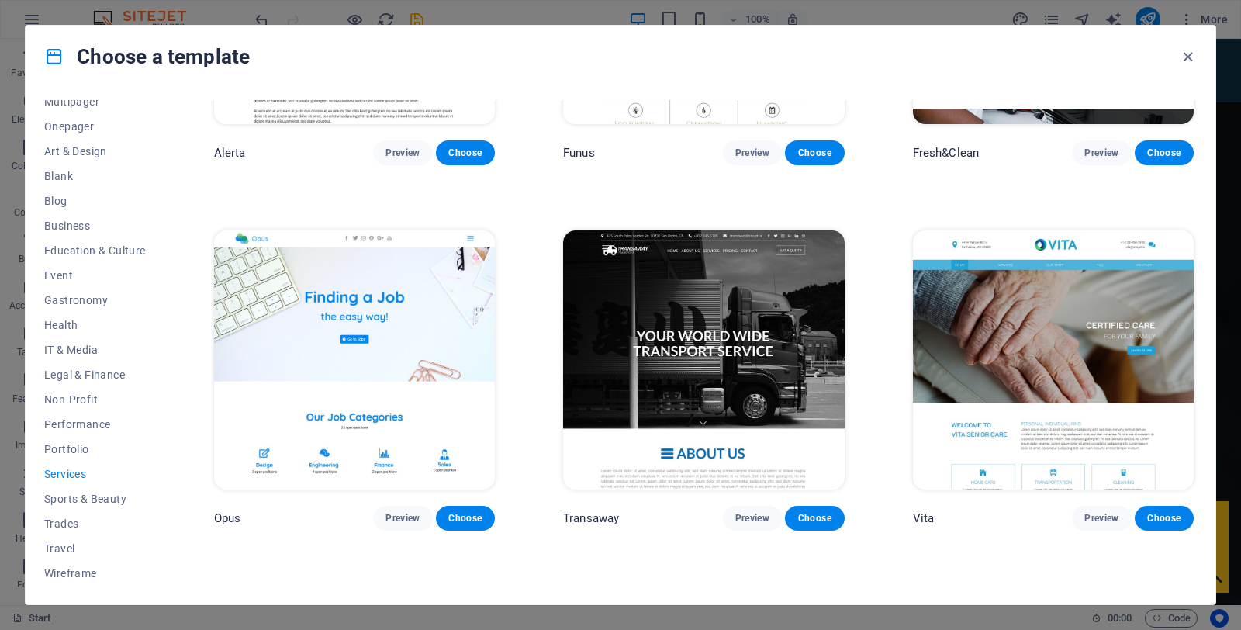
scroll to position [1836, 0]
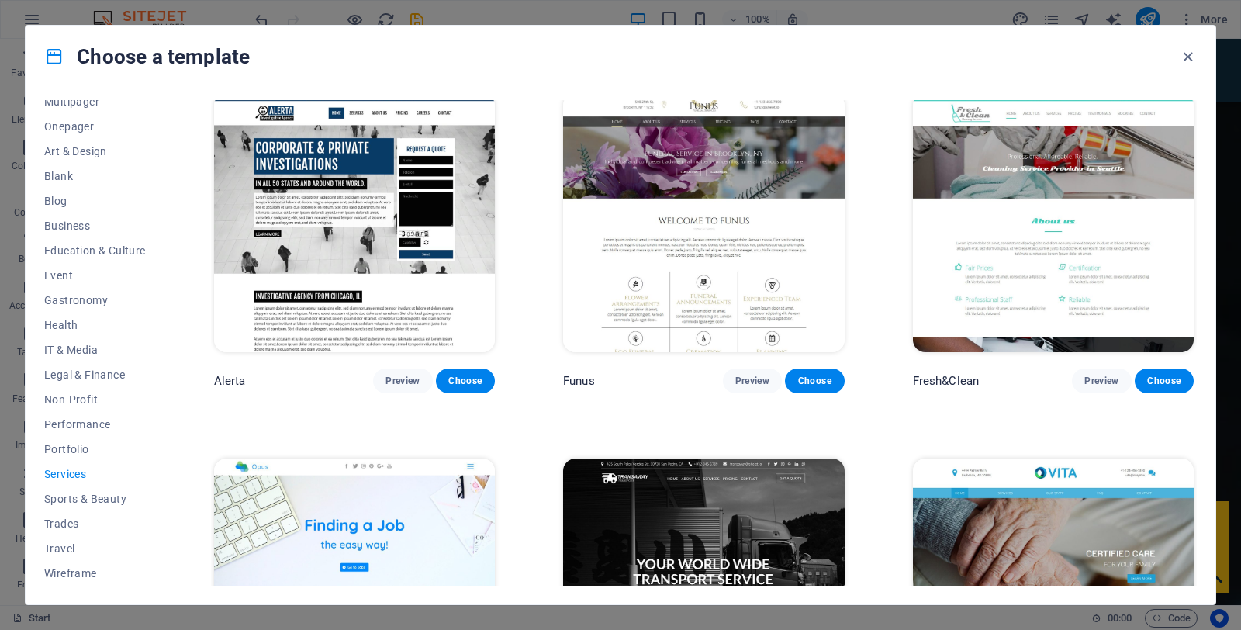
click at [1046, 194] on img at bounding box center [1053, 222] width 281 height 259
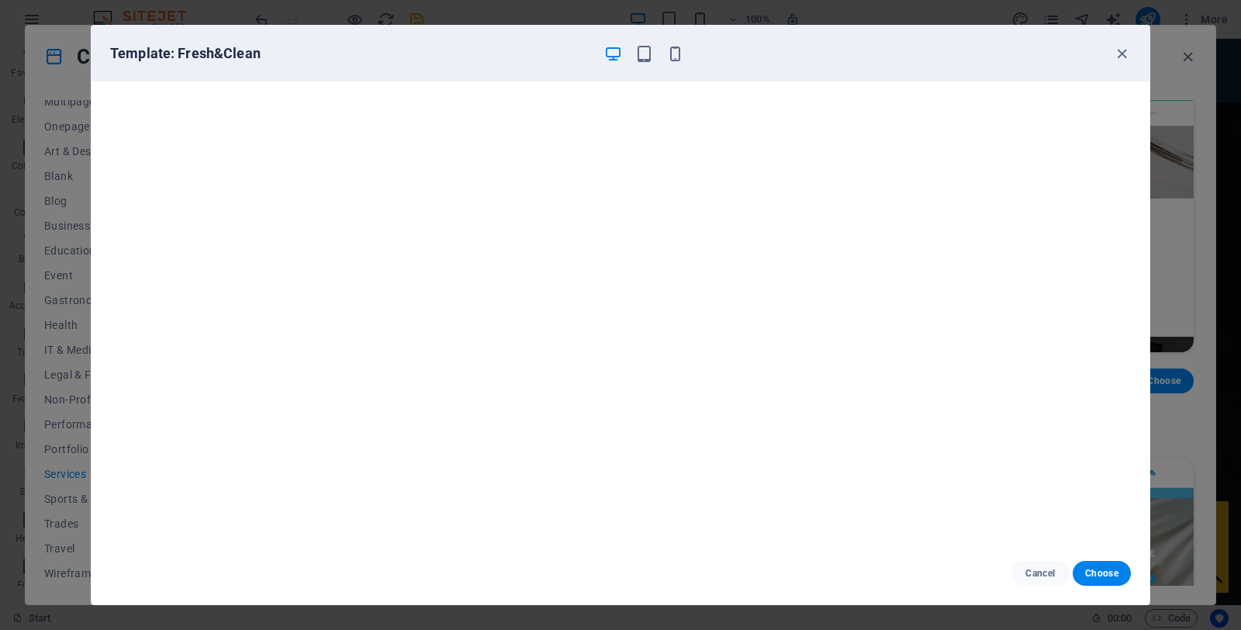
scroll to position [0, 0]
click at [1125, 56] on icon "button" at bounding box center [1122, 54] width 18 height 18
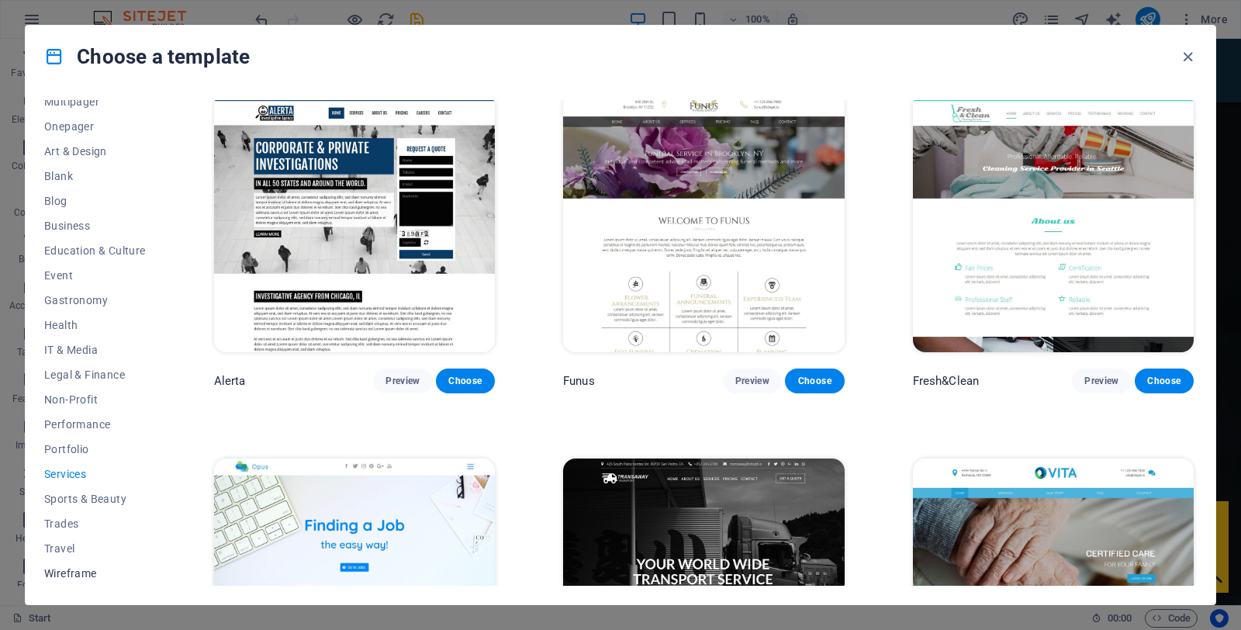
click at [85, 570] on span "Wireframe" at bounding box center [95, 573] width 102 height 12
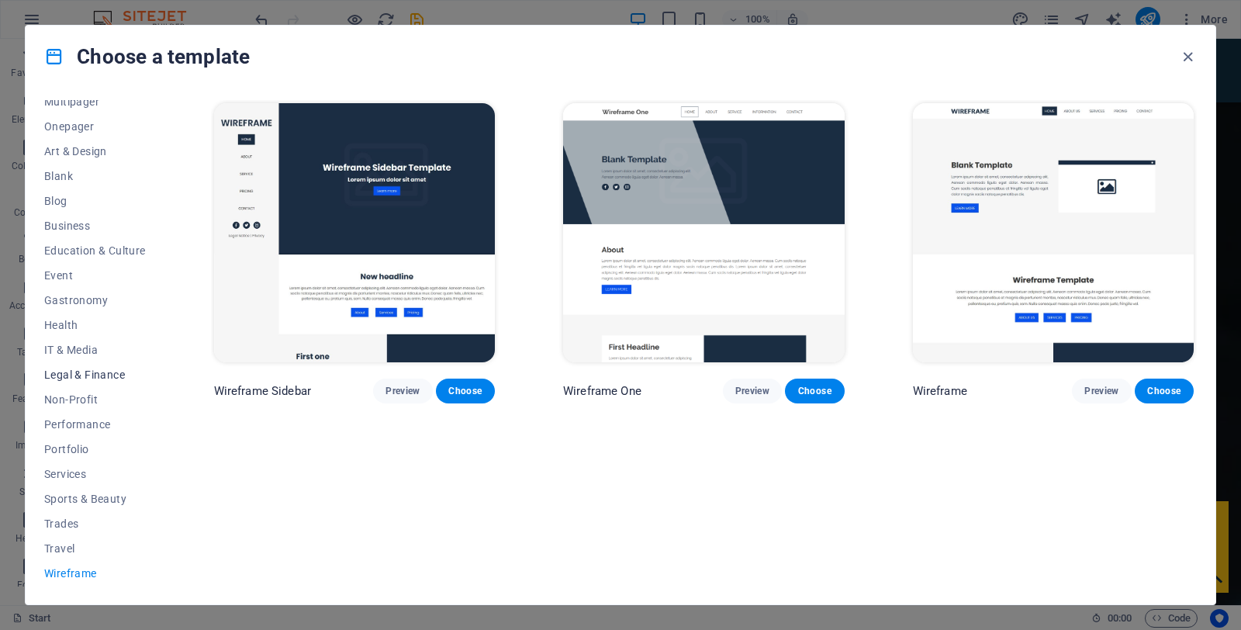
click at [79, 373] on span "Legal & Finance" at bounding box center [95, 374] width 102 height 12
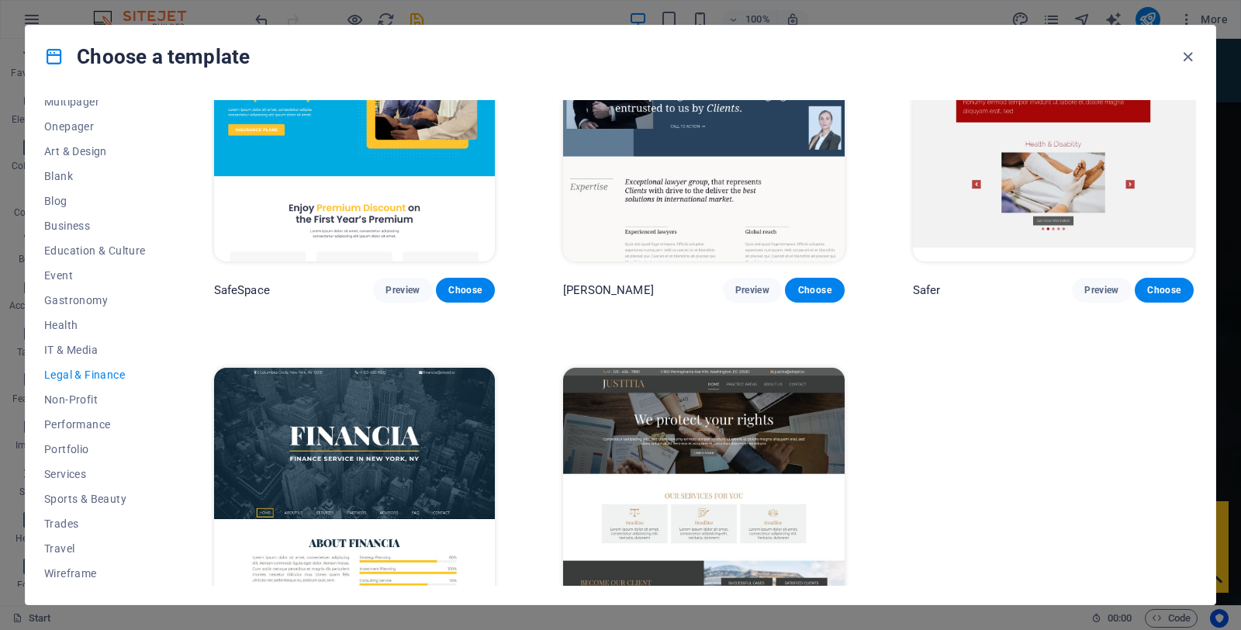
scroll to position [109, 0]
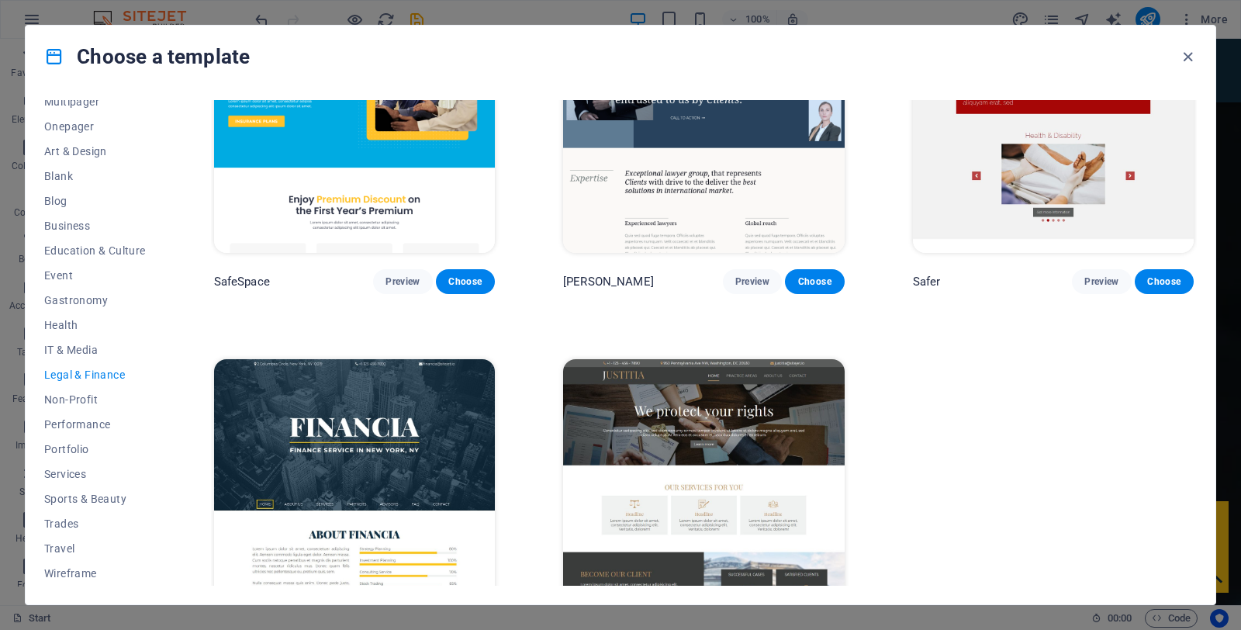
click at [623, 414] on img at bounding box center [703, 488] width 281 height 259
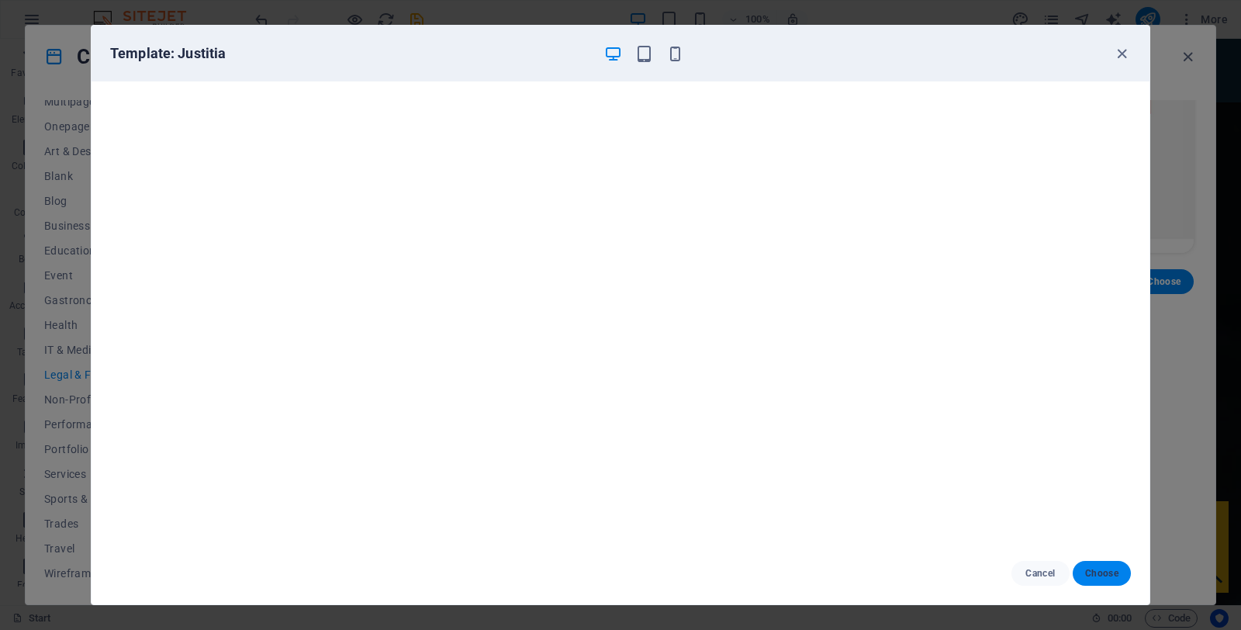
click at [1104, 572] on span "Choose" at bounding box center [1101, 573] width 33 height 12
checkbox input "false"
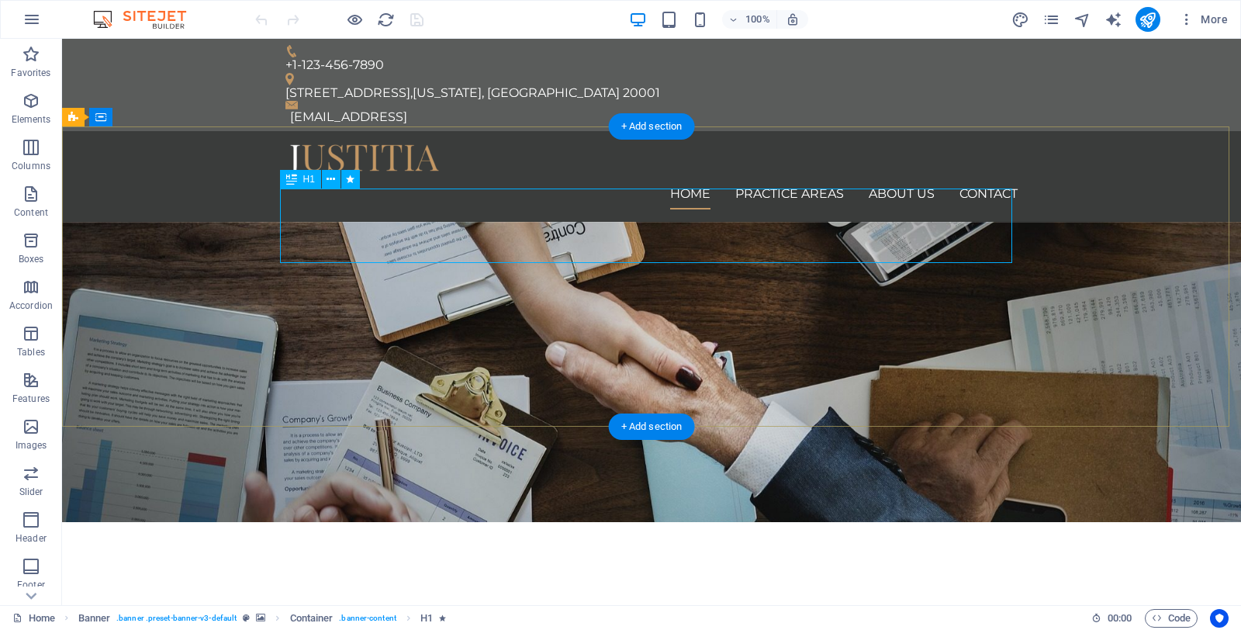
click at [805, 584] on div "We protect your rights" at bounding box center [651, 621] width 732 height 74
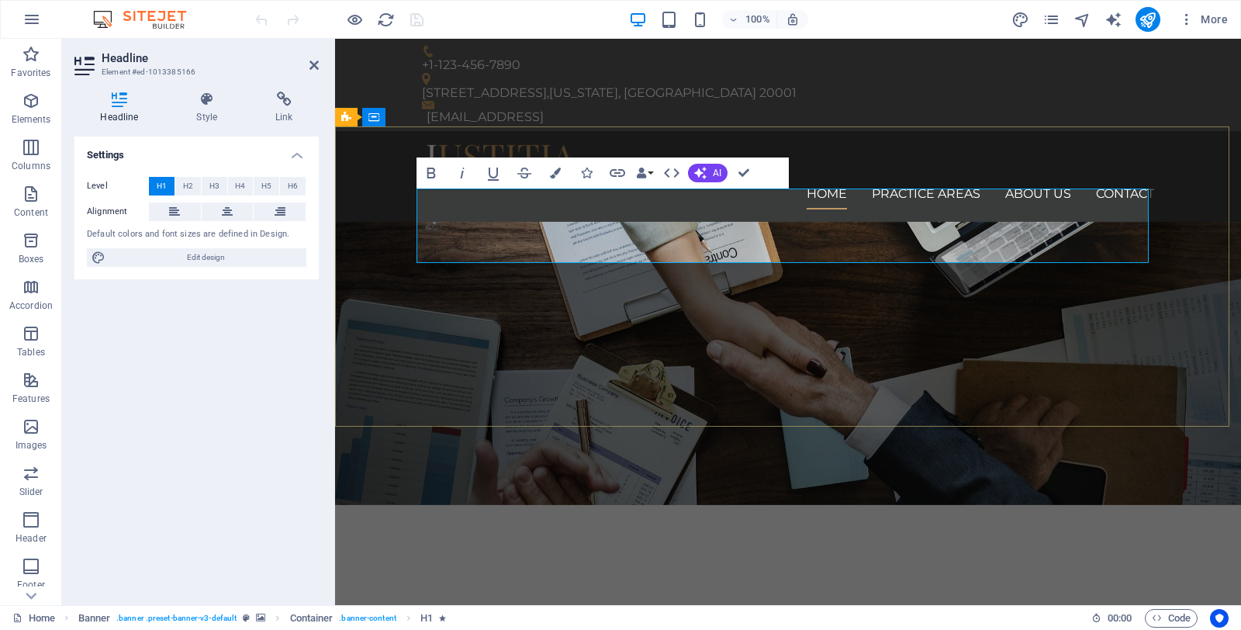
click at [805, 571] on span "We protect your rights" at bounding box center [788, 604] width 496 height 66
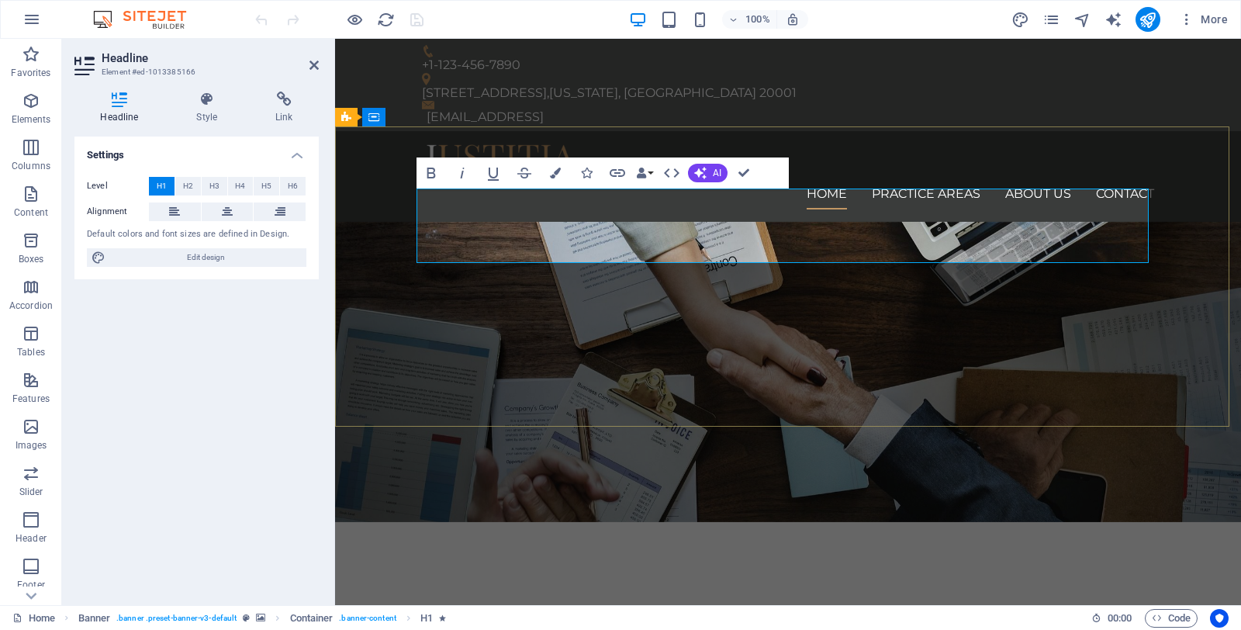
click at [983, 588] on span "We protect your rights" at bounding box center [788, 621] width 496 height 66
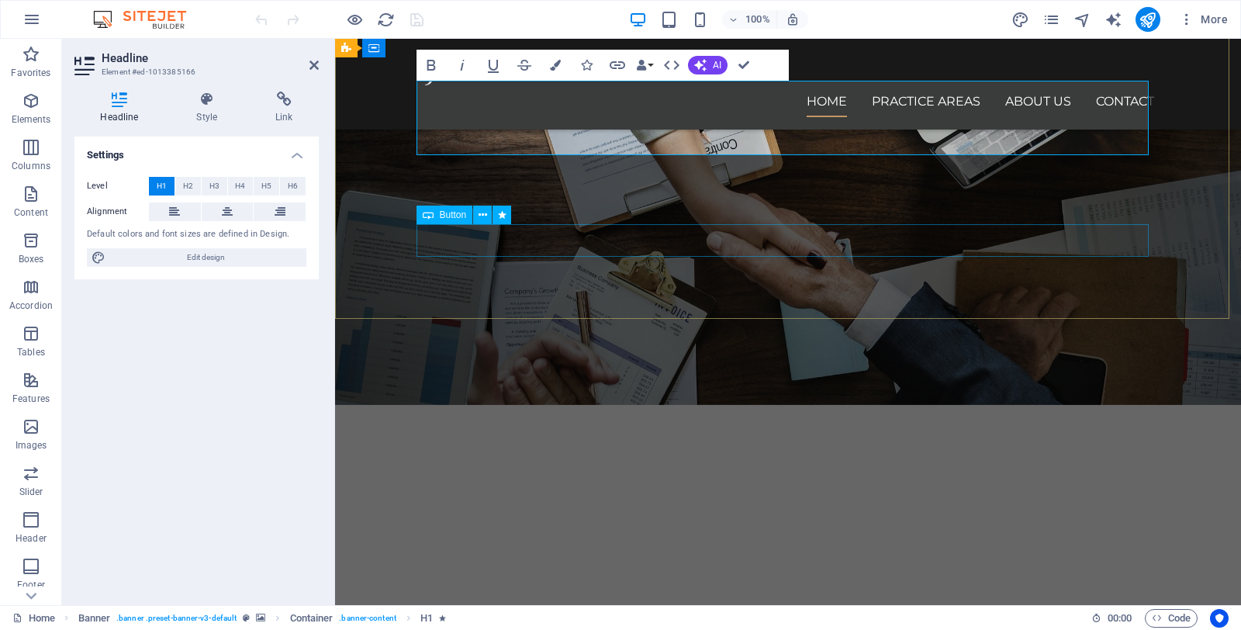
scroll to position [83, 0]
